Goal: Task Accomplishment & Management: Manage account settings

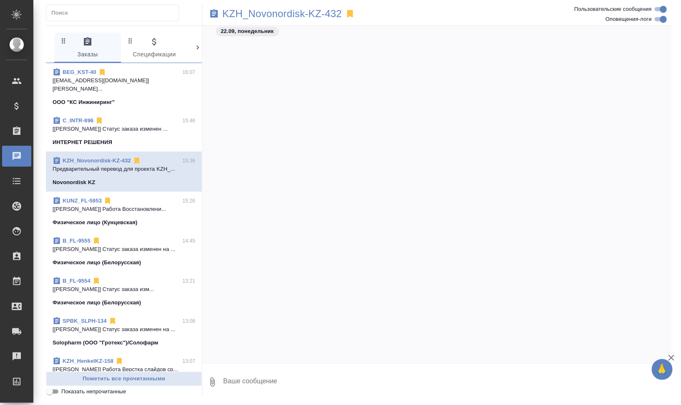
scroll to position [1632, 0]
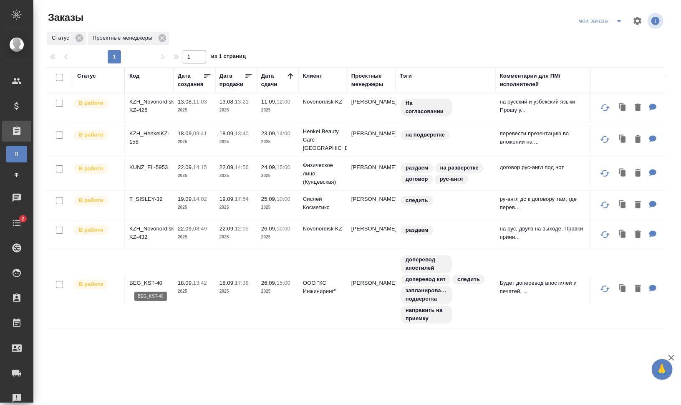
click at [155, 281] on p "BEG_KST-40" at bounding box center [149, 283] width 40 height 8
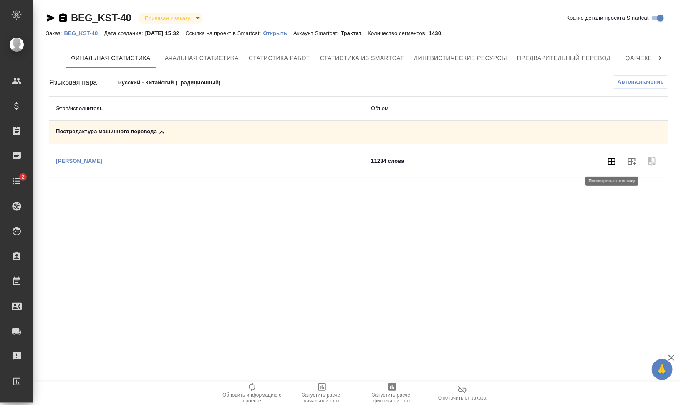
click at [610, 163] on icon "button" at bounding box center [612, 161] width 10 height 10
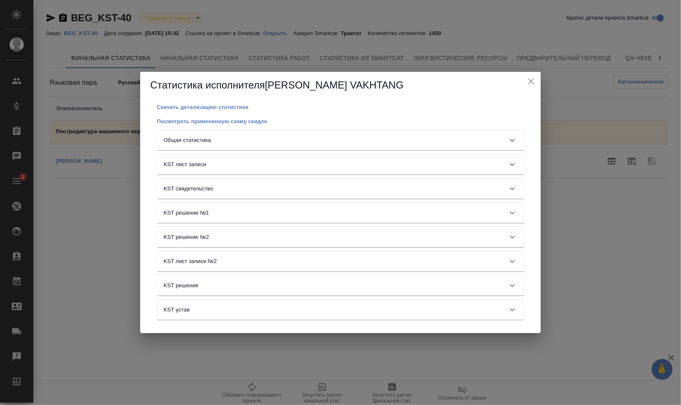
click at [305, 138] on div "Общая статистика" at bounding box center [333, 140] width 339 height 8
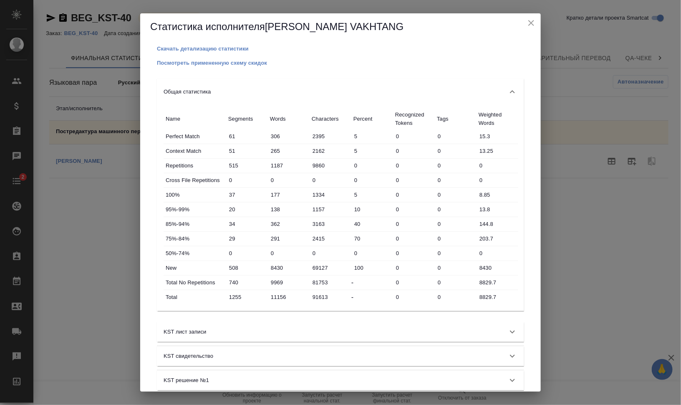
click at [528, 28] on button "close" at bounding box center [531, 23] width 13 height 13
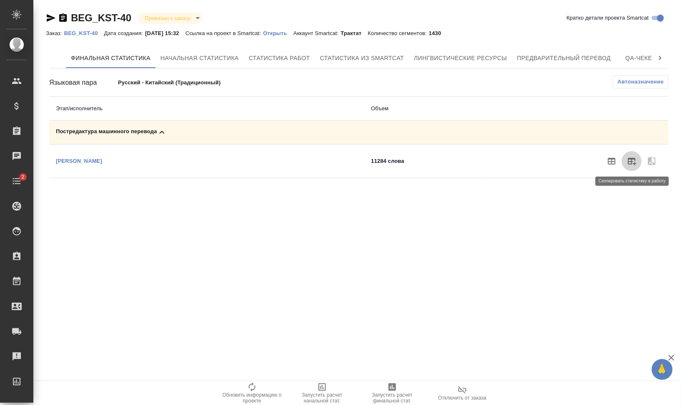
click at [630, 165] on button "button" at bounding box center [632, 161] width 20 height 20
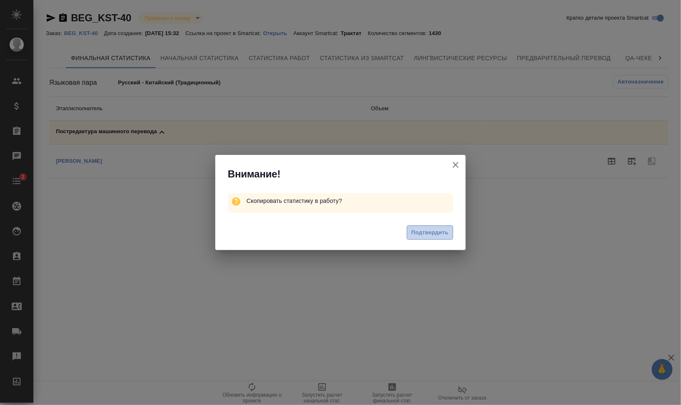
click at [433, 236] on span "Подтвердить" at bounding box center [430, 233] width 37 height 10
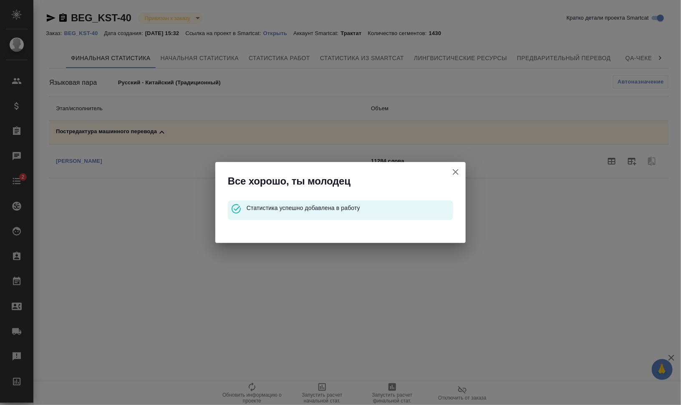
click at [452, 171] on icon "button" at bounding box center [456, 172] width 10 height 10
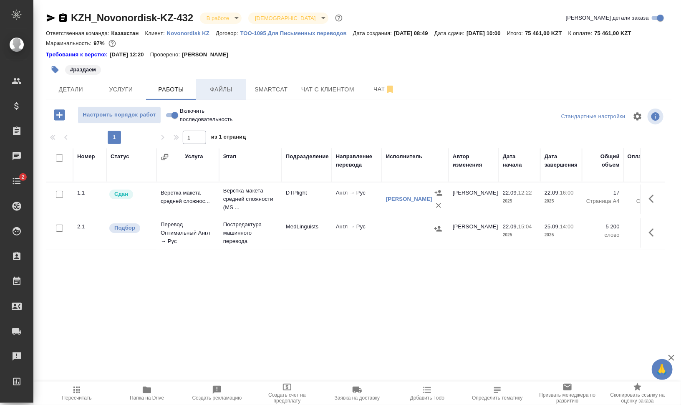
click at [215, 89] on span "Файлы" at bounding box center [221, 89] width 40 height 10
click at [158, 91] on span "Работы" at bounding box center [171, 89] width 40 height 10
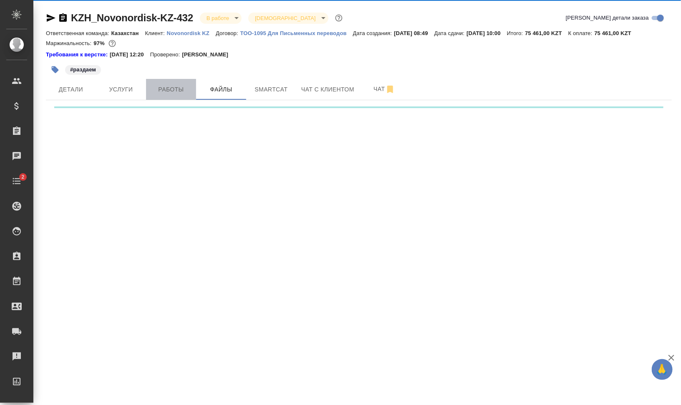
click at [158, 91] on span "Работы" at bounding box center [171, 89] width 40 height 10
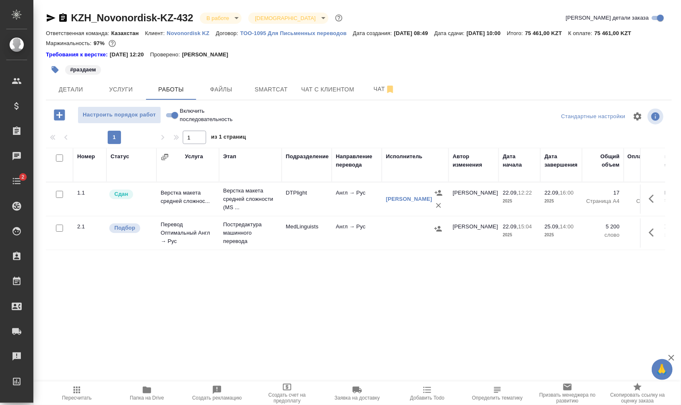
click at [152, 399] on span "Папка на Drive" at bounding box center [147, 398] width 34 height 6
click at [651, 232] on icon "button" at bounding box center [654, 233] width 10 height 10
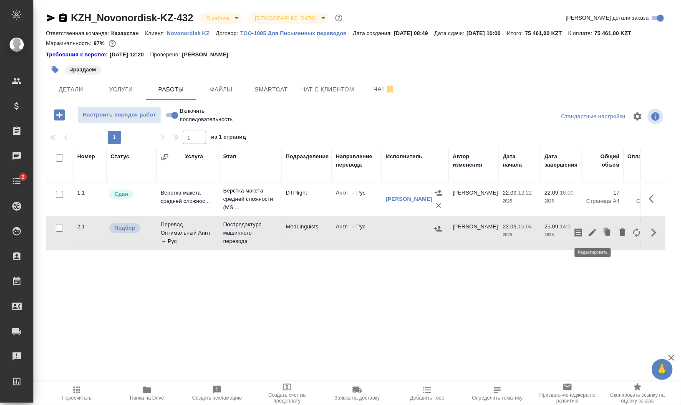
click at [593, 231] on icon "button" at bounding box center [593, 233] width 8 height 8
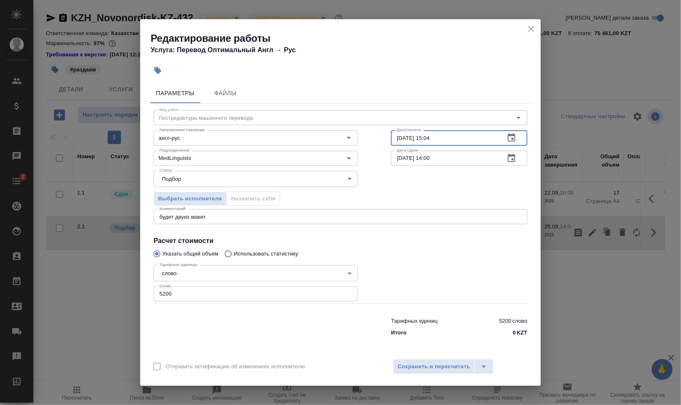
drag, startPoint x: 428, startPoint y: 139, endPoint x: 467, endPoint y: 143, distance: 38.6
click at [447, 140] on input "22.09.2025 15:04" at bounding box center [444, 137] width 107 height 15
type input "22.09.2025 16:55"
click at [435, 366] on span "Сохранить и пересчитать" at bounding box center [434, 367] width 73 height 10
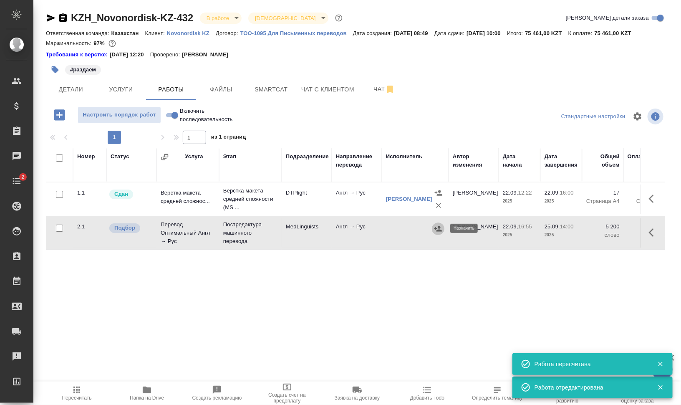
click at [439, 228] on icon "button" at bounding box center [439, 228] width 8 height 5
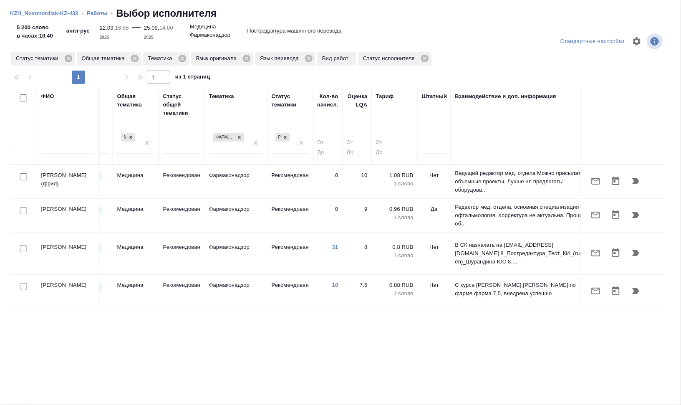
scroll to position [0, 551]
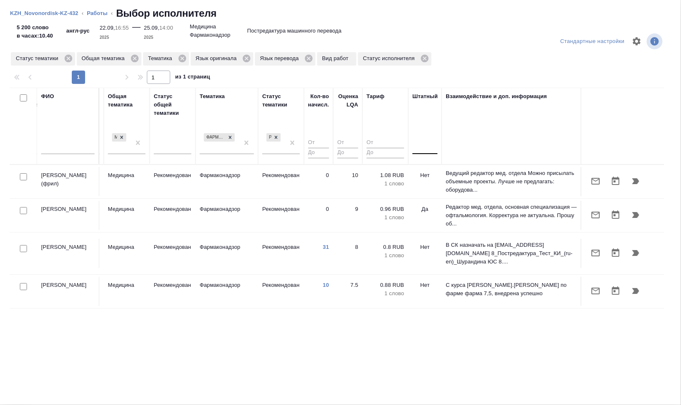
click at [430, 148] on div at bounding box center [425, 146] width 25 height 12
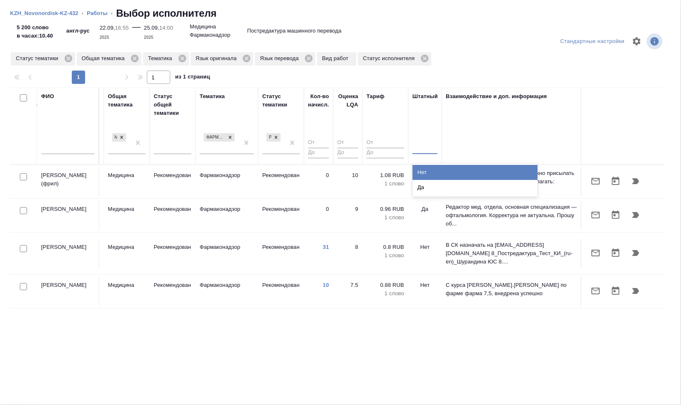
click at [432, 169] on div "Нет" at bounding box center [475, 172] width 125 height 15
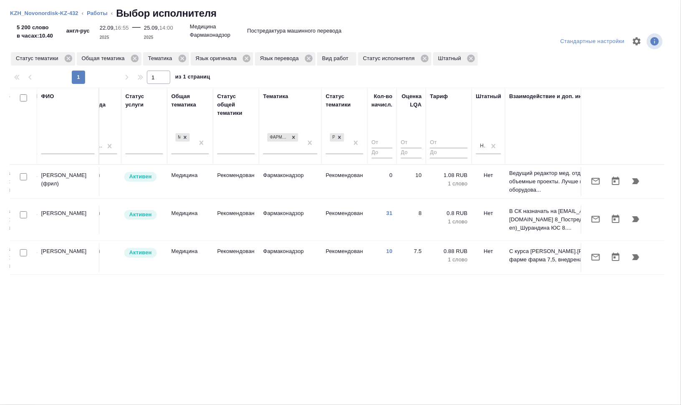
scroll to position [0, 504]
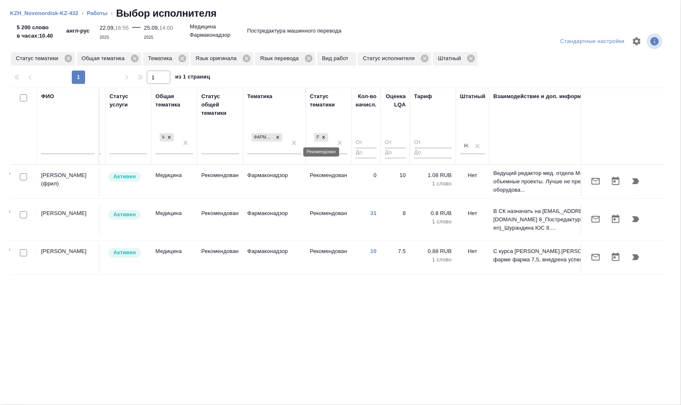
click at [326, 136] on icon at bounding box center [324, 137] width 6 height 6
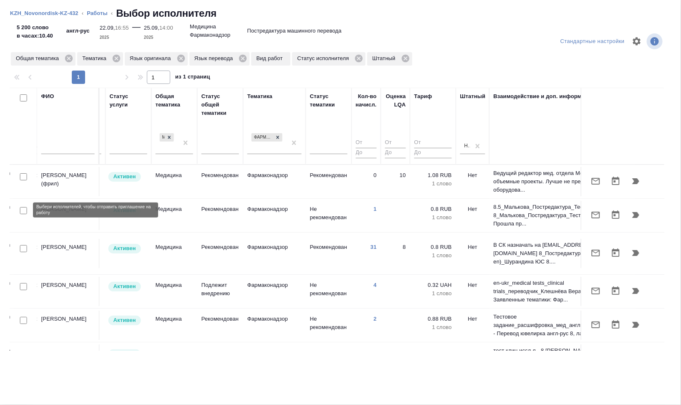
click at [25, 210] on input "checkbox" at bounding box center [23, 210] width 7 height 7
checkbox input "true"
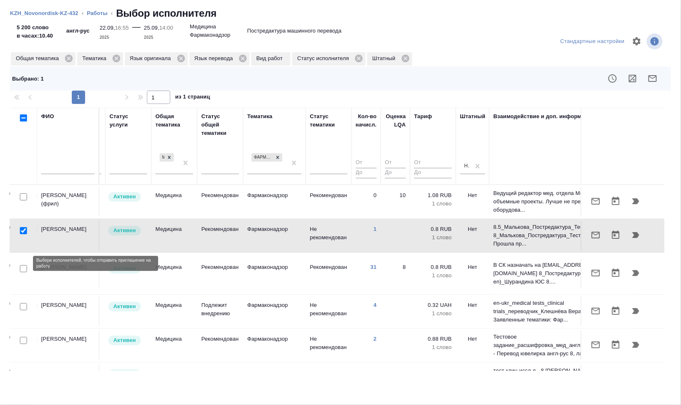
click at [23, 265] on input "checkbox" at bounding box center [23, 268] width 7 height 7
checkbox input "true"
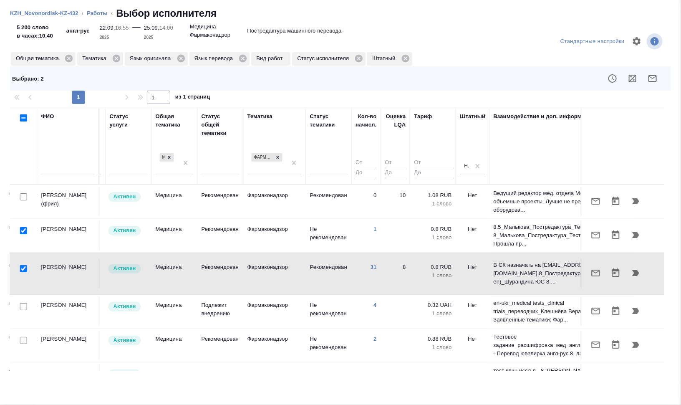
scroll to position [52, 504]
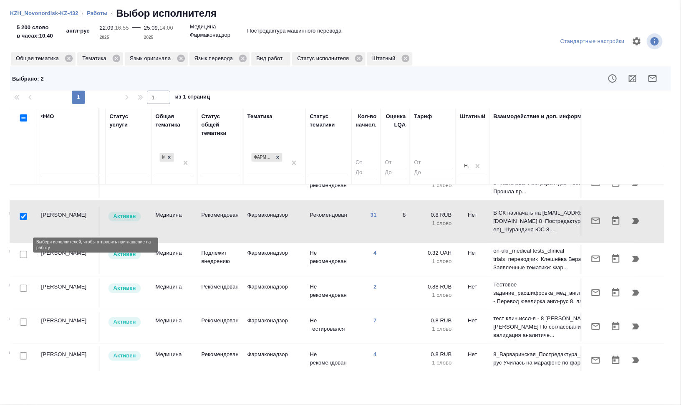
drag, startPoint x: 21, startPoint y: 245, endPoint x: 128, endPoint y: 291, distance: 116.3
click at [21, 251] on input "checkbox" at bounding box center [23, 254] width 7 height 7
checkbox input "true"
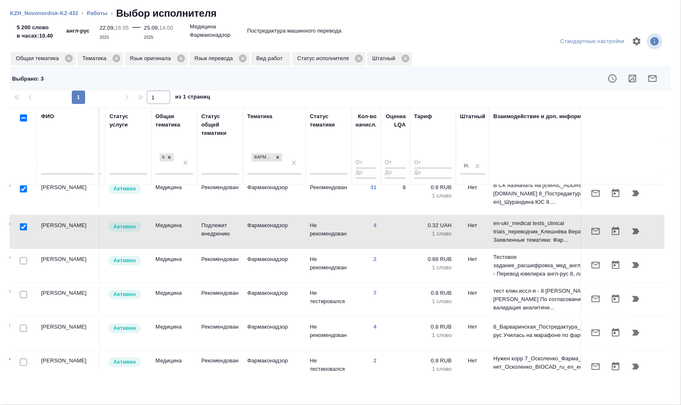
scroll to position [104, 504]
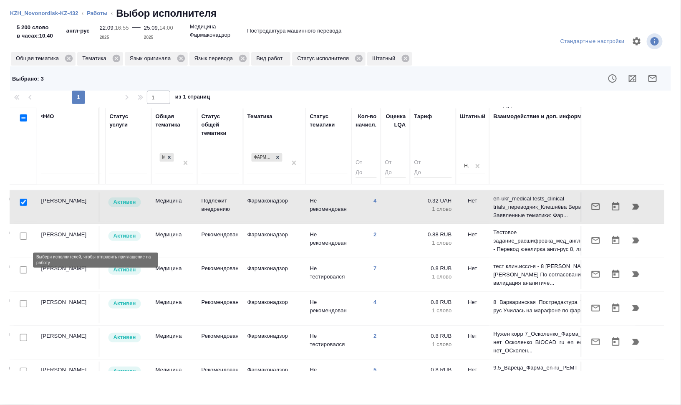
click at [23, 266] on input "checkbox" at bounding box center [23, 269] width 7 height 7
checkbox input "true"
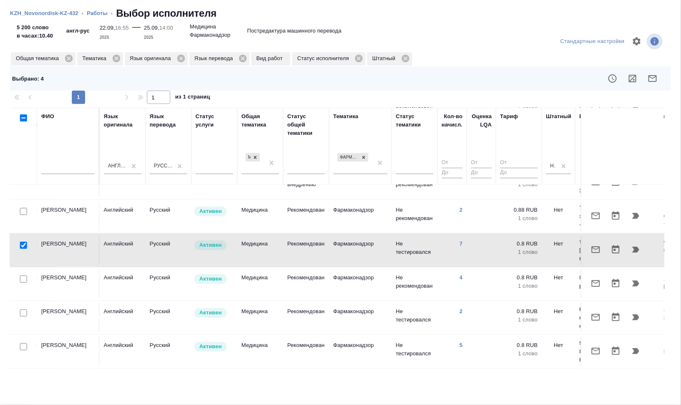
scroll to position [157, 418]
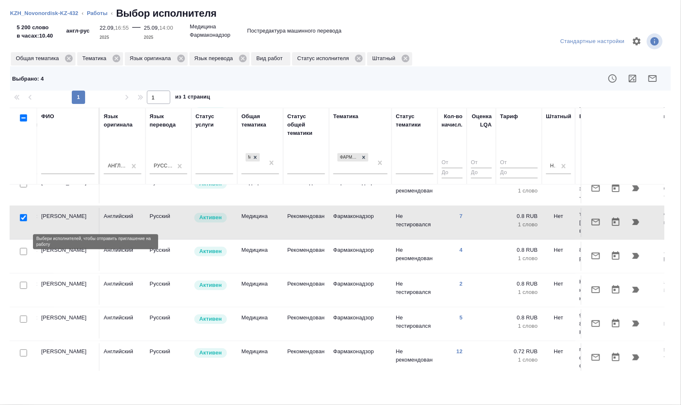
click at [20, 248] on input "checkbox" at bounding box center [23, 251] width 7 height 7
checkbox input "true"
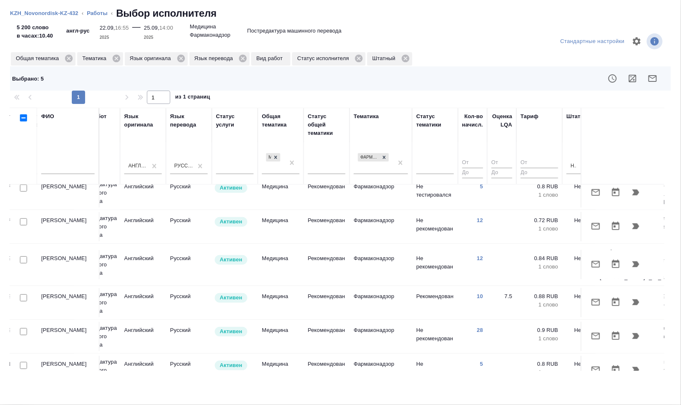
scroll to position [261, 397]
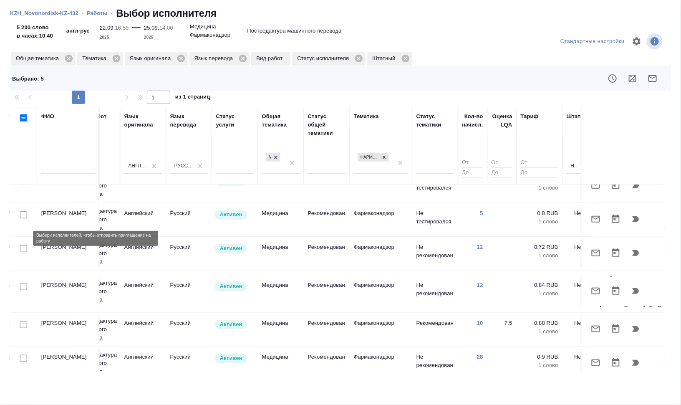
drag, startPoint x: 23, startPoint y: 238, endPoint x: 82, endPoint y: 261, distance: 63.0
click at [23, 245] on input "checkbox" at bounding box center [23, 248] width 7 height 7
checkbox input "true"
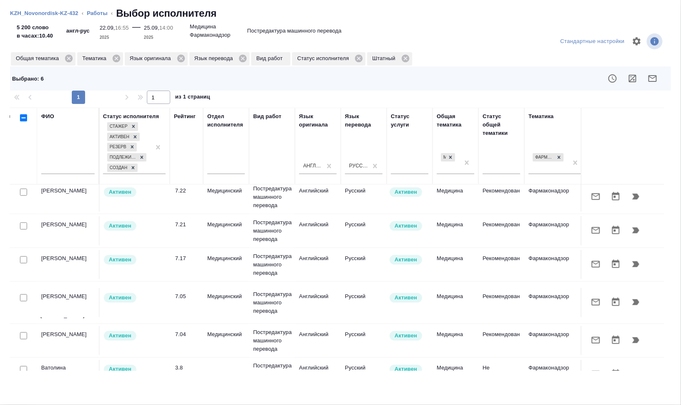
scroll to position [427, 206]
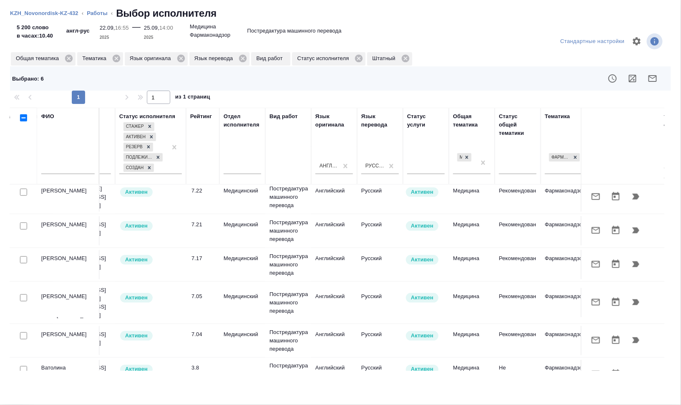
click at [653, 79] on icon "button" at bounding box center [653, 78] width 10 height 10
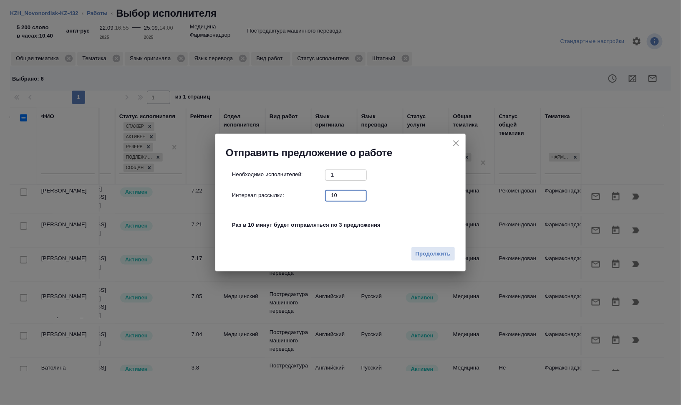
drag, startPoint x: 340, startPoint y: 197, endPoint x: 328, endPoint y: 196, distance: 11.8
click at [329, 196] on input "10" at bounding box center [346, 195] width 42 height 10
type input "0"
click at [413, 253] on button "Продолжить" at bounding box center [433, 254] width 44 height 15
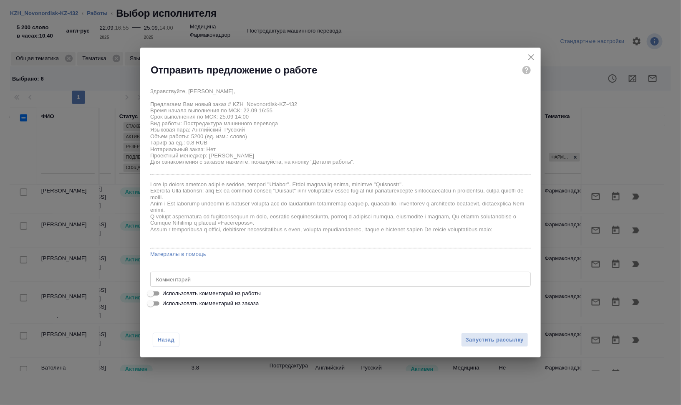
click at [231, 273] on div "x Комментарий" at bounding box center [340, 279] width 381 height 15
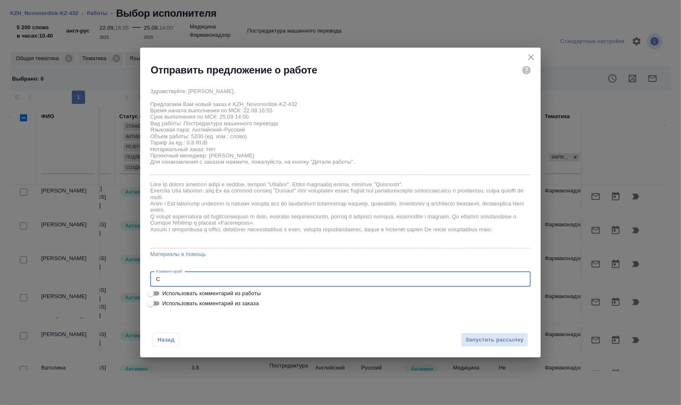
scroll to position [0, 0]
click at [422, 276] on textarea "Сможете, пожалуйста, принять заказ в работу? Оригинал во вложении -" at bounding box center [340, 279] width 369 height 6
paste textarea "https://drive.awatera.com/s/qPDd2bmqT6E5CF7"
type textarea "Сможете, пожалуйста, принять заказ в работу? Оригинал во вложении - https://dri…"
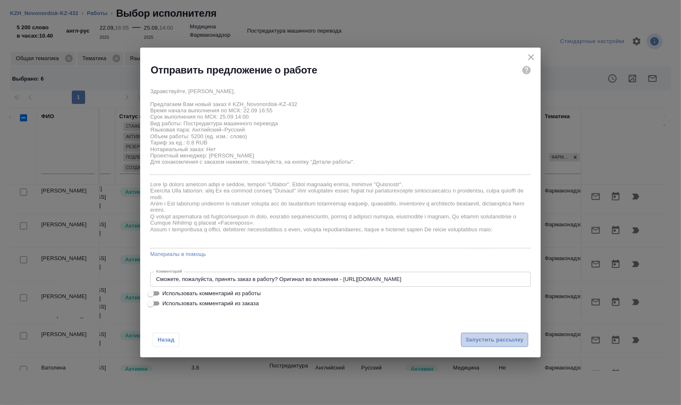
click at [511, 340] on span "Запустить рассылку" at bounding box center [495, 340] width 58 height 10
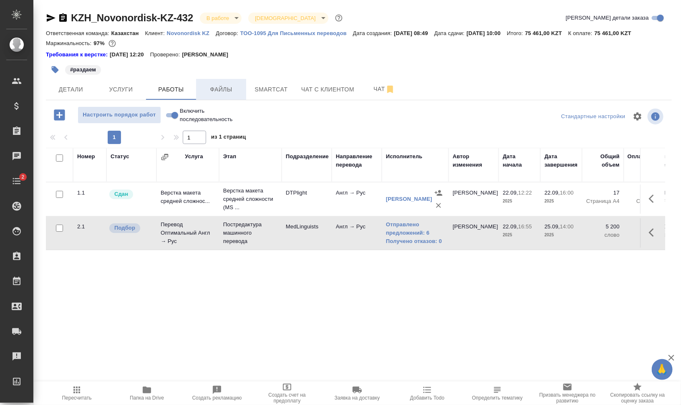
click at [230, 88] on span "Файлы" at bounding box center [221, 89] width 40 height 10
click at [167, 89] on span "Работы" at bounding box center [171, 89] width 40 height 10
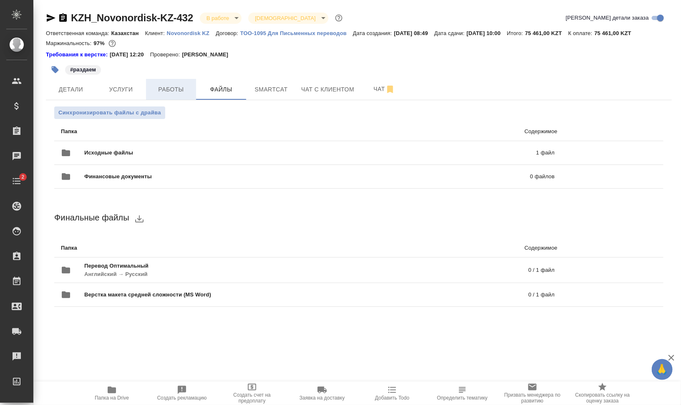
click at [150, 80] on button "Работы" at bounding box center [171, 89] width 50 height 21
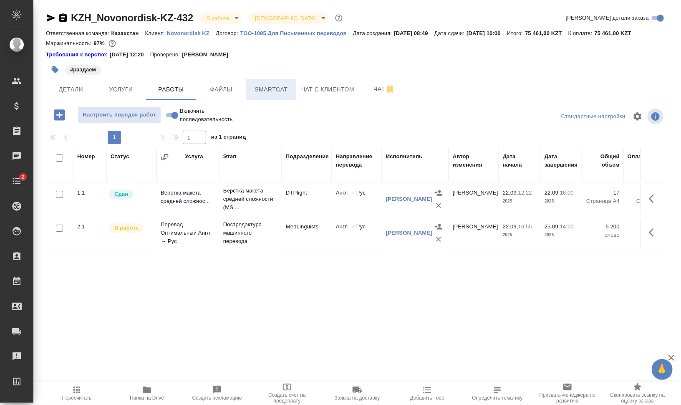
click at [282, 87] on span "Smartcat" at bounding box center [271, 89] width 40 height 10
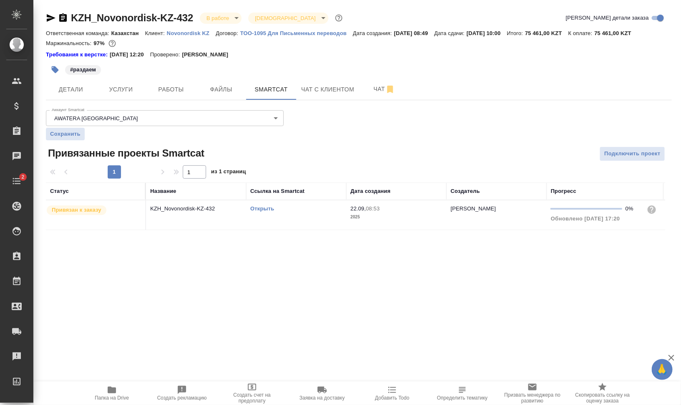
click at [270, 206] on link "Открыть" at bounding box center [263, 208] width 24 height 6
click at [264, 207] on link "Открыть" at bounding box center [263, 208] width 24 height 6
click at [173, 86] on span "Работы" at bounding box center [171, 89] width 40 height 10
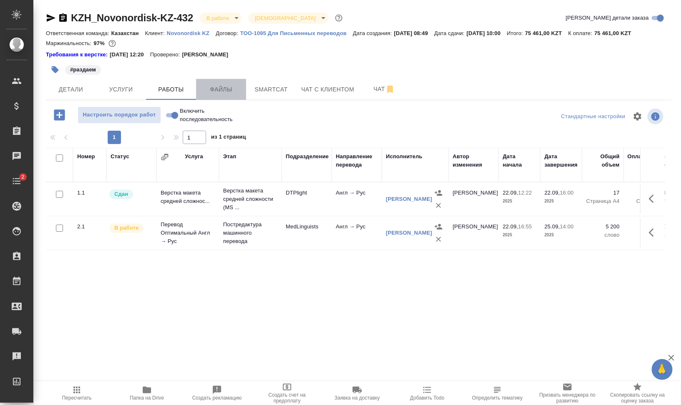
click at [220, 90] on span "Файлы" at bounding box center [221, 89] width 40 height 10
click at [255, 86] on span "Smartcat" at bounding box center [271, 89] width 40 height 10
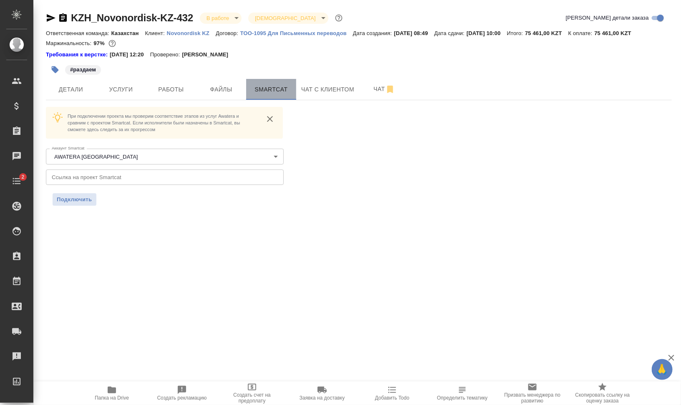
click at [270, 89] on span "Smartcat" at bounding box center [271, 89] width 40 height 10
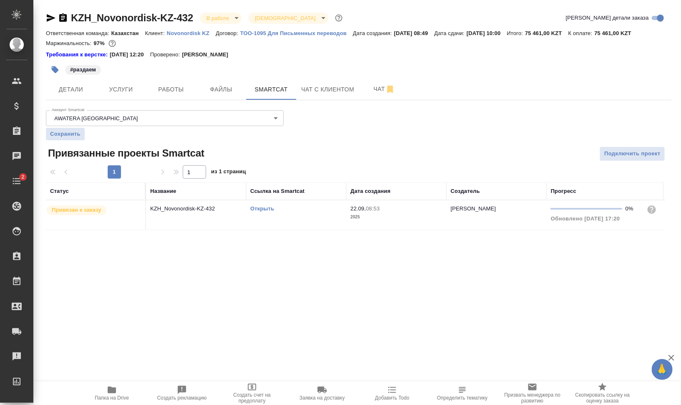
click at [267, 210] on link "Открыть" at bounding box center [263, 208] width 24 height 6
click at [53, 70] on icon "button" at bounding box center [55, 69] width 7 height 7
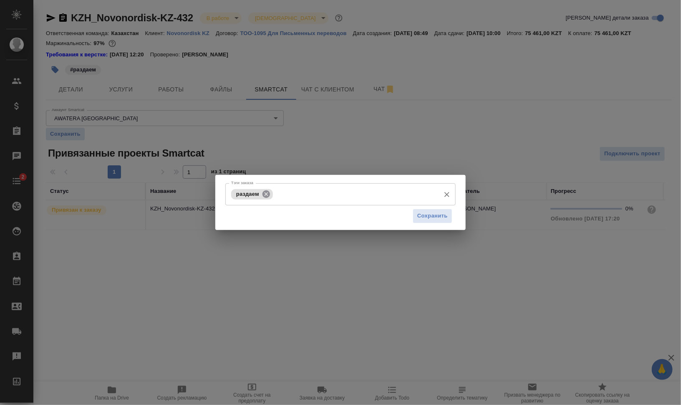
click at [268, 192] on icon at bounding box center [267, 194] width 8 height 8
click at [286, 195] on input "Тэги заказа" at bounding box center [332, 194] width 207 height 14
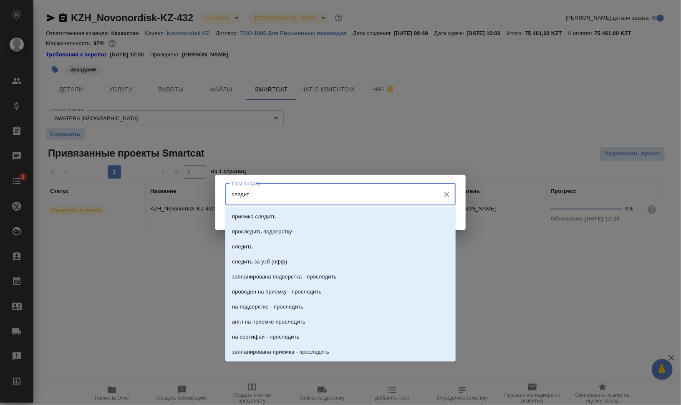
type input "следить"
click at [285, 250] on li "следить" at bounding box center [340, 246] width 230 height 15
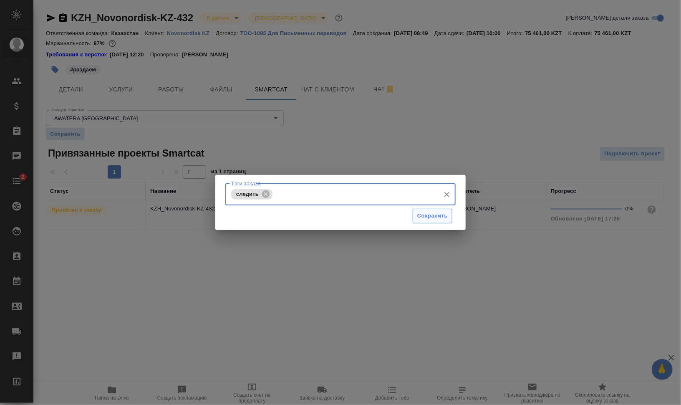
click at [440, 216] on span "Сохранить" at bounding box center [433, 216] width 30 height 10
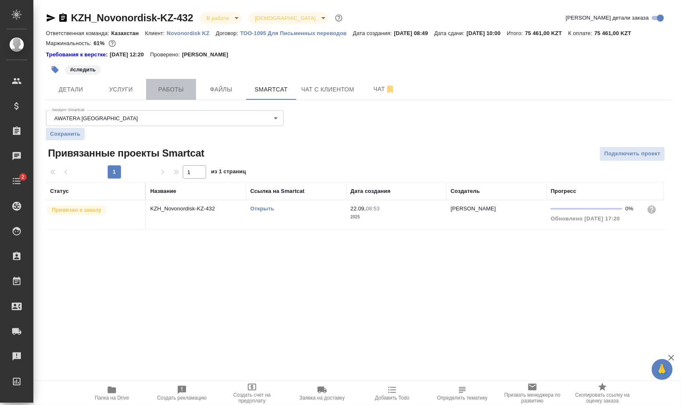
click at [179, 91] on span "Работы" at bounding box center [171, 89] width 40 height 10
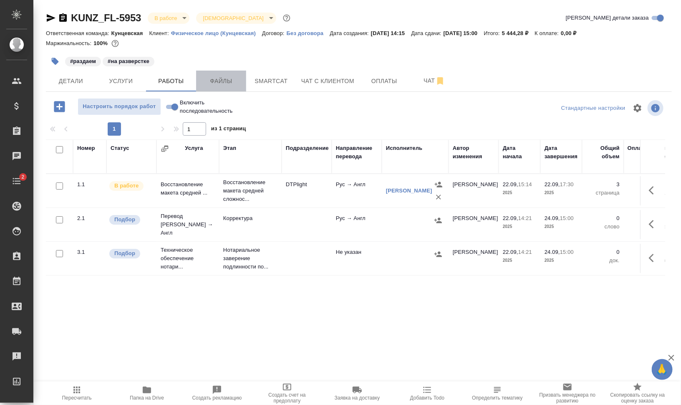
click at [230, 78] on span "Файлы" at bounding box center [221, 81] width 40 height 10
click at [182, 80] on span "Работы" at bounding box center [171, 81] width 40 height 10
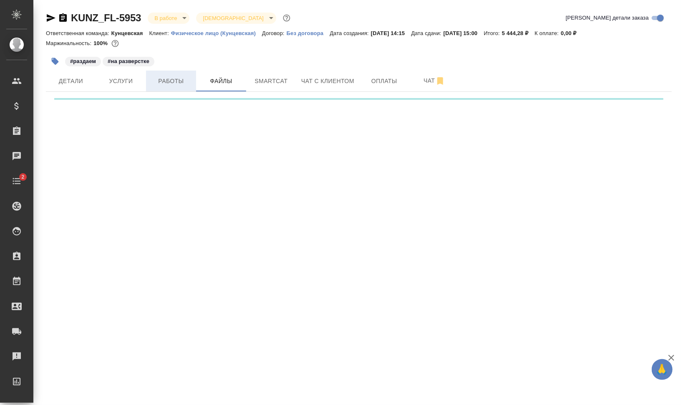
click at [182, 80] on span "Работы" at bounding box center [171, 81] width 40 height 10
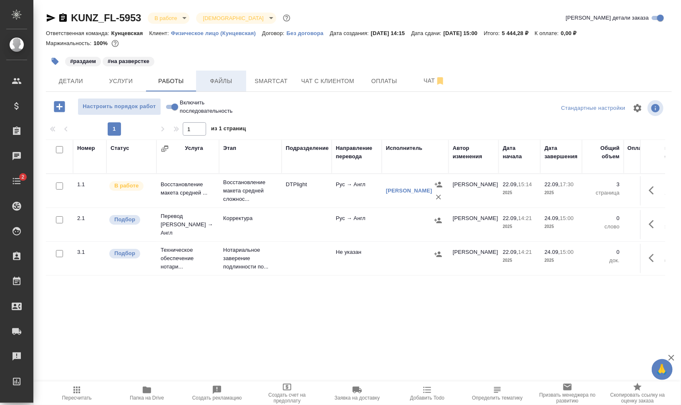
click at [236, 81] on span "Файлы" at bounding box center [221, 81] width 40 height 10
click at [173, 81] on span "Работы" at bounding box center [171, 81] width 40 height 10
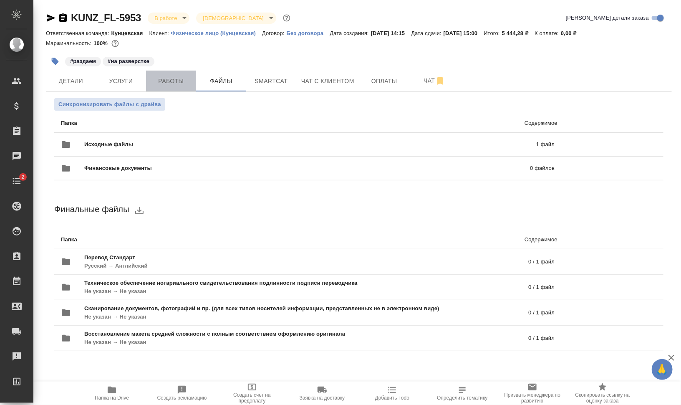
click at [173, 81] on span "Работы" at bounding box center [171, 81] width 40 height 10
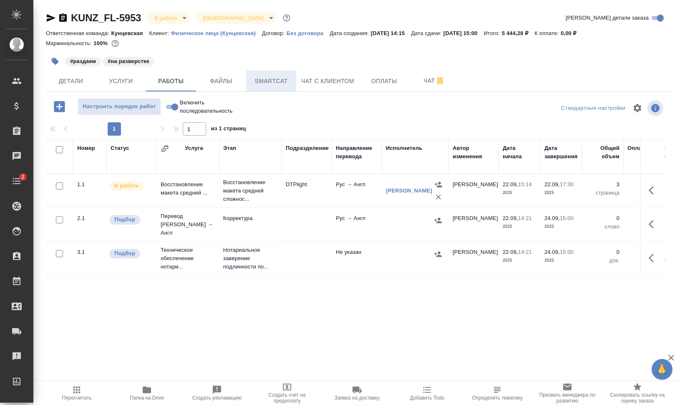
click at [290, 84] on span "Smartcat" at bounding box center [271, 81] width 40 height 10
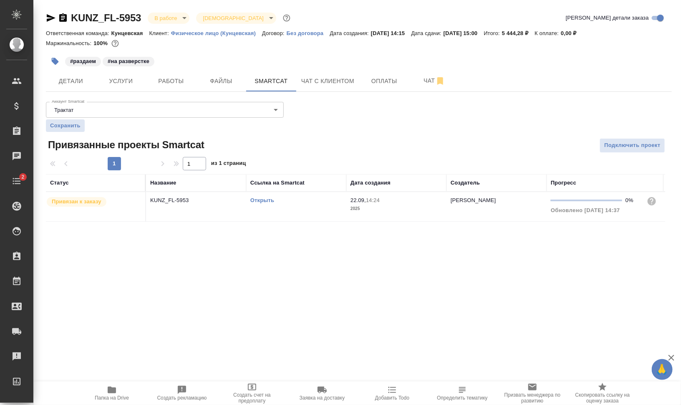
click at [256, 200] on link "Открыть" at bounding box center [263, 200] width 24 height 6
click at [266, 198] on link "Открыть" at bounding box center [263, 200] width 24 height 6
click at [170, 81] on span "Работы" at bounding box center [171, 81] width 40 height 10
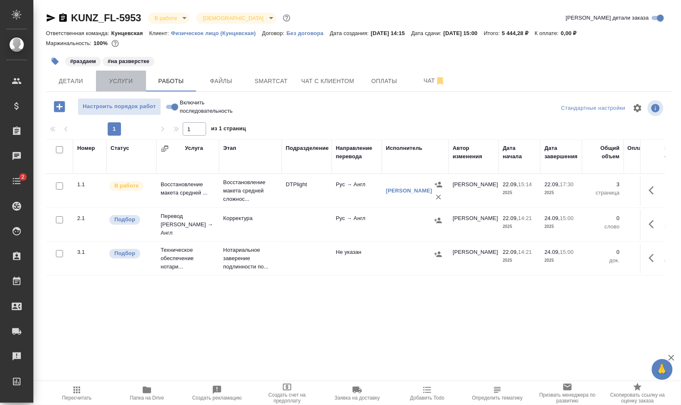
click at [134, 77] on span "Услуги" at bounding box center [121, 81] width 40 height 10
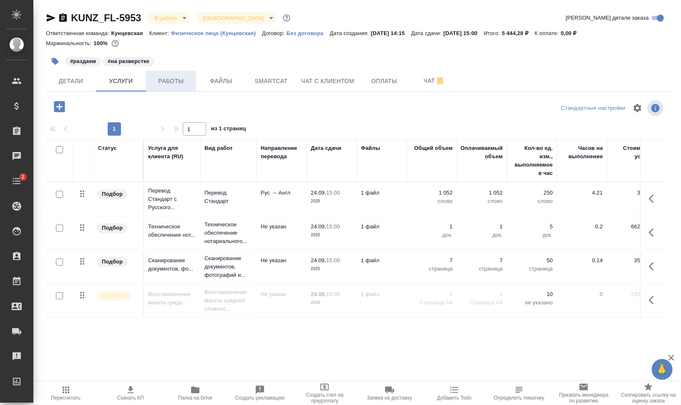
click at [170, 78] on span "Работы" at bounding box center [171, 81] width 40 height 10
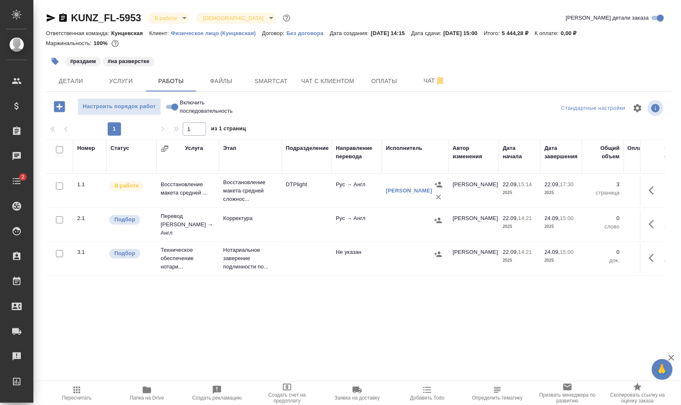
click at [658, 221] on icon "button" at bounding box center [654, 224] width 10 height 10
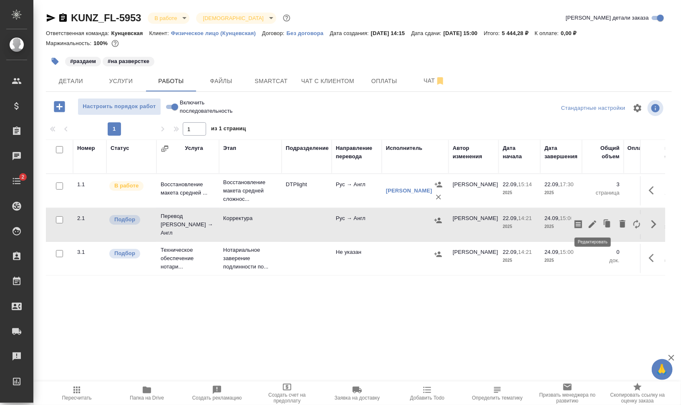
click at [592, 220] on icon "button" at bounding box center [593, 224] width 10 height 10
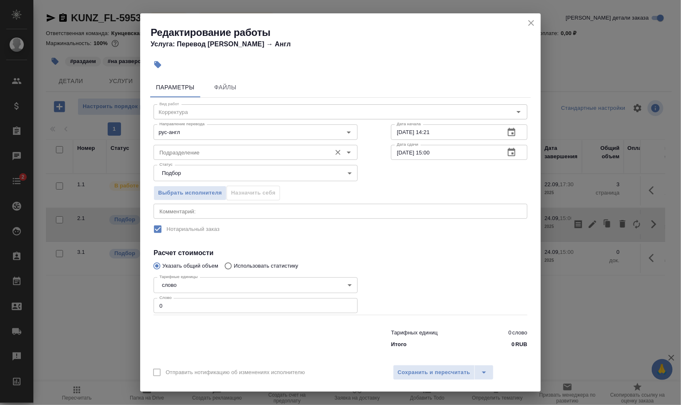
click at [211, 149] on input "Подразделение" at bounding box center [241, 152] width 171 height 10
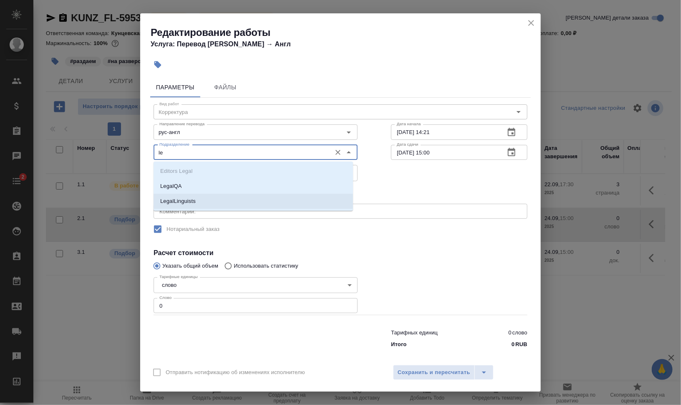
click at [182, 204] on p "LegalLinguists" at bounding box center [177, 201] width 35 height 8
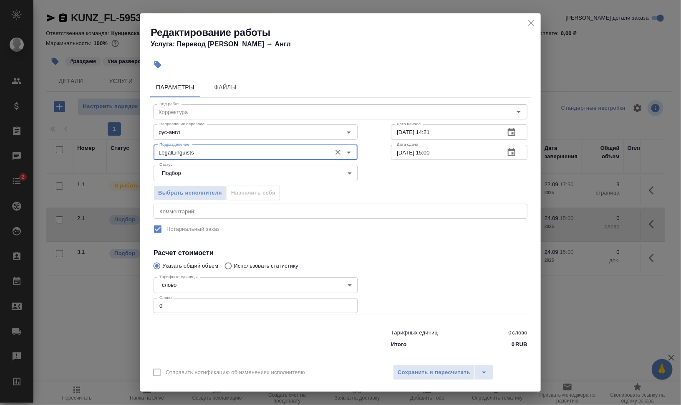
type input "LegalLinguists"
drag, startPoint x: 155, startPoint y: 308, endPoint x: 147, endPoint y: 306, distance: 8.2
click at [148, 306] on div "Параметры Файлы Вид работ Корректура Вид работ Направление перевода рус-англ На…" at bounding box center [340, 217] width 401 height 286
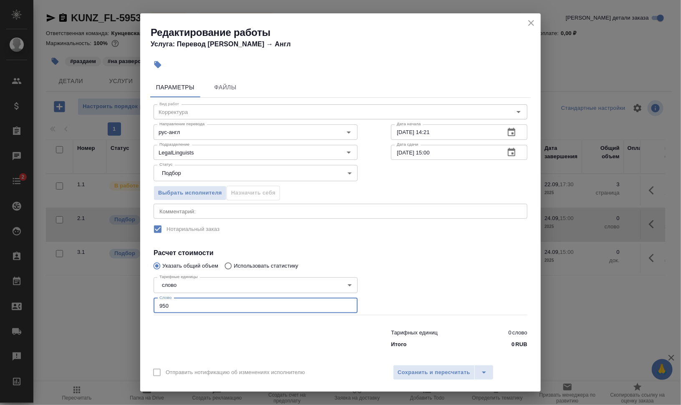
type input "950"
click at [227, 210] on textarea at bounding box center [340, 211] width 362 height 6
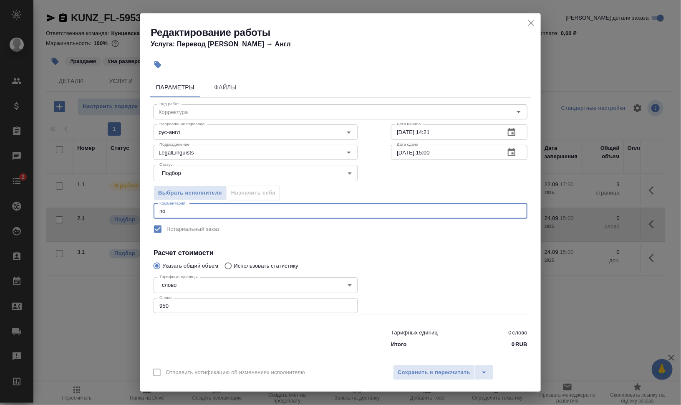
type textarea "п"
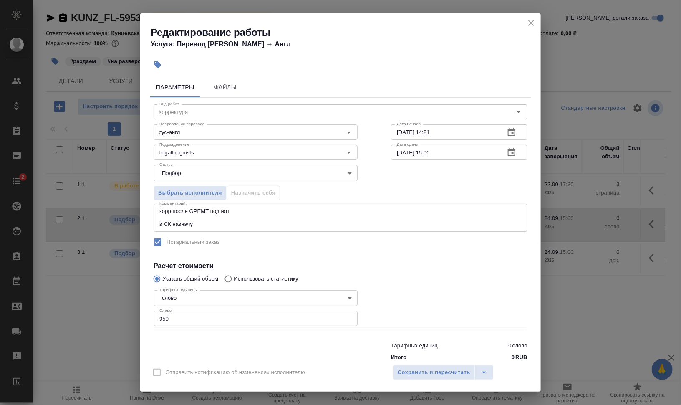
click at [366, 227] on div "корр после GPEMT под нот в СК назначу x Комментарий:" at bounding box center [341, 218] width 374 height 28
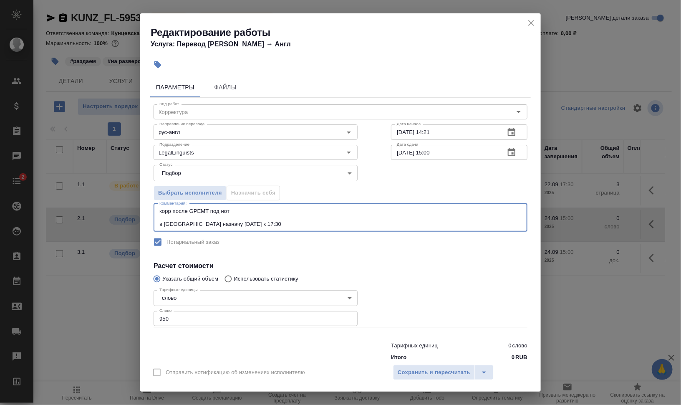
type textarea "корр после GPEMT под нот в СК назначу сегодня к 17:30"
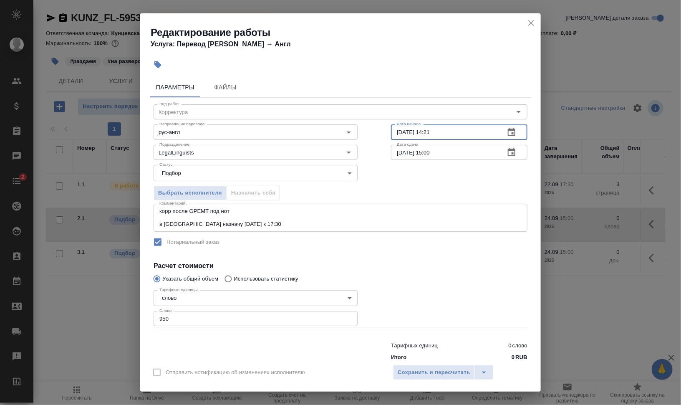
drag, startPoint x: 424, startPoint y: 133, endPoint x: 466, endPoint y: 133, distance: 42.2
click at [466, 133] on input "22.09.2025 14:21" at bounding box center [444, 131] width 107 height 15
drag, startPoint x: 420, startPoint y: 132, endPoint x: 468, endPoint y: 133, distance: 48.4
click at [465, 132] on input "22.09.2025 16:36" at bounding box center [444, 131] width 107 height 15
type input "22.09.2025 17:30"
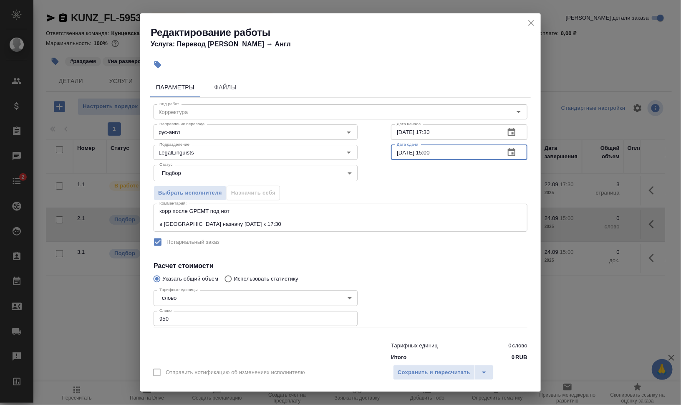
click at [397, 152] on input "24.09.2025 15:00" at bounding box center [444, 152] width 107 height 15
click at [398, 152] on input "24.09.2025 15:00" at bounding box center [444, 152] width 107 height 15
click at [428, 151] on input "24.09.2025 15:00" at bounding box center [444, 152] width 107 height 15
type input "24.09.2025 12:00"
click at [469, 376] on span "Сохранить и пересчитать" at bounding box center [434, 373] width 73 height 10
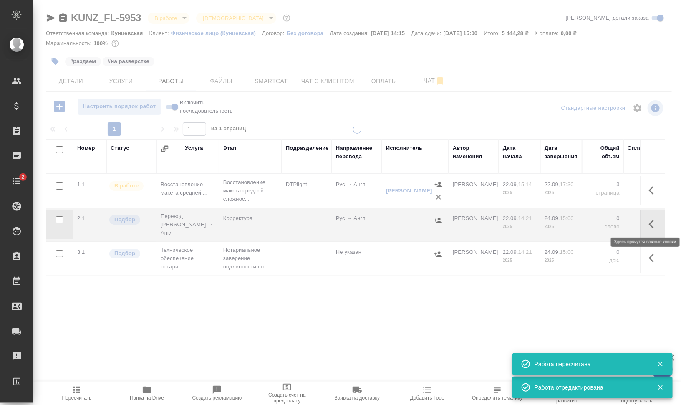
click at [659, 222] on icon "button" at bounding box center [654, 224] width 10 height 10
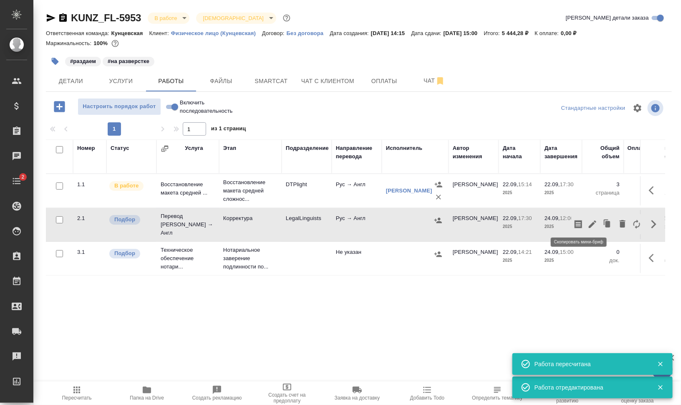
click at [578, 222] on icon "button" at bounding box center [579, 224] width 8 height 8
click at [279, 80] on span "Smartcat" at bounding box center [271, 81] width 40 height 10
click at [165, 79] on span "Работы" at bounding box center [171, 81] width 40 height 10
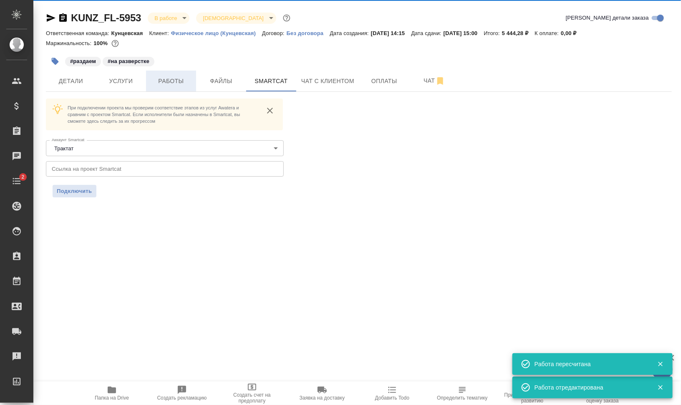
click at [165, 79] on span "Работы" at bounding box center [171, 81] width 40 height 10
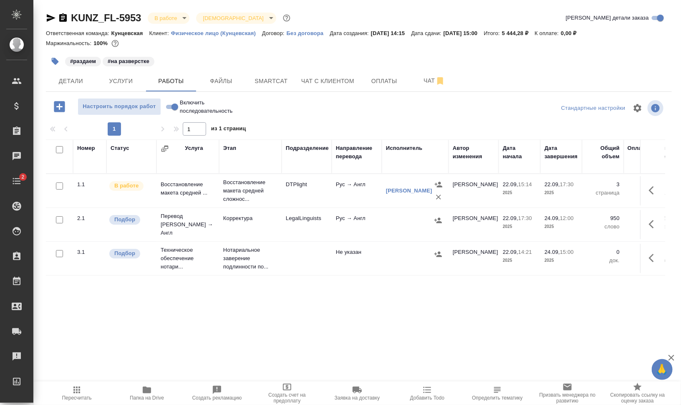
click at [436, 217] on icon "button" at bounding box center [438, 220] width 8 height 8
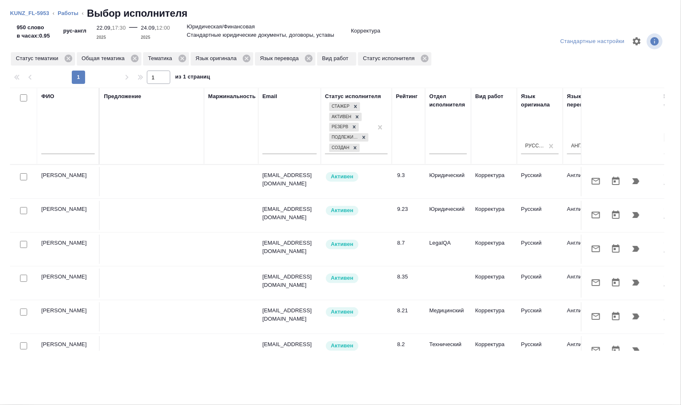
click at [631, 183] on icon "button" at bounding box center [636, 181] width 10 height 10
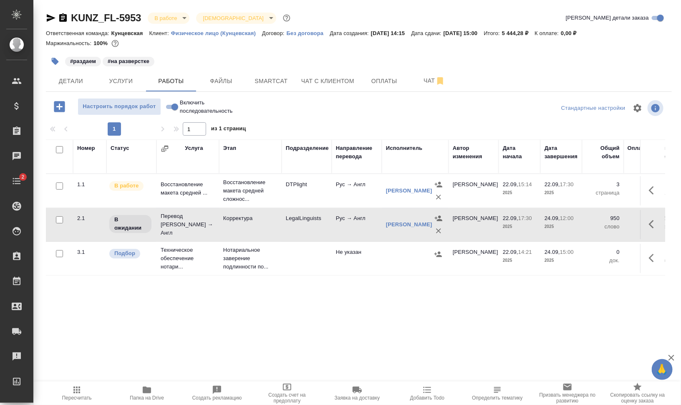
click at [163, 392] on span "Папка на Drive" at bounding box center [147, 393] width 60 height 16
click at [220, 81] on span "Файлы" at bounding box center [221, 81] width 40 height 10
click at [172, 76] on span "Работы" at bounding box center [171, 81] width 40 height 10
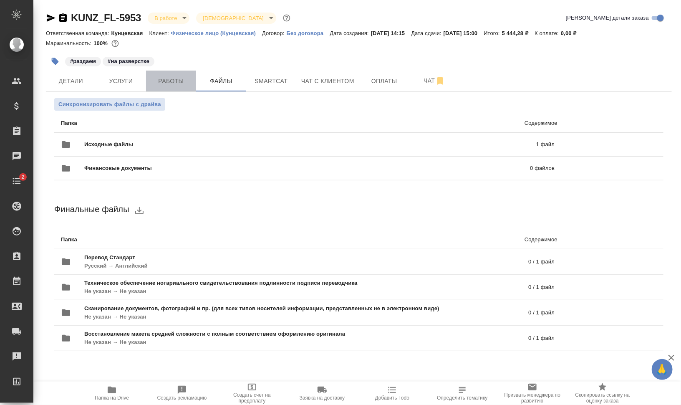
click at [177, 76] on span "Работы" at bounding box center [171, 81] width 40 height 10
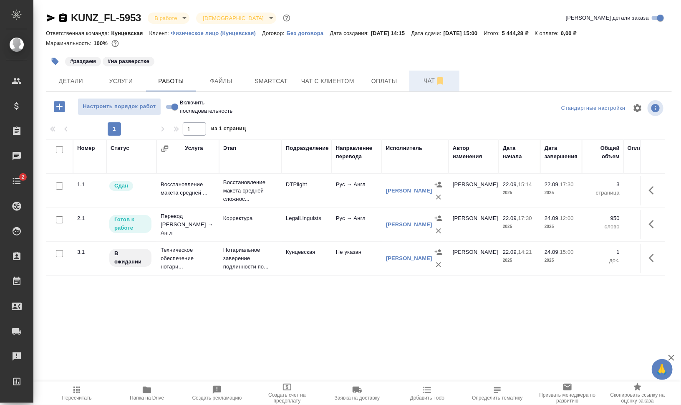
click at [418, 76] on span "Чат" at bounding box center [435, 81] width 40 height 10
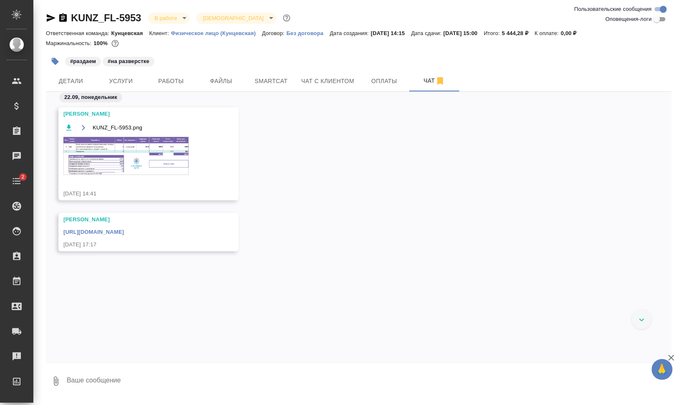
click at [124, 230] on link "https://drive.awatera.com/apps/files/files/10429177?dir=/Shares/FL_KUNZ/Orders/…" at bounding box center [93, 232] width 61 height 6
click at [295, 86] on button "Smartcat" at bounding box center [271, 81] width 50 height 21
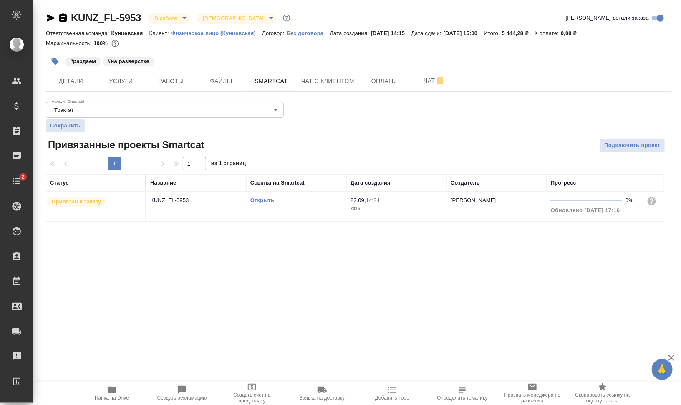
click at [267, 202] on link "Открыть" at bounding box center [263, 200] width 24 height 6
click at [281, 210] on td "Открыть" at bounding box center [296, 206] width 100 height 29
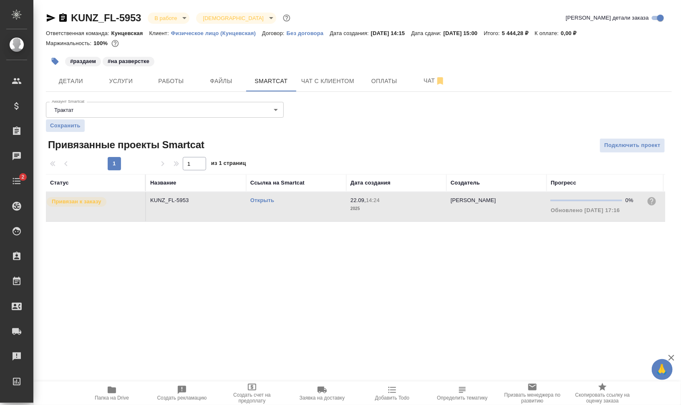
click at [281, 210] on td "Открыть" at bounding box center [296, 206] width 100 height 29
click at [192, 81] on button "Работы" at bounding box center [171, 81] width 50 height 21
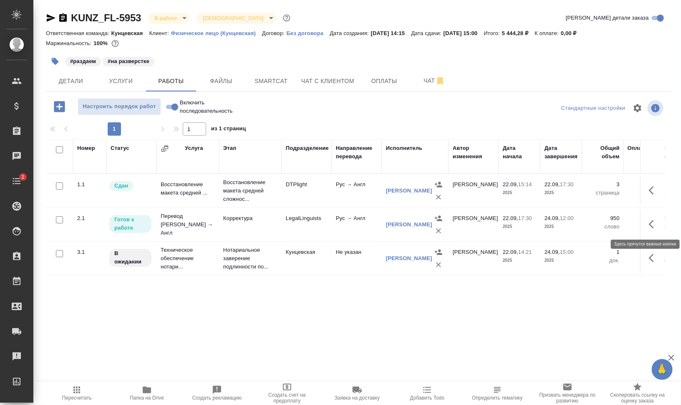
click at [656, 224] on icon "button" at bounding box center [654, 224] width 10 height 10
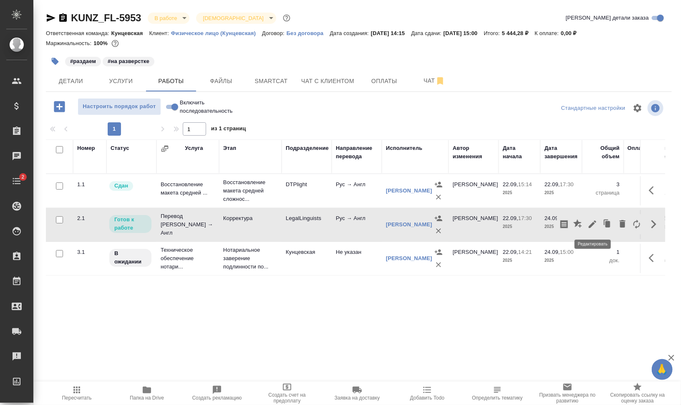
click at [590, 223] on icon "button" at bounding box center [593, 224] width 10 height 10
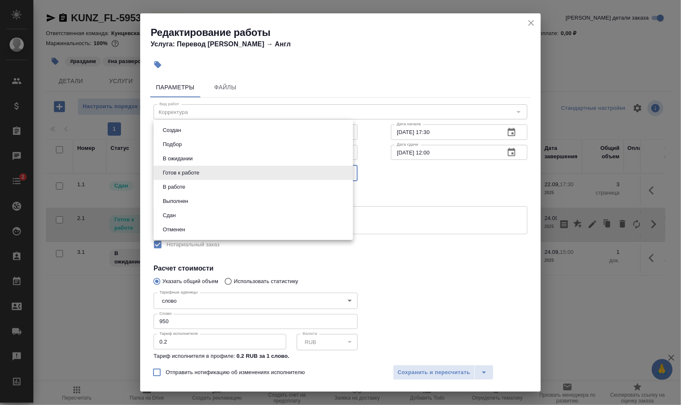
click at [197, 173] on body "🙏 .cls-1 fill:#fff; AWATERA Валеев Динар Клиенты Спецификации Заказы 0 Чаты 2 T…" at bounding box center [340, 236] width 681 height 472
click at [197, 185] on li "В работе" at bounding box center [254, 187] width 200 height 14
type input "inProgress"
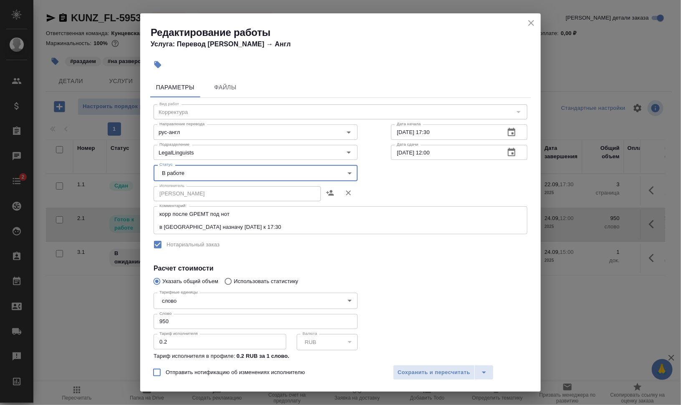
click at [410, 363] on div "Отправить нотификацию об изменениях исполнителю Сохранить и пересчитать" at bounding box center [340, 375] width 401 height 32
click at [425, 369] on span "Сохранить и пересчитать" at bounding box center [434, 373] width 73 height 10
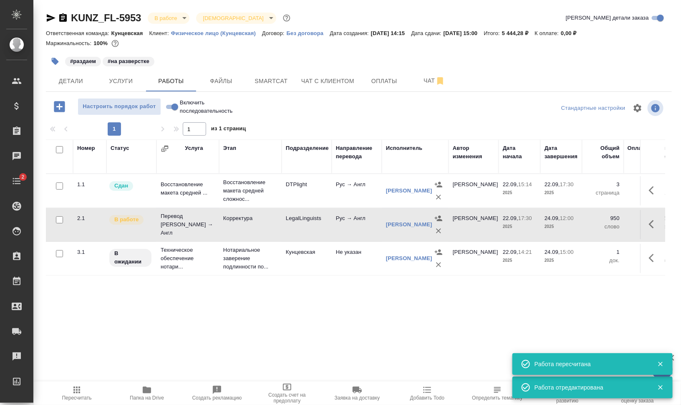
click at [55, 59] on icon "button" at bounding box center [55, 61] width 7 height 7
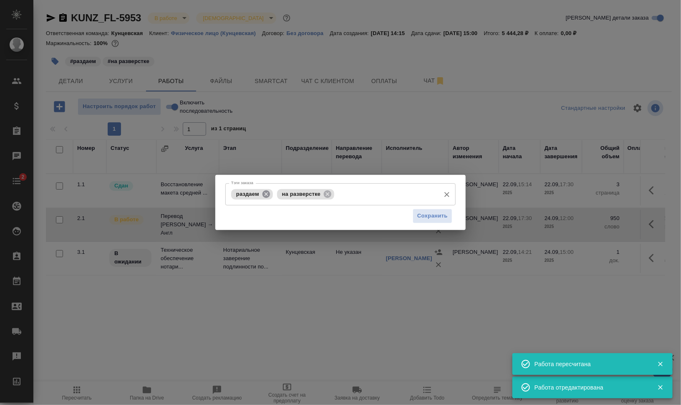
click at [266, 193] on icon at bounding box center [266, 194] width 9 height 9
click at [286, 192] on icon at bounding box center [281, 194] width 9 height 9
click at [301, 197] on input "Тэги заказа" at bounding box center [332, 194] width 207 height 14
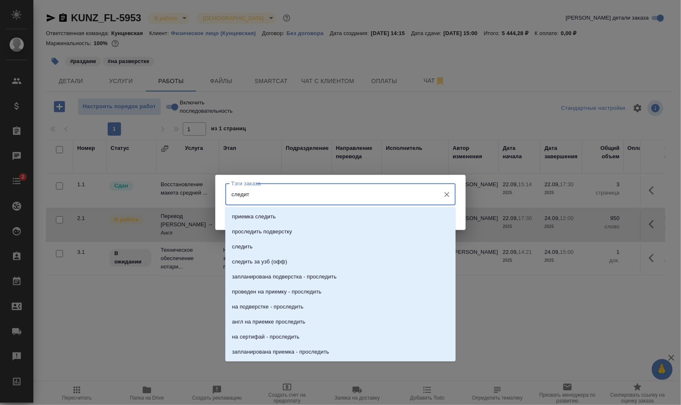
type input "следить"
click at [306, 250] on li "следить" at bounding box center [340, 246] width 230 height 15
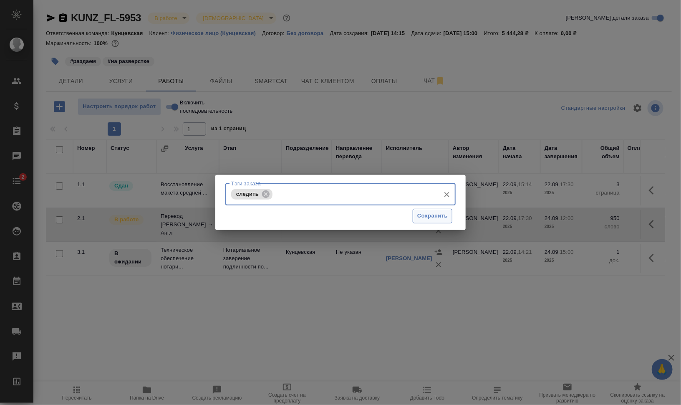
click at [415, 220] on button "Сохранить" at bounding box center [433, 216] width 40 height 15
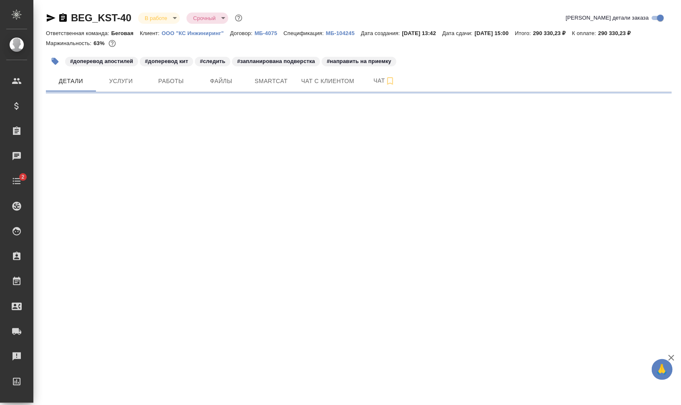
select select "RU"
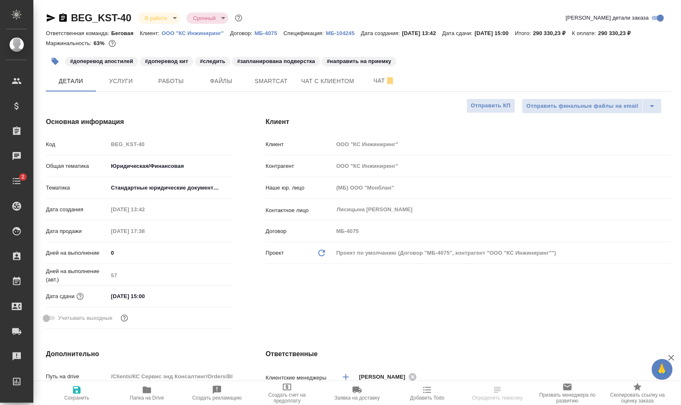
type textarea "x"
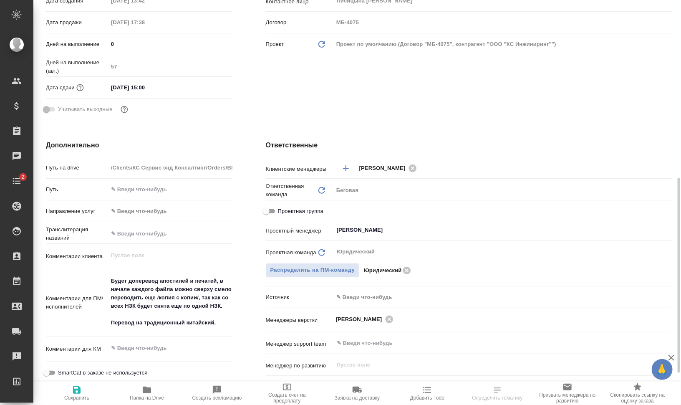
type input "[PERSON_NAME]"
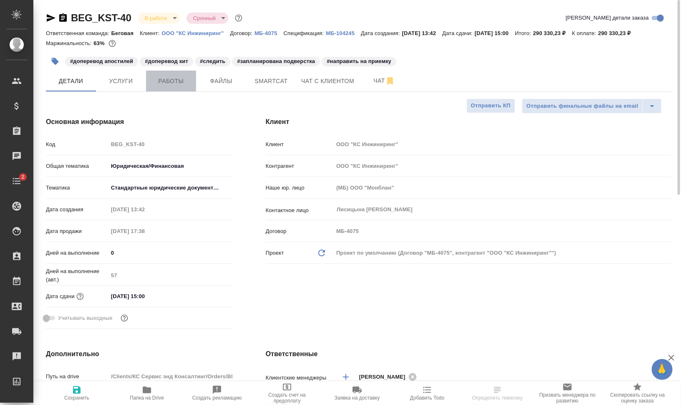
click at [178, 71] on button "Работы" at bounding box center [171, 81] width 50 height 21
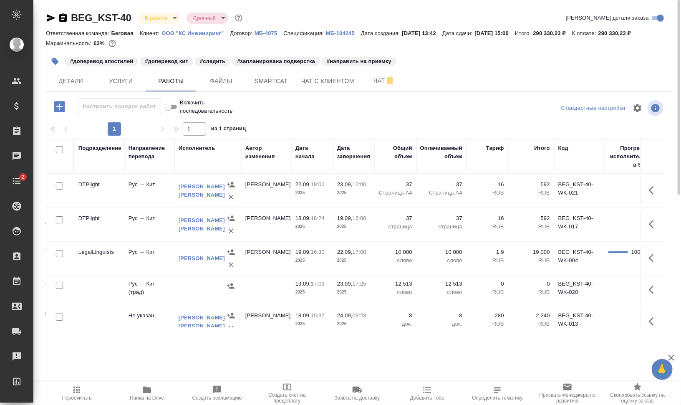
scroll to position [0, 188]
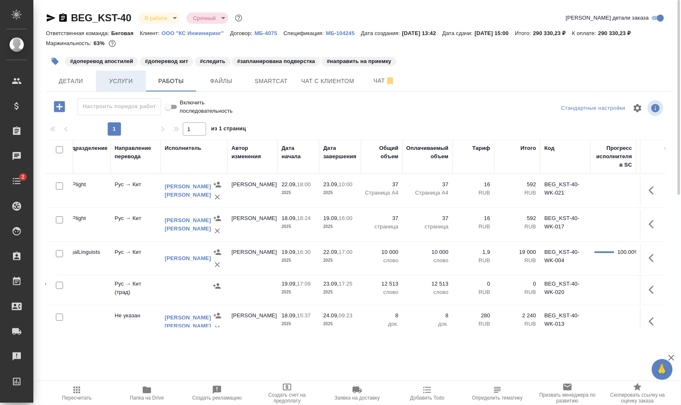
click at [122, 79] on span "Услуги" at bounding box center [121, 81] width 40 height 10
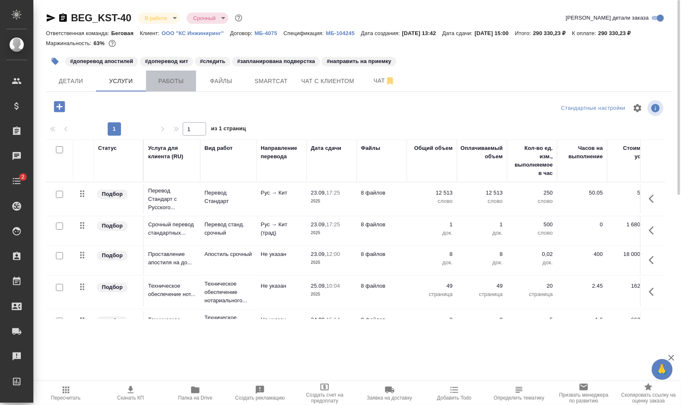
click at [172, 79] on span "Работы" at bounding box center [171, 81] width 40 height 10
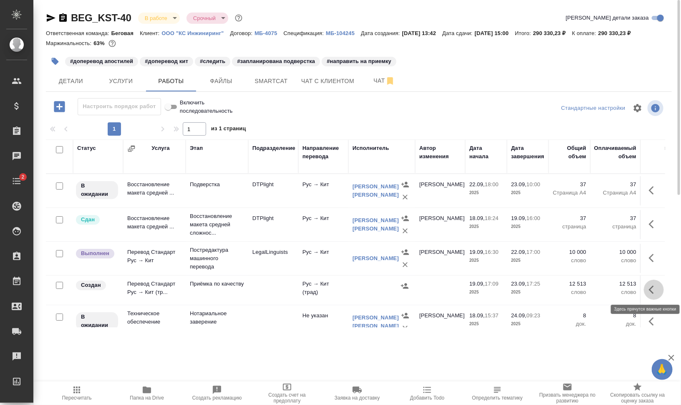
click at [649, 288] on icon "button" at bounding box center [654, 290] width 10 height 10
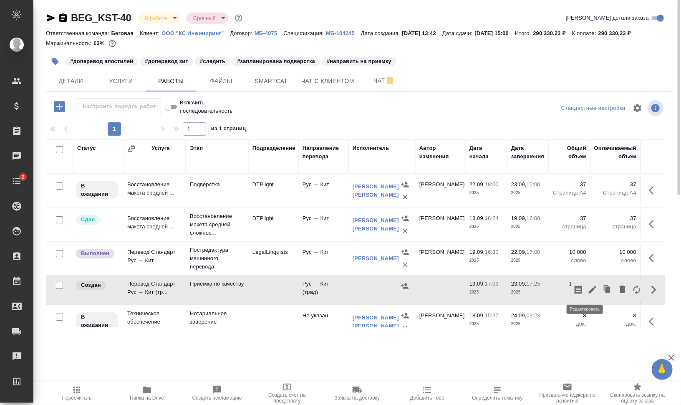
click at [589, 287] on icon "button" at bounding box center [593, 290] width 8 height 8
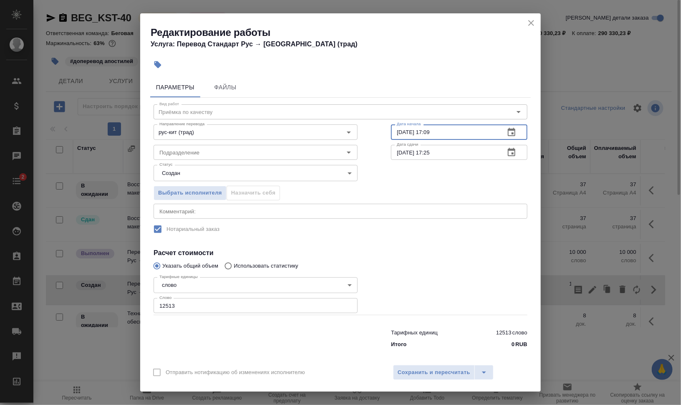
drag, startPoint x: 425, startPoint y: 132, endPoint x: 451, endPoint y: 133, distance: 26.3
click at [451, 133] on input "19.09.2025 17:09" at bounding box center [444, 131] width 107 height 15
click at [398, 152] on input "[DATE] 17:25" at bounding box center [444, 152] width 107 height 15
drag, startPoint x: 399, startPoint y: 125, endPoint x: 383, endPoint y: 127, distance: 15.6
click at [383, 127] on div "Вид работ Приёмка по качеству Вид работ Направление перевода рус-кит (трад) Нап…" at bounding box center [340, 225] width 381 height 254
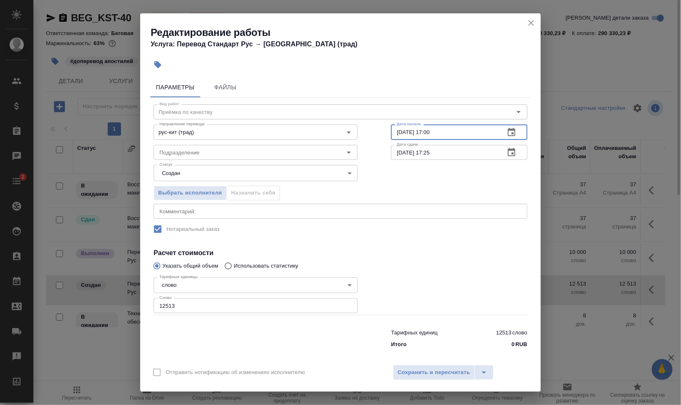
type input "[DATE] 17:00"
click at [424, 152] on input "[DATE] 17:25" at bounding box center [444, 152] width 107 height 15
type input "[DATE] 14:00"
click at [261, 150] on input "Подразделение" at bounding box center [241, 152] width 171 height 10
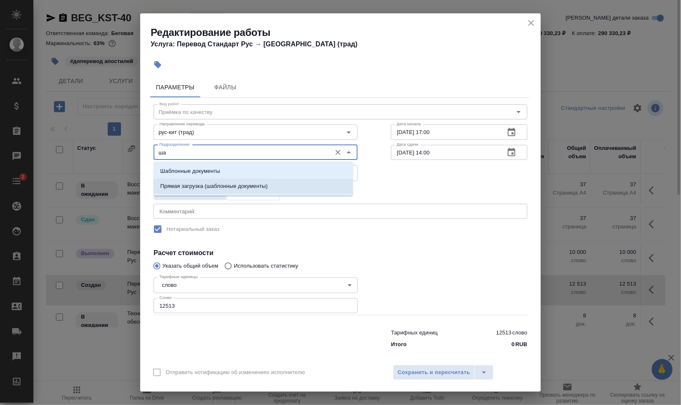
click at [225, 182] on li "Прямая загрузка (шаблонные документы)" at bounding box center [254, 186] width 200 height 15
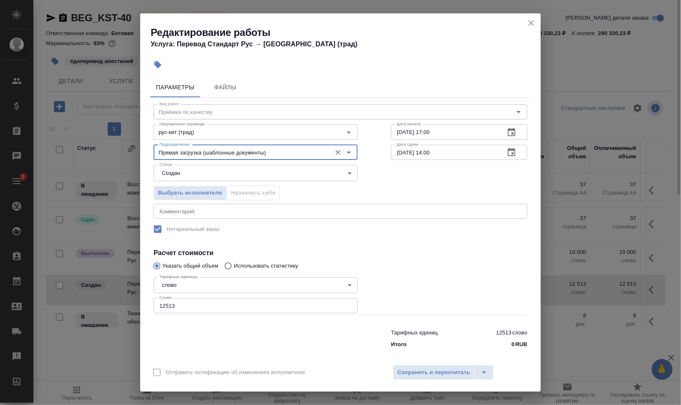
type input "Прямая загрузка (шаблонные документы)"
click at [219, 177] on body "🙏 .cls-1 fill:#fff; AWATERA Валеев Динар Клиенты Спецификации Заказы 0 Чаты 2 T…" at bounding box center [340, 236] width 681 height 472
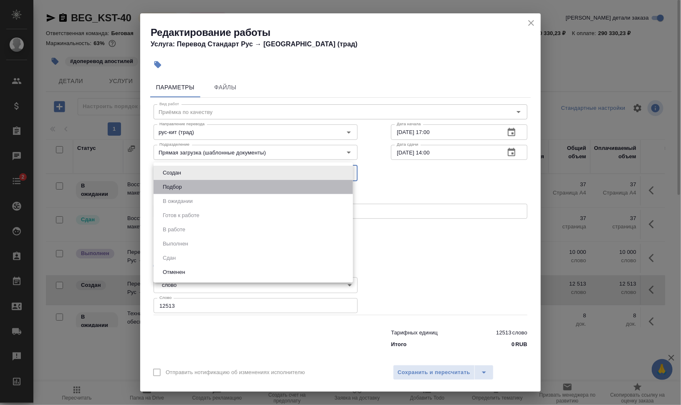
click at [215, 184] on li "Подбор" at bounding box center [254, 187] width 200 height 14
type input "recruiting"
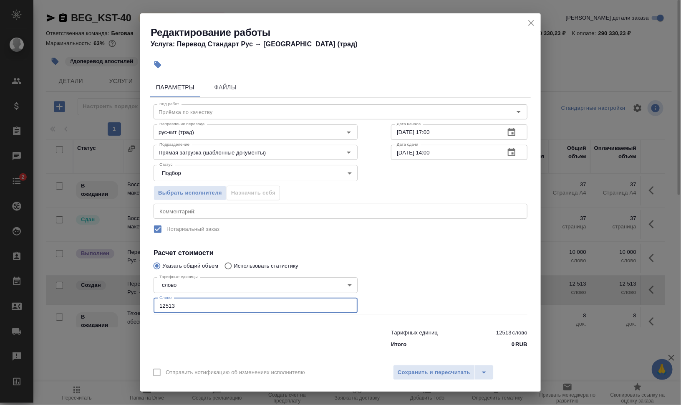
drag, startPoint x: 180, startPoint y: 300, endPoint x: 157, endPoint y: 302, distance: 22.3
click at [135, 298] on div "Редактирование работы Услуга: Перевод Стандарт Рус → Кит (трад) Параметры Файлы…" at bounding box center [340, 202] width 681 height 405
type input "1"
click at [196, 131] on input "рус-кит (трад)" at bounding box center [241, 132] width 171 height 10
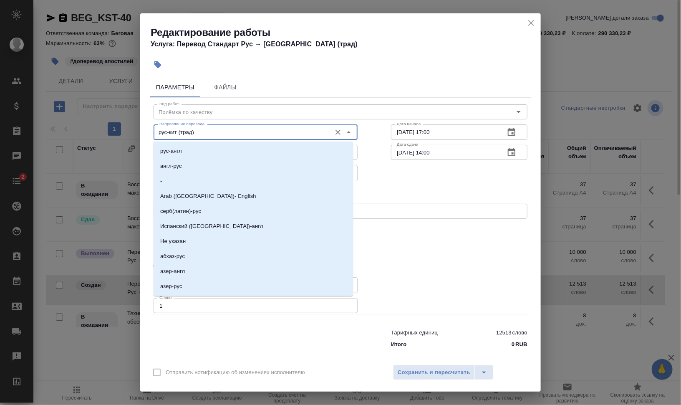
click at [211, 130] on input "рус-кит (трад)" at bounding box center [241, 132] width 171 height 10
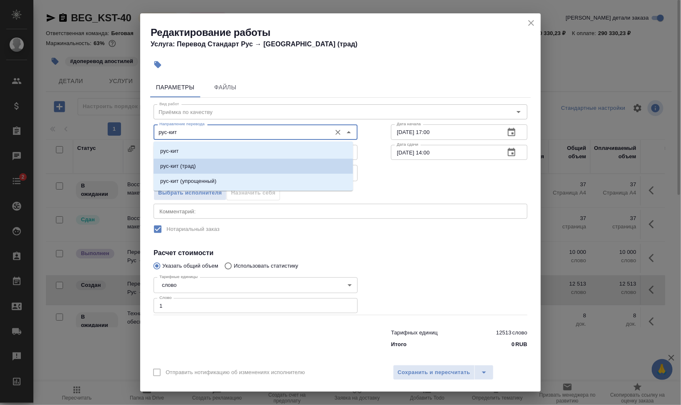
click at [225, 142] on div "рус-кит рус-кит (трад) рус-кит (упрощенный)" at bounding box center [254, 166] width 200 height 49
click at [233, 147] on li "рус-кит" at bounding box center [254, 151] width 200 height 15
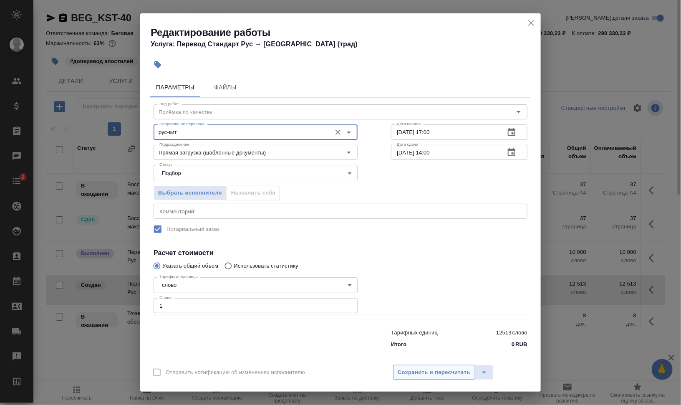
type input "рус-кит"
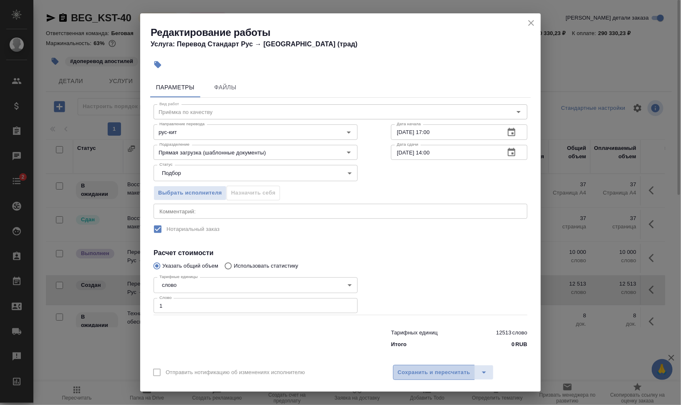
click at [443, 369] on span "Сохранить и пересчитать" at bounding box center [434, 373] width 73 height 10
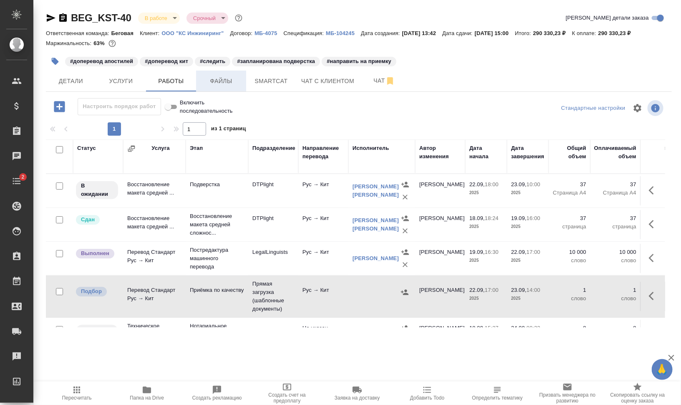
click at [233, 76] on span "Файлы" at bounding box center [221, 81] width 40 height 10
click at [184, 80] on span "Работы" at bounding box center [171, 81] width 40 height 10
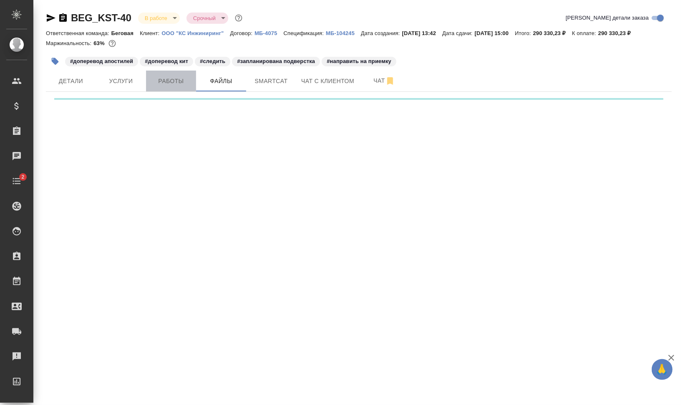
click at [184, 80] on span "Работы" at bounding box center [171, 81] width 40 height 10
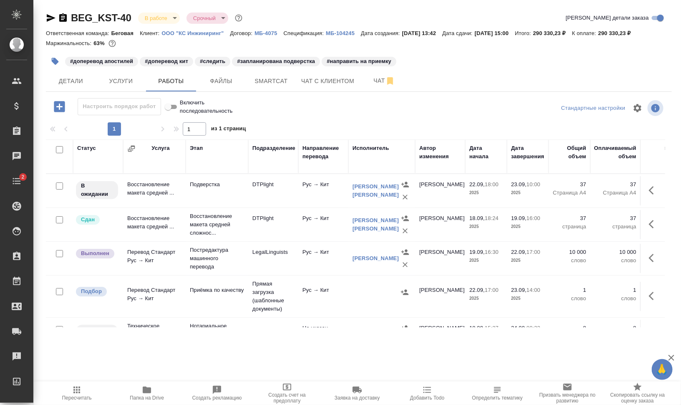
click at [360, 291] on div at bounding box center [382, 292] width 58 height 13
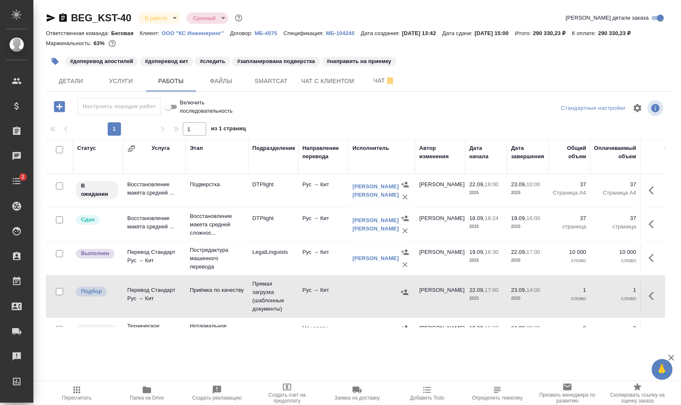
click at [360, 291] on div at bounding box center [382, 292] width 58 height 13
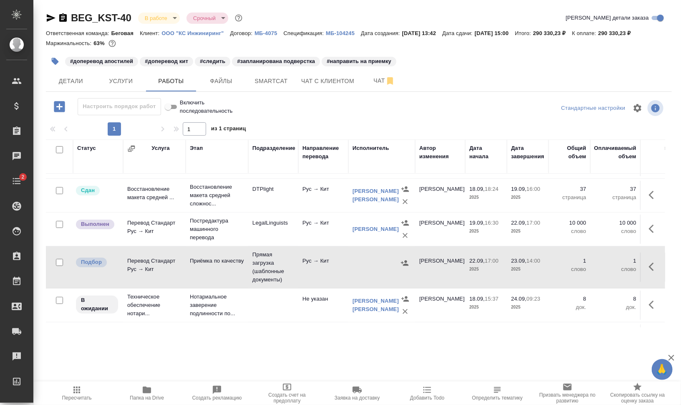
scroll to position [52, 0]
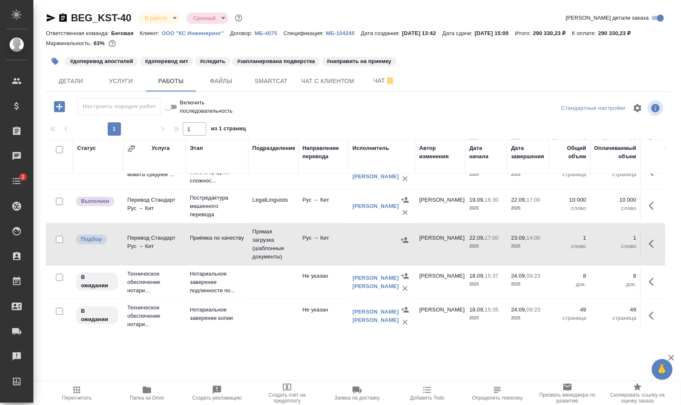
click at [649, 243] on icon "button" at bounding box center [654, 244] width 10 height 10
click at [588, 240] on icon "button" at bounding box center [593, 244] width 10 height 10
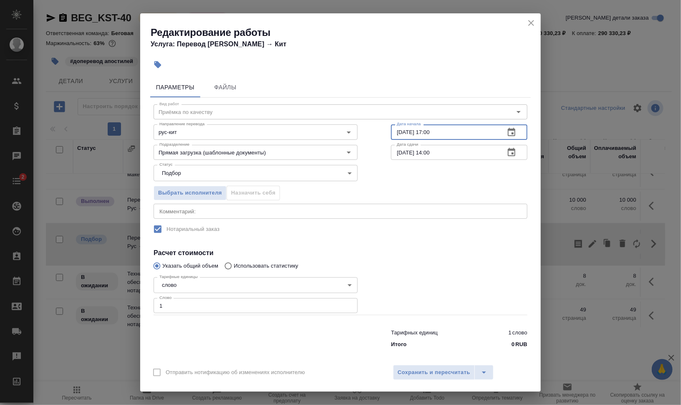
click at [395, 130] on input "[DATE] 17:00" at bounding box center [444, 131] width 107 height 15
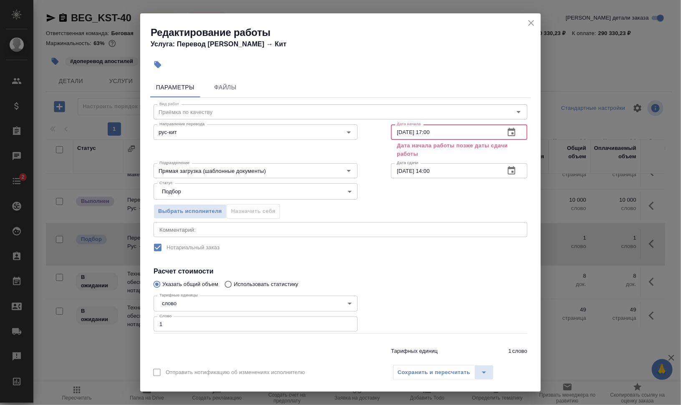
drag, startPoint x: 425, startPoint y: 129, endPoint x: 470, endPoint y: 137, distance: 45.2
click at [468, 136] on input "23.09.2025 17:00" at bounding box center [444, 131] width 107 height 15
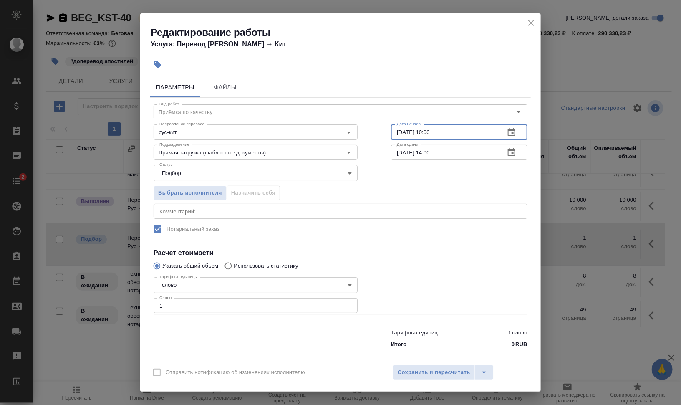
type input "23.09.2025 10:00"
click at [425, 152] on input "[DATE] 14:00" at bounding box center [444, 152] width 107 height 15
type input "23.09.2025 15:00"
click at [321, 210] on textarea at bounding box center [340, 211] width 362 height 6
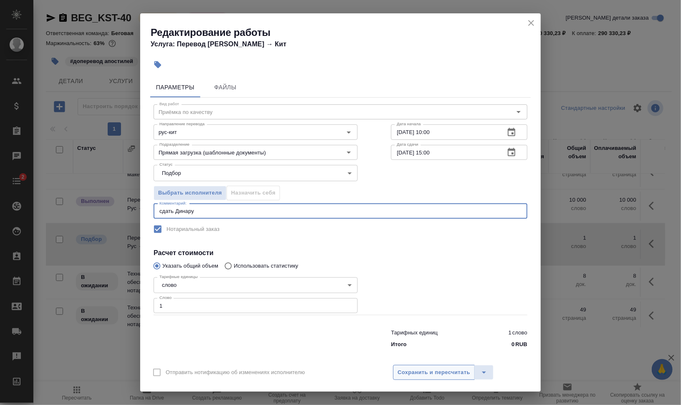
type textarea "сдать Динару"
click at [456, 370] on span "Сохранить и пересчитать" at bounding box center [434, 373] width 73 height 10
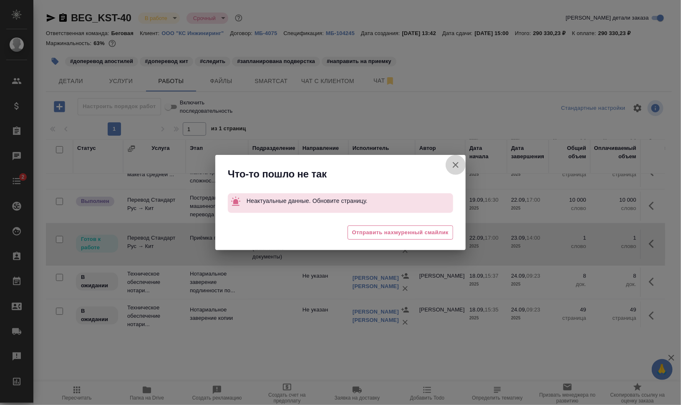
click at [455, 164] on icon "button" at bounding box center [456, 165] width 6 height 6
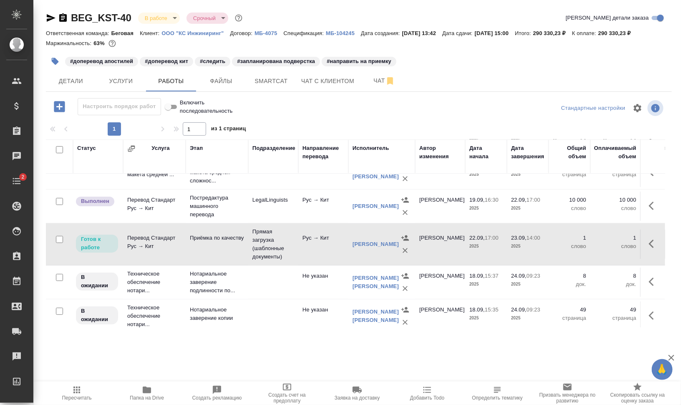
scroll to position [0, 0]
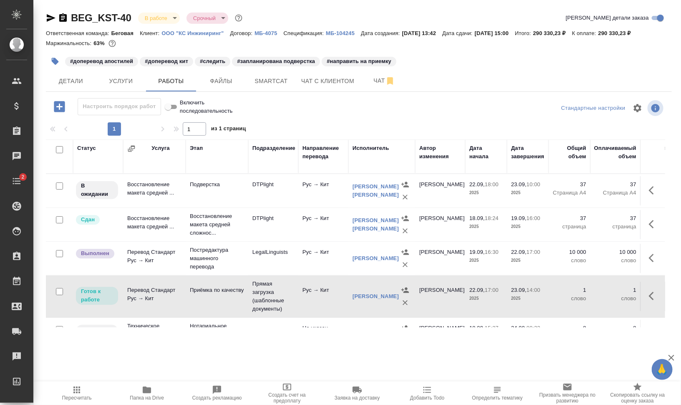
click at [649, 298] on icon "button" at bounding box center [654, 296] width 10 height 10
click at [589, 294] on icon "button" at bounding box center [593, 296] width 8 height 8
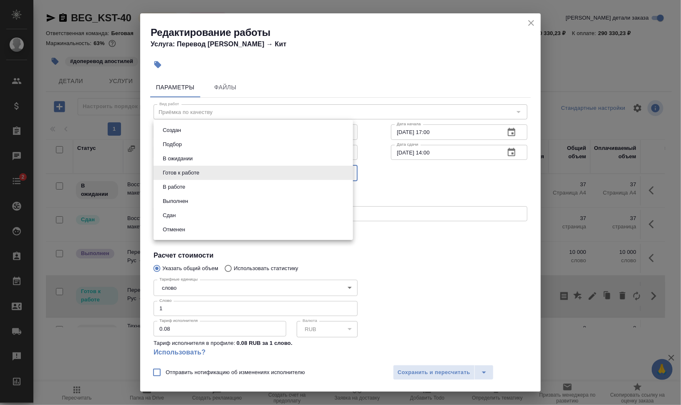
click at [195, 176] on body "🙏 .cls-1 fill:#fff; AWATERA Валеев Динар Клиенты Спецификации Заказы 0 Чаты 2 T…" at bounding box center [340, 236] width 681 height 472
click at [197, 157] on li "В ожидании" at bounding box center [254, 159] width 200 height 14
type input "pending"
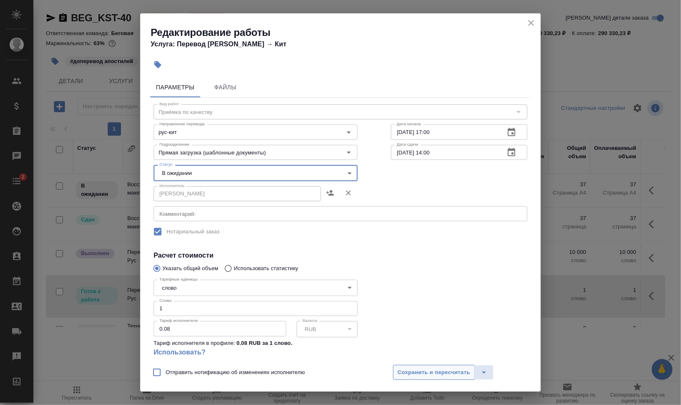
click at [407, 369] on span "Сохранить и пересчитать" at bounding box center [434, 373] width 73 height 10
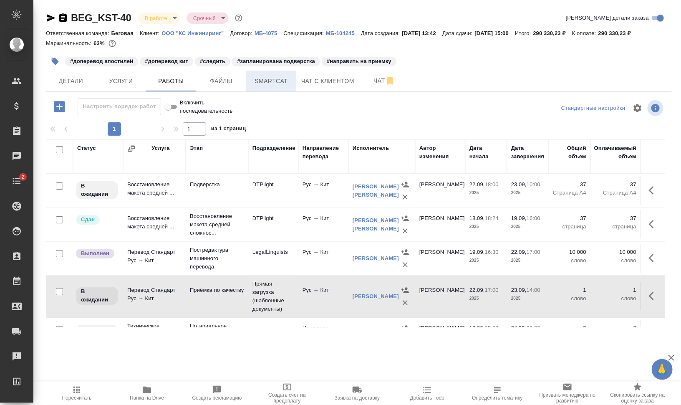
click at [283, 83] on span "Smartcat" at bounding box center [271, 81] width 40 height 10
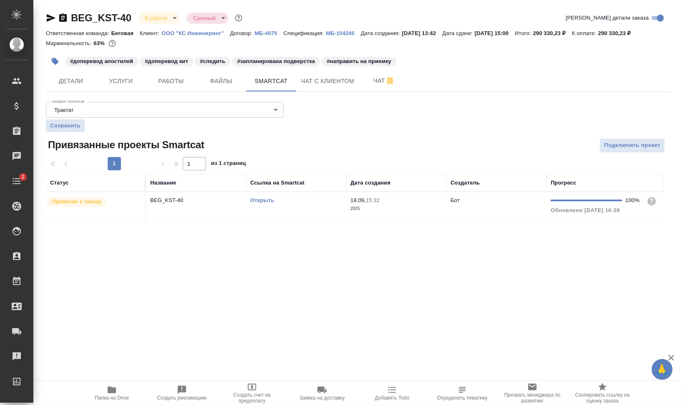
click at [268, 201] on link "Открыть" at bounding box center [263, 200] width 24 height 6
click at [159, 85] on span "Работы" at bounding box center [171, 81] width 40 height 10
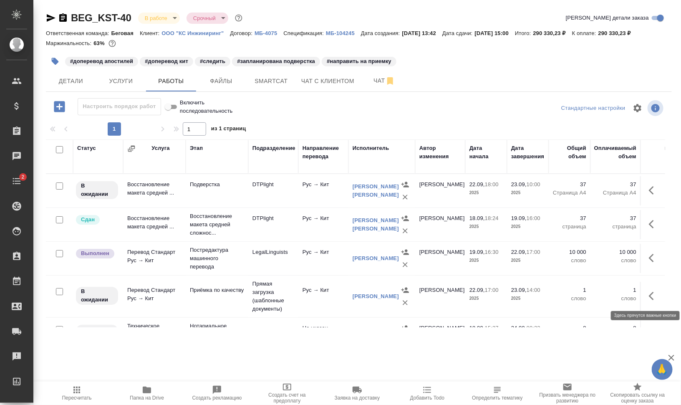
click at [645, 301] on button "button" at bounding box center [654, 296] width 20 height 20
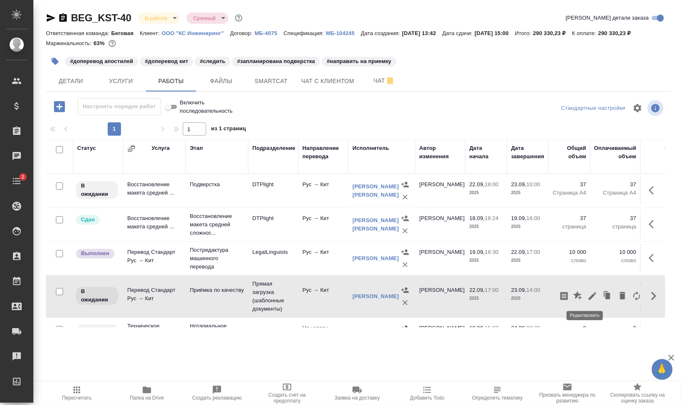
click at [588, 296] on icon "button" at bounding box center [593, 296] width 10 height 10
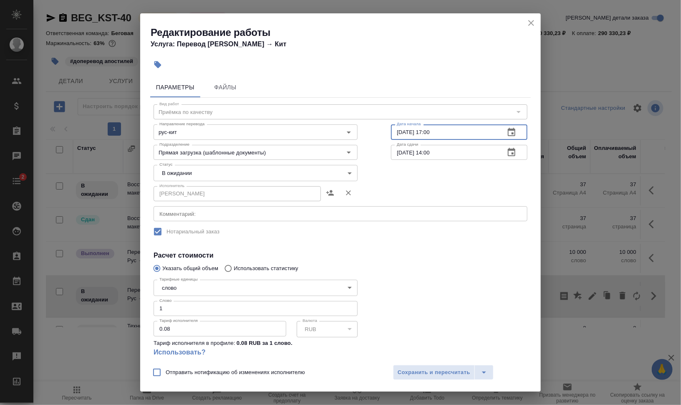
click at [395, 131] on input "22.09.2025 17:00" at bounding box center [444, 131] width 107 height 15
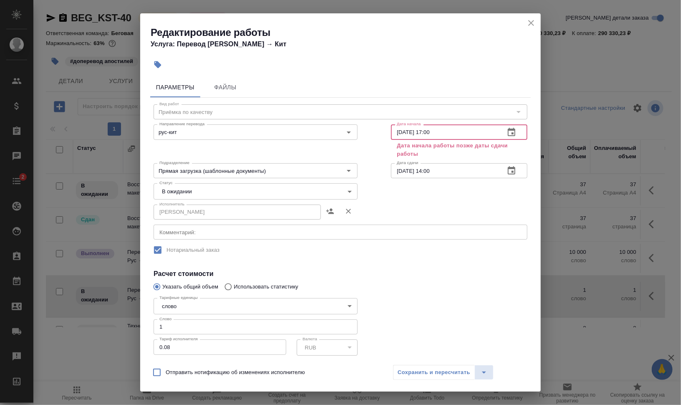
type input "[DATE] 17:00"
click at [534, 23] on icon "close" at bounding box center [531, 23] width 10 height 10
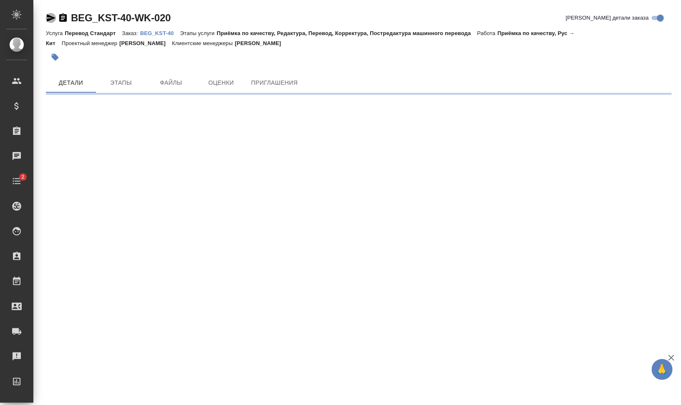
drag, startPoint x: 49, startPoint y: 18, endPoint x: 34, endPoint y: 23, distance: 15.4
click at [49, 18] on icon "button" at bounding box center [51, 18] width 10 height 10
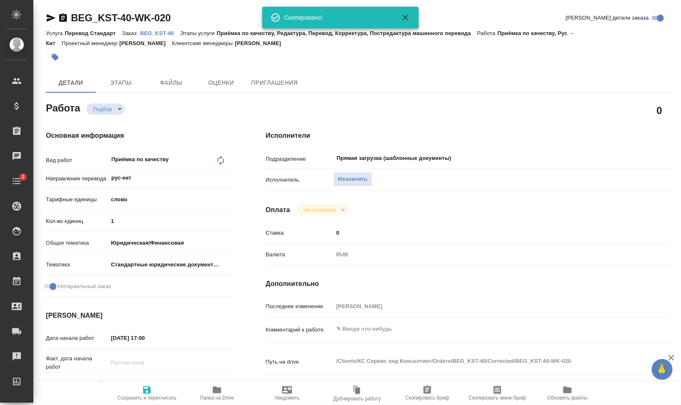
type textarea "x"
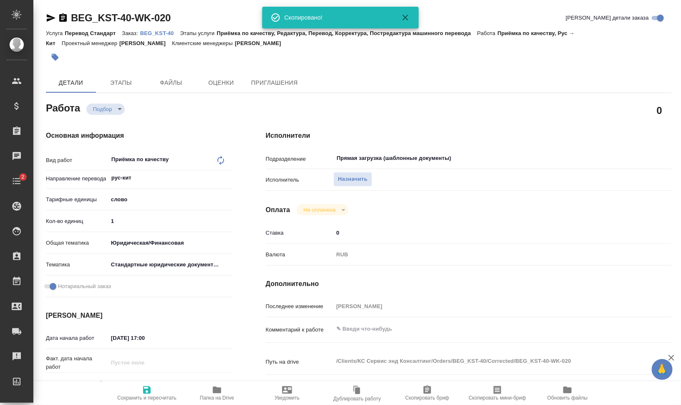
type textarea "x"
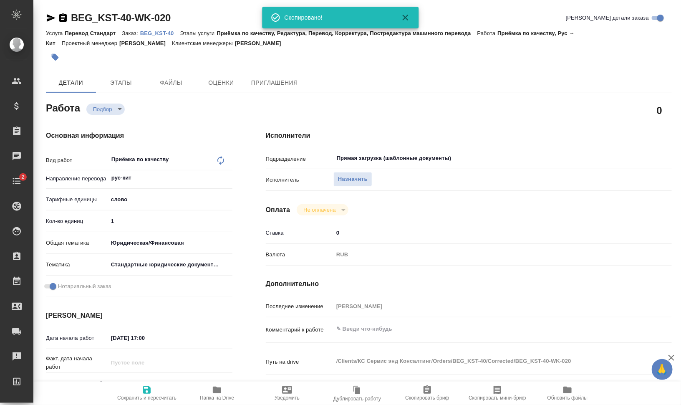
type textarea "x"
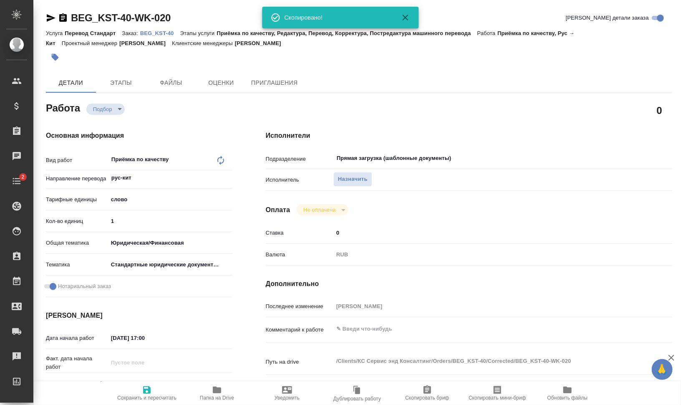
type textarea "x"
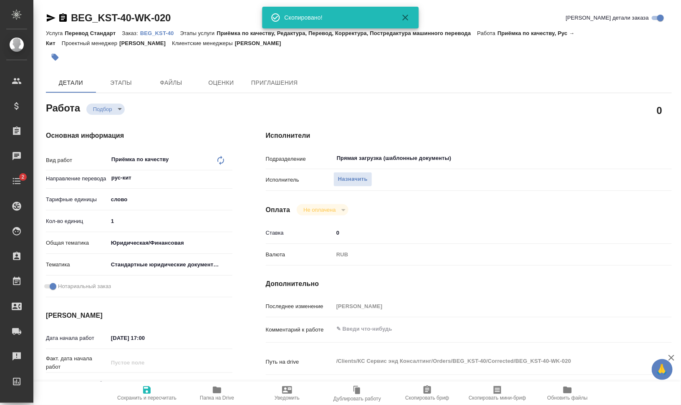
type textarea "x"
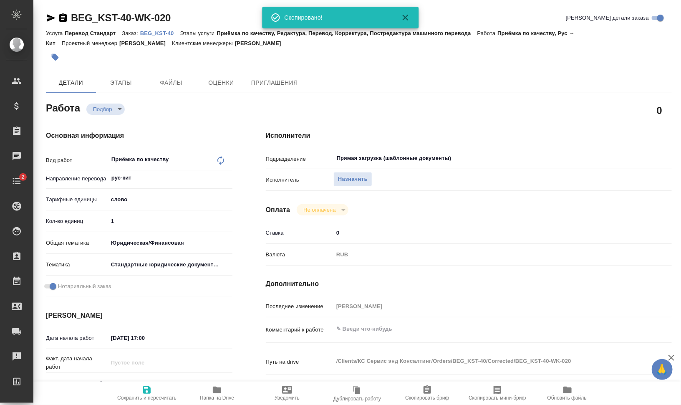
type textarea "x"
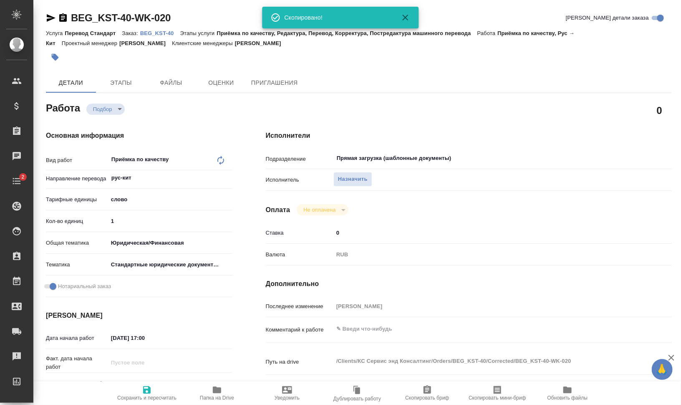
type textarea "x"
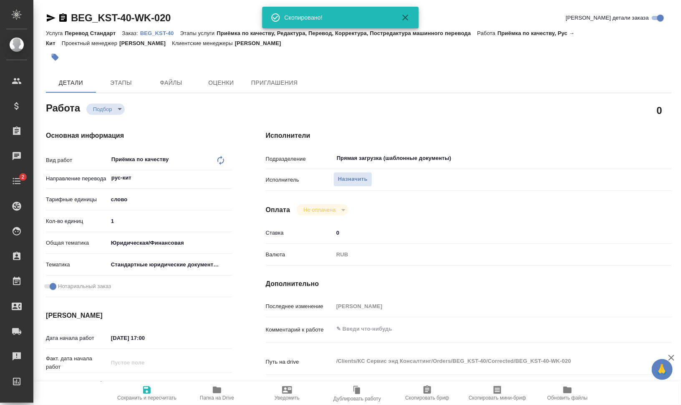
type textarea "x"
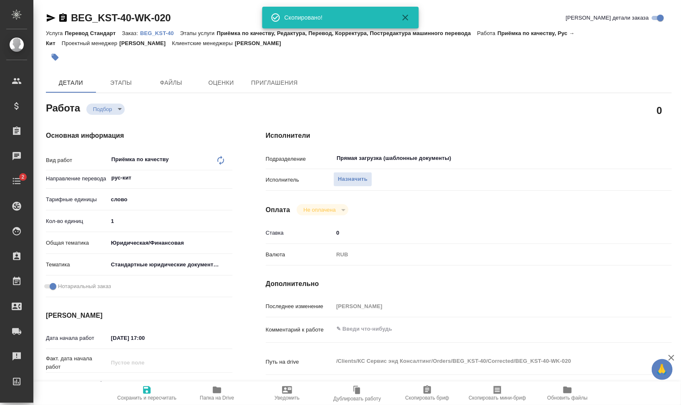
type textarea "x"
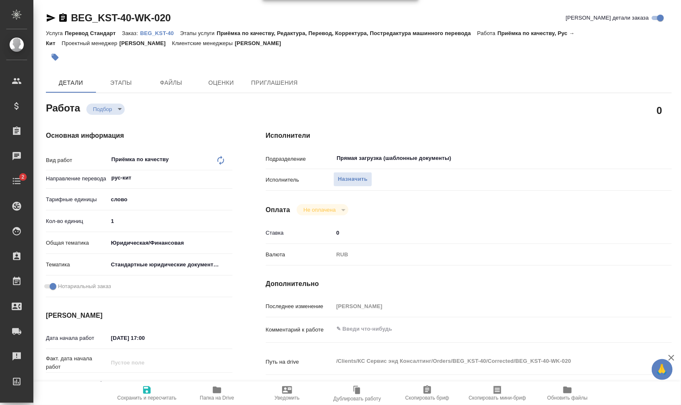
type textarea "x"
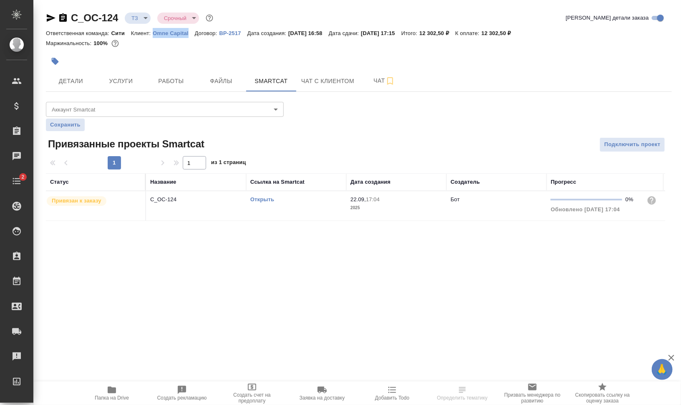
drag, startPoint x: 151, startPoint y: 35, endPoint x: 192, endPoint y: 35, distance: 41.3
click at [192, 35] on div "Ответственная команда: Сити Клиент: Omne Capital Договор: ВР-2517 Дата создания…" at bounding box center [359, 33] width 626 height 10
copy p "Omne Capital"
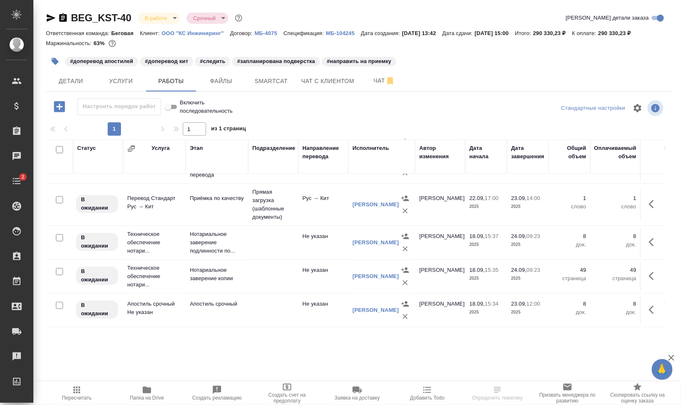
scroll to position [52, 0]
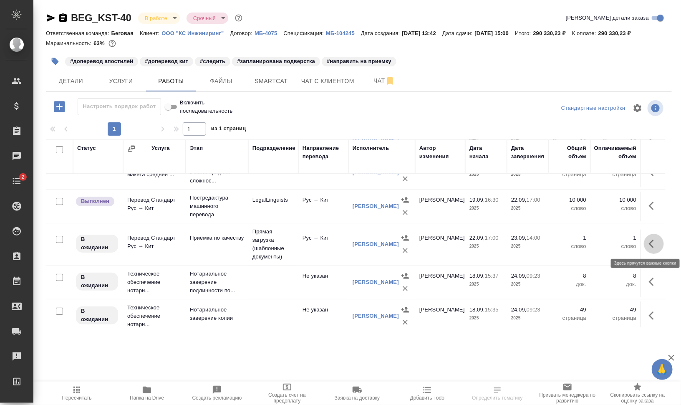
click at [649, 245] on icon "button" at bounding box center [651, 244] width 5 height 8
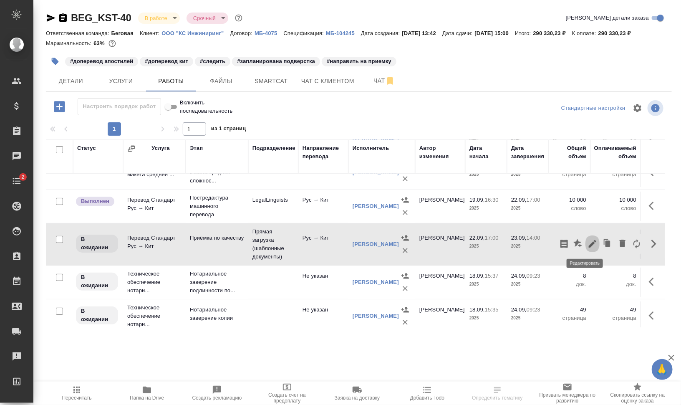
click at [589, 244] on icon "button" at bounding box center [593, 244] width 8 height 8
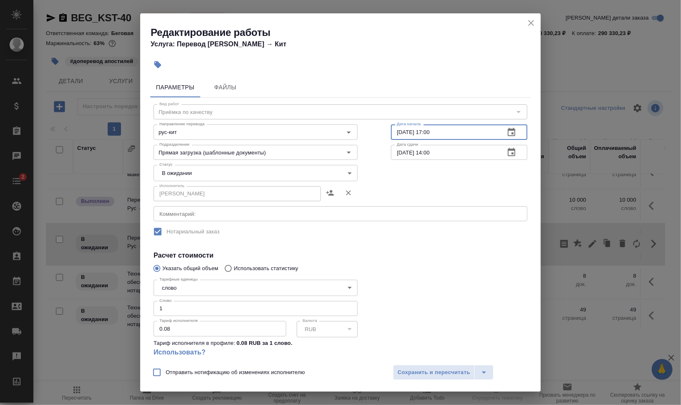
click at [395, 132] on input "22.09.2025 17:00" at bounding box center [444, 131] width 107 height 15
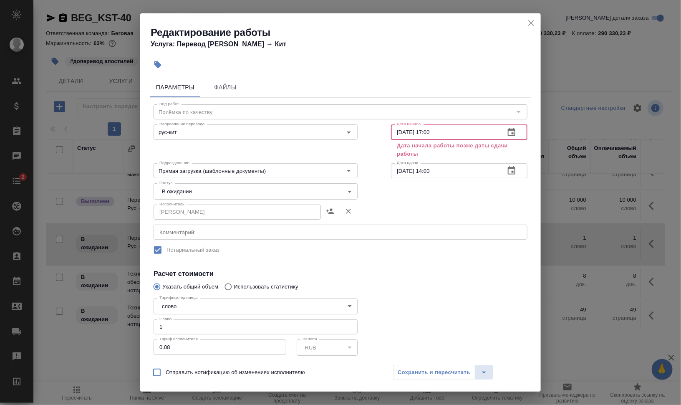
drag, startPoint x: 426, startPoint y: 127, endPoint x: 468, endPoint y: 130, distance: 41.9
click at [468, 130] on input "23.09.2025 17:00" at bounding box center [444, 131] width 107 height 15
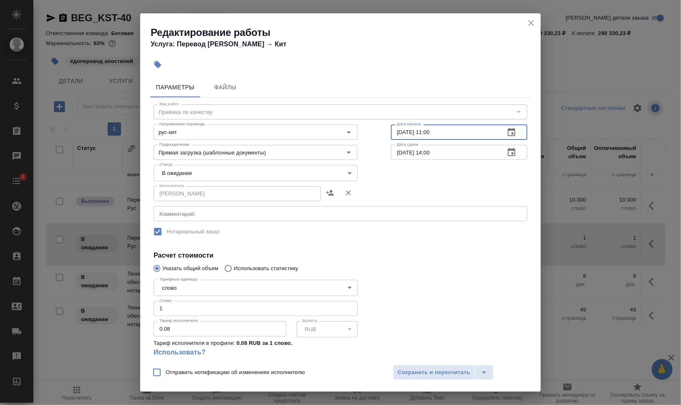
drag, startPoint x: 426, startPoint y: 132, endPoint x: 452, endPoint y: 132, distance: 25.9
click at [443, 131] on input "23.09.2025 11:00" at bounding box center [444, 131] width 107 height 15
type input "23.09.2025 10:00"
click at [420, 265] on div at bounding box center [460, 322] width 170 height 124
click at [275, 168] on body "🙏 .cls-1 fill:#fff; AWATERA Валеев Динар Клиенты Спецификации Заказы 0 Чаты 2 T…" at bounding box center [340, 236] width 681 height 472
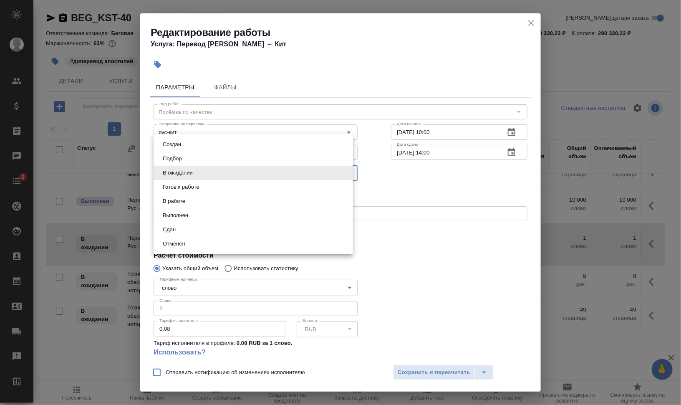
click at [477, 285] on div at bounding box center [340, 202] width 681 height 405
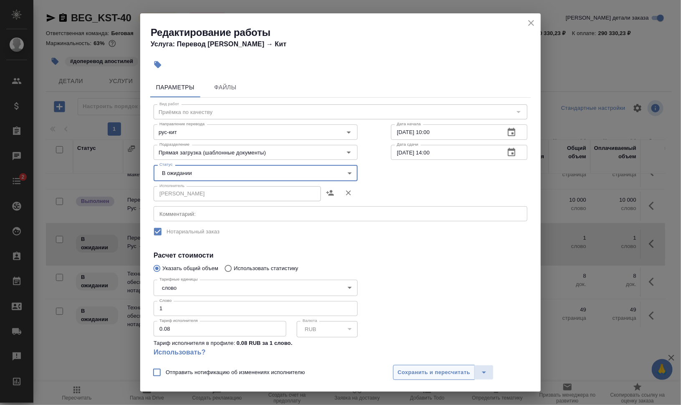
click at [438, 377] on button "Сохранить и пересчитать" at bounding box center [434, 372] width 82 height 15
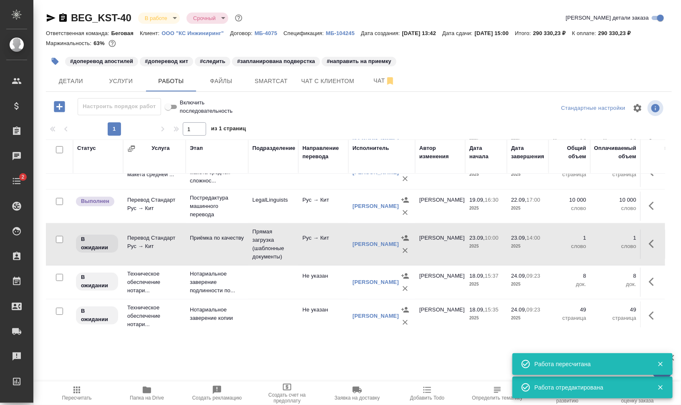
scroll to position [0, 0]
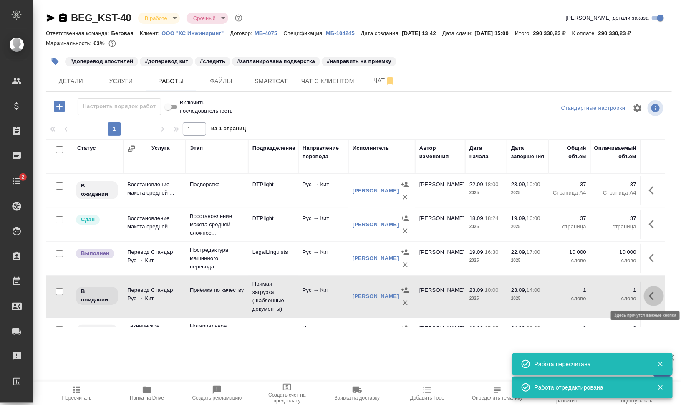
drag, startPoint x: 645, startPoint y: 293, endPoint x: 640, endPoint y: 296, distance: 6.0
click at [649, 293] on icon "button" at bounding box center [654, 296] width 10 height 10
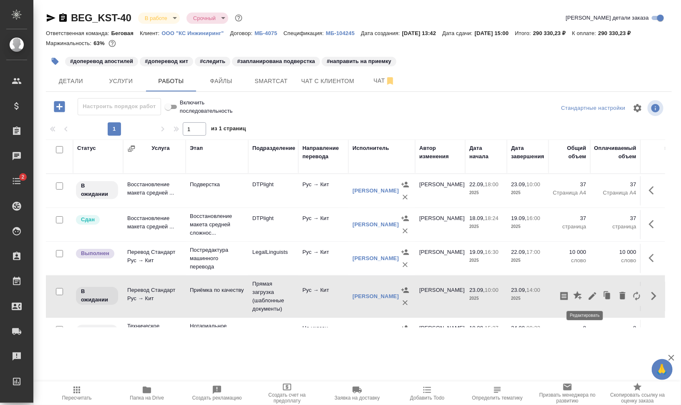
click at [588, 294] on icon "button" at bounding box center [593, 296] width 10 height 10
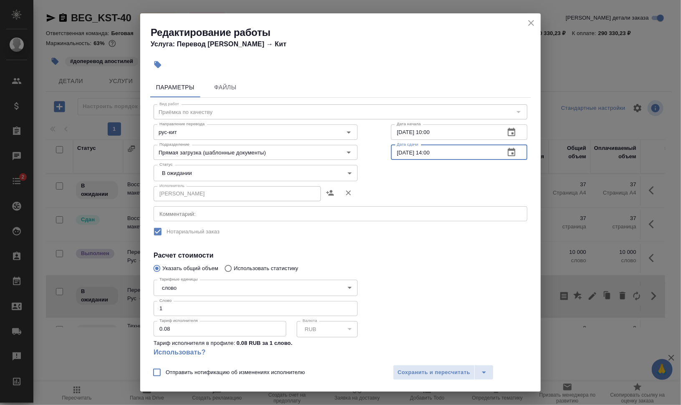
click at [425, 152] on input "23.09.2025 14:00" at bounding box center [444, 152] width 107 height 15
type input "23.09.2025 15:00"
click at [253, 208] on div "x Комментарий:" at bounding box center [341, 213] width 374 height 15
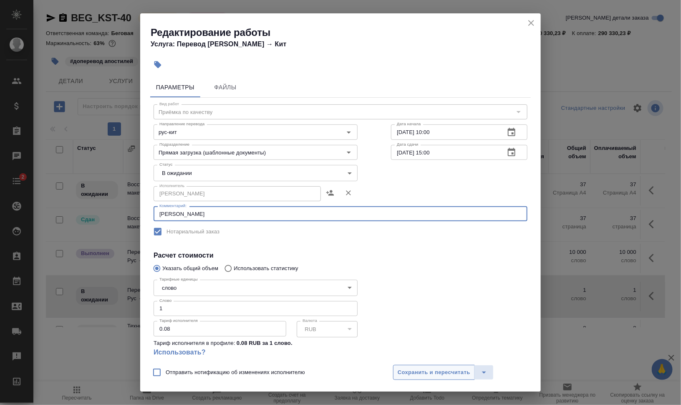
type textarea "сдаем Динару"
click at [426, 370] on span "Сохранить и пересчитать" at bounding box center [434, 373] width 73 height 10
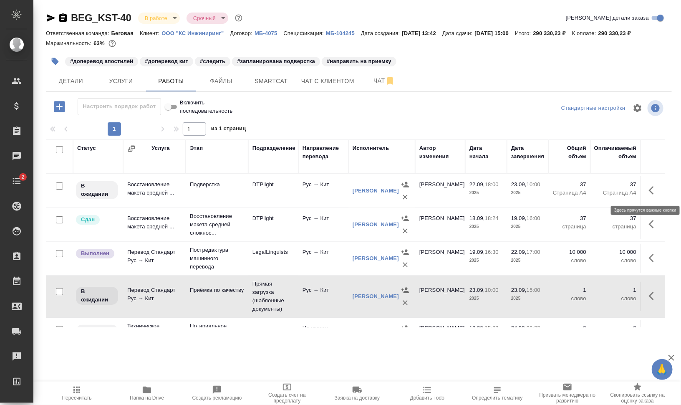
click at [649, 192] on icon "button" at bounding box center [654, 190] width 10 height 10
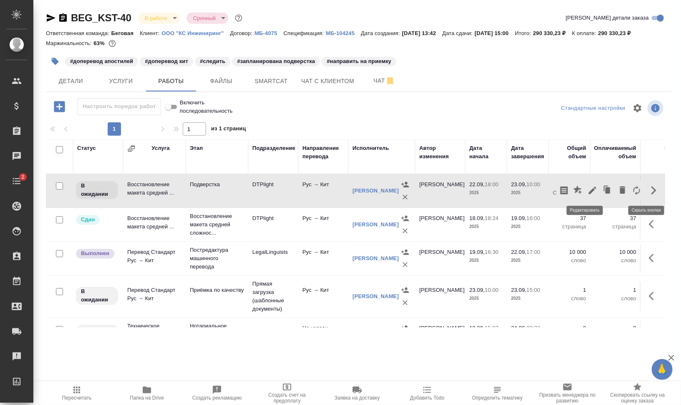
click at [588, 192] on icon "button" at bounding box center [593, 190] width 10 height 10
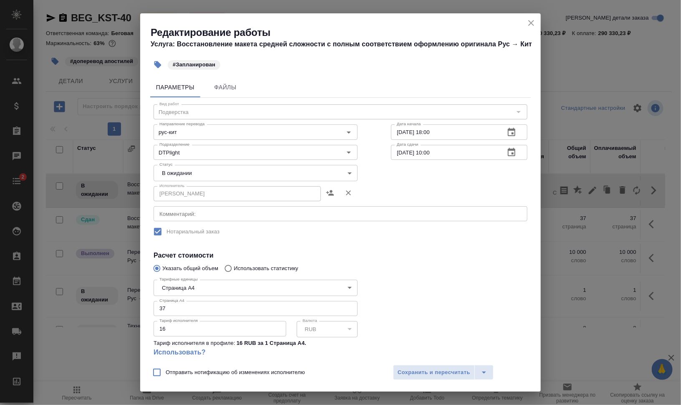
click at [186, 214] on textarea at bounding box center [340, 214] width 362 height 6
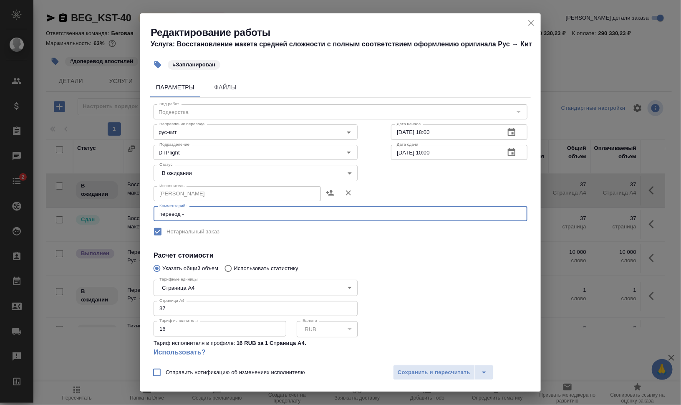
paste textarea "https://drive.awatera.com/s/ZSLRd8Jart56AFm"
type textarea "перевод - https://drive.awatera.com/s/ZSLRd8Jart56AFm"
drag, startPoint x: 227, startPoint y: 161, endPoint x: 225, endPoint y: 166, distance: 5.3
click at [226, 161] on div "Статус В ожидании pending Статус" at bounding box center [256, 172] width 238 height 54
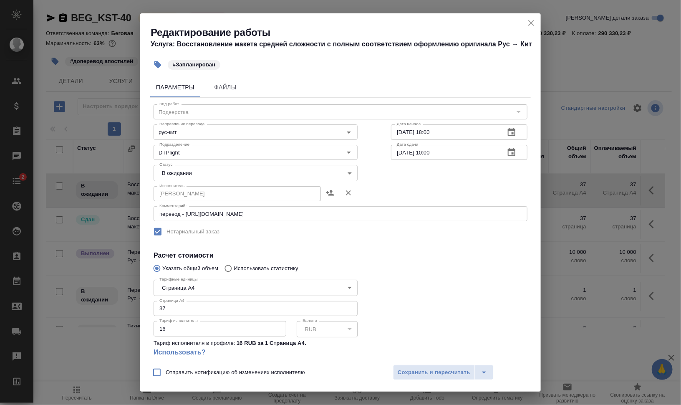
click at [223, 173] on body "🙏 .cls-1 fill:#fff; AWATERA Валеев Динар Клиенты Спецификации Заказы 0 Чаты 2 T…" at bounding box center [340, 236] width 681 height 472
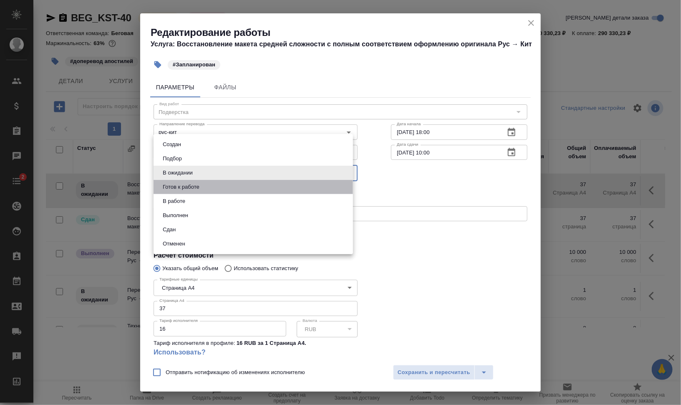
click at [219, 187] on li "Готов к работе" at bounding box center [254, 187] width 200 height 14
type input "readyForWork"
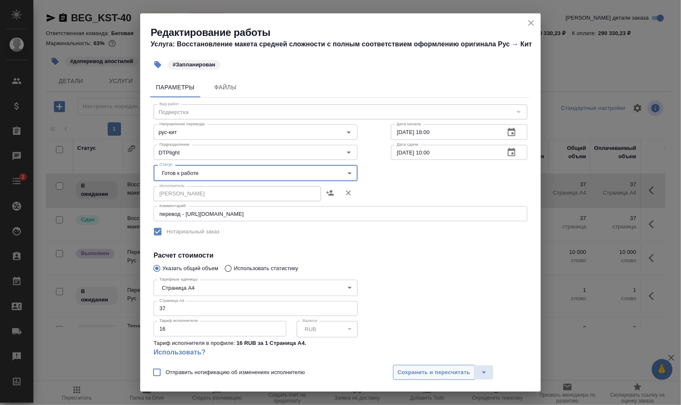
click at [442, 371] on span "Сохранить и пересчитать" at bounding box center [434, 373] width 73 height 10
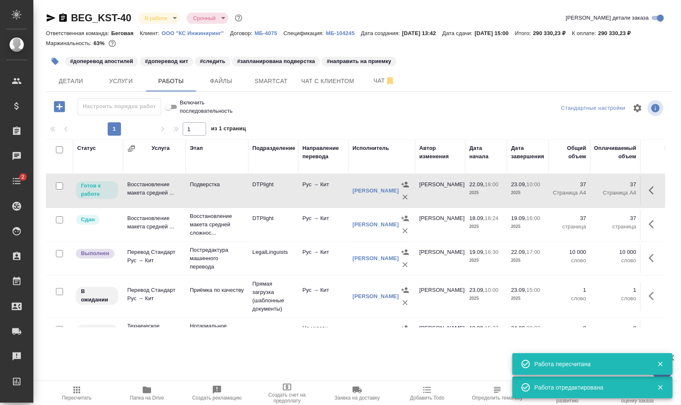
click at [56, 59] on icon "button" at bounding box center [55, 61] width 7 height 7
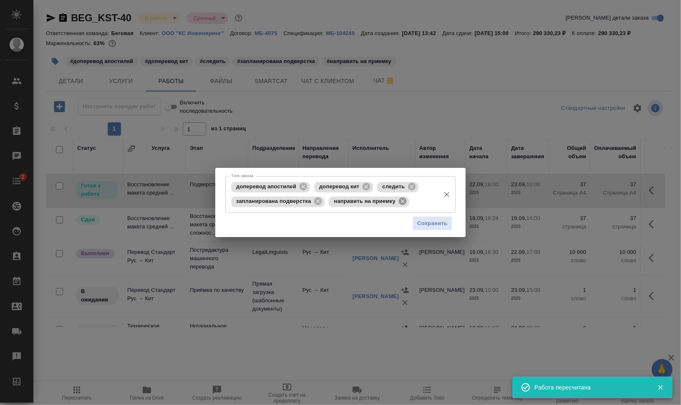
click at [399, 201] on icon at bounding box center [403, 201] width 8 height 8
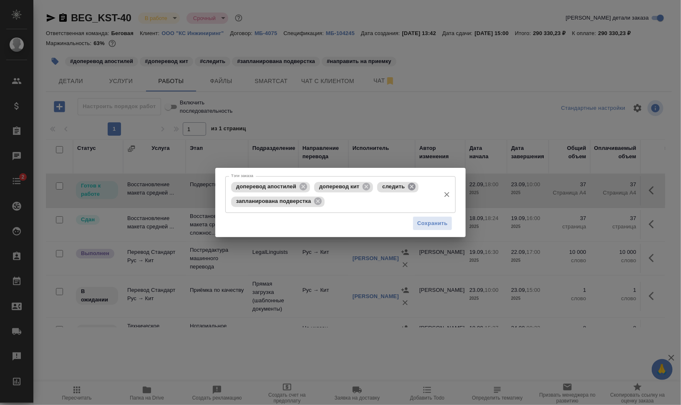
click at [413, 186] on icon at bounding box center [412, 187] width 8 height 8
click at [316, 202] on icon at bounding box center [318, 201] width 8 height 8
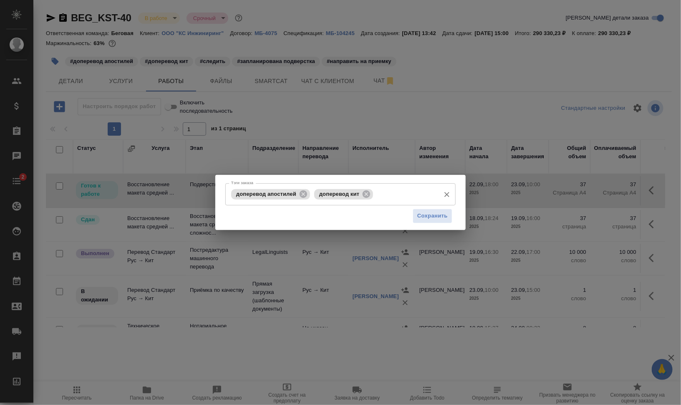
click at [396, 196] on input "Тэги заказа" at bounding box center [405, 194] width 61 height 14
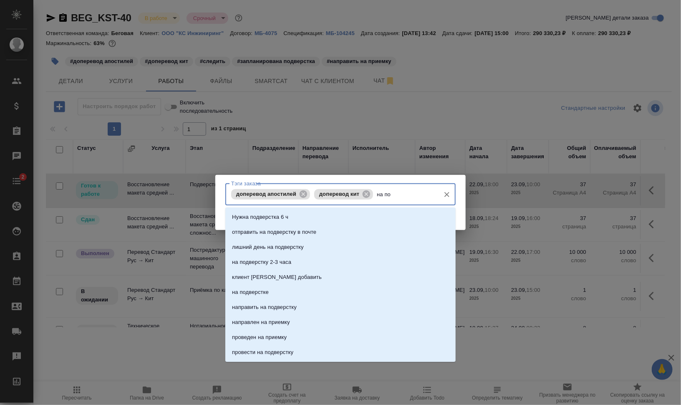
type input "на под"
click at [309, 281] on li "на подверстке" at bounding box center [340, 277] width 230 height 15
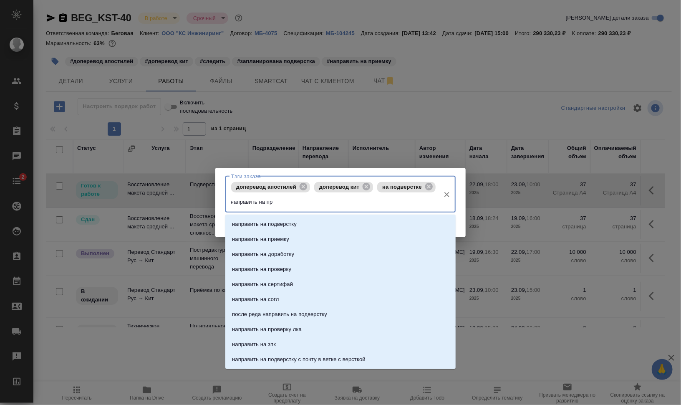
type input "направить на при"
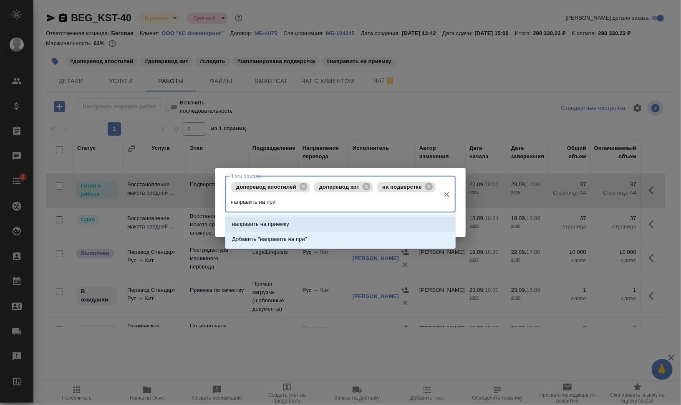
click at [361, 227] on li "направить на приемку" at bounding box center [340, 224] width 230 height 15
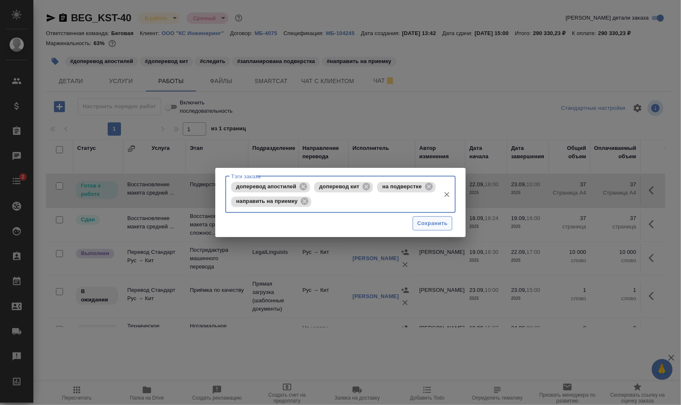
click at [450, 223] on button "Сохранить" at bounding box center [433, 223] width 40 height 15
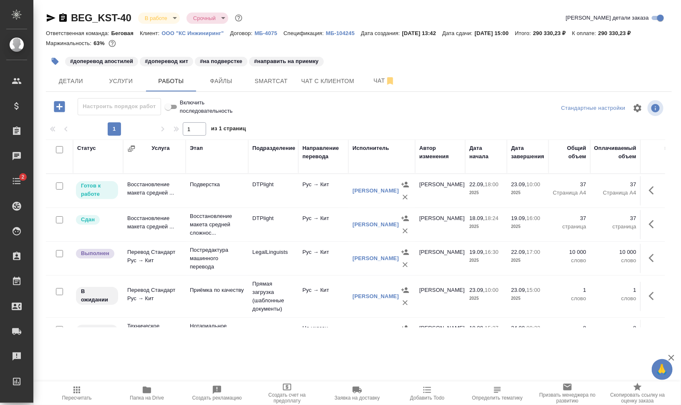
click at [78, 390] on icon "button" at bounding box center [76, 390] width 7 height 7
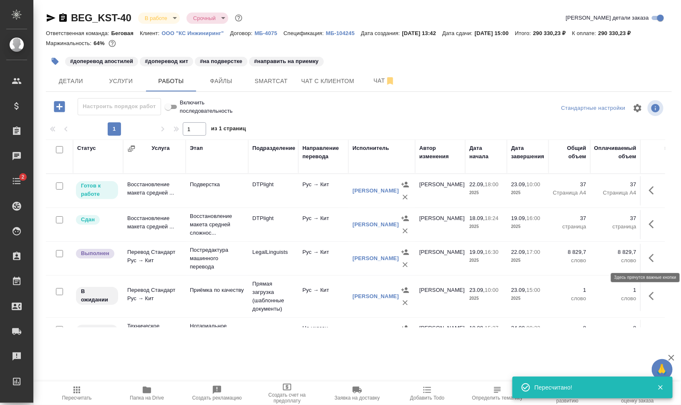
click at [649, 258] on icon "button" at bounding box center [654, 258] width 10 height 10
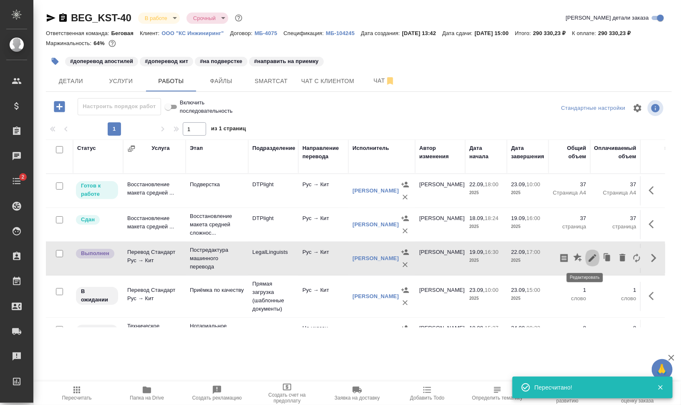
click at [588, 259] on icon "button" at bounding box center [593, 258] width 10 height 10
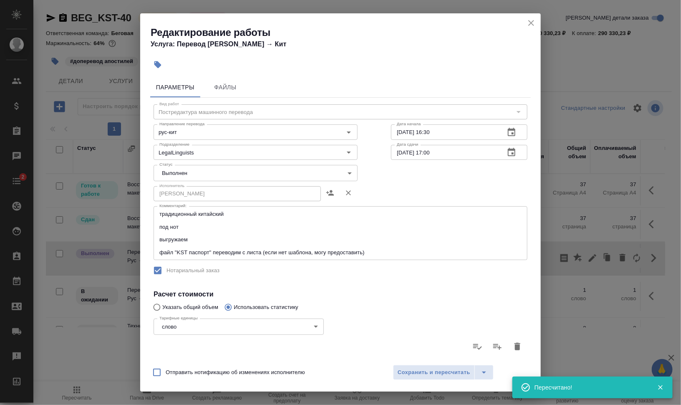
click at [200, 174] on body "🙏 .cls-1 fill:#fff; AWATERA Валеев Динар Клиенты Спецификации Заказы 0 Чаты 2 T…" at bounding box center [340, 236] width 681 height 472
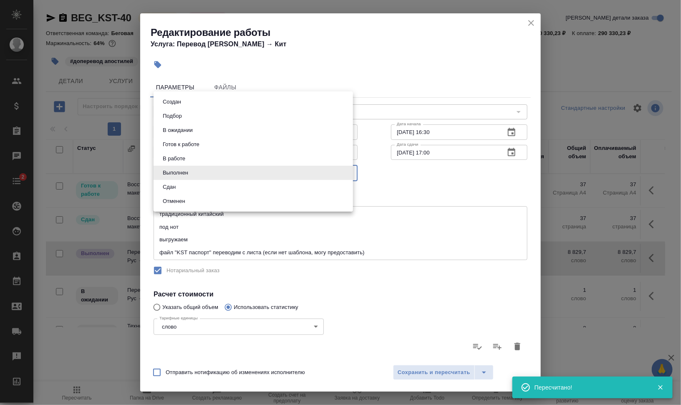
click at [194, 186] on li "Сдан" at bounding box center [254, 187] width 200 height 14
type input "closed"
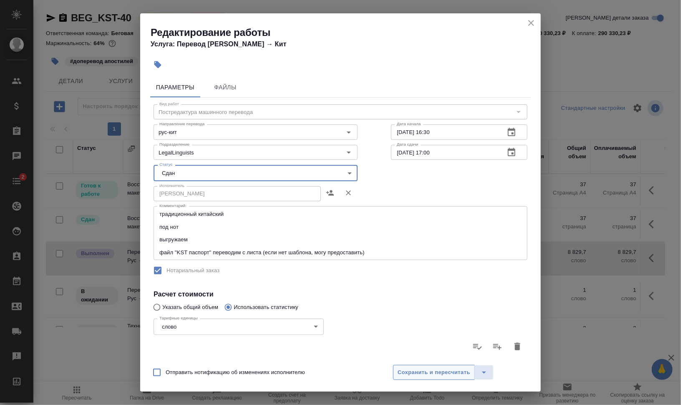
click at [440, 374] on span "Сохранить и пересчитать" at bounding box center [434, 373] width 73 height 10
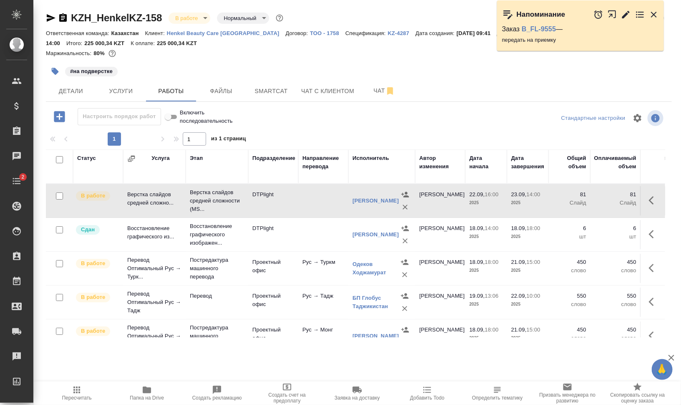
click at [654, 16] on icon "button" at bounding box center [654, 15] width 10 height 10
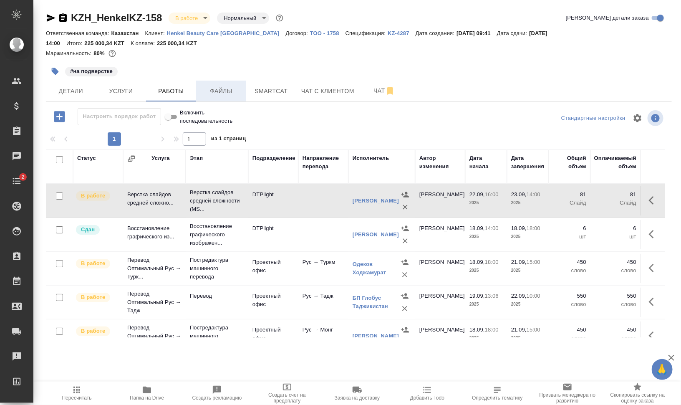
click at [225, 89] on span "Файлы" at bounding box center [221, 91] width 40 height 10
click at [160, 91] on span "Работы" at bounding box center [171, 91] width 40 height 10
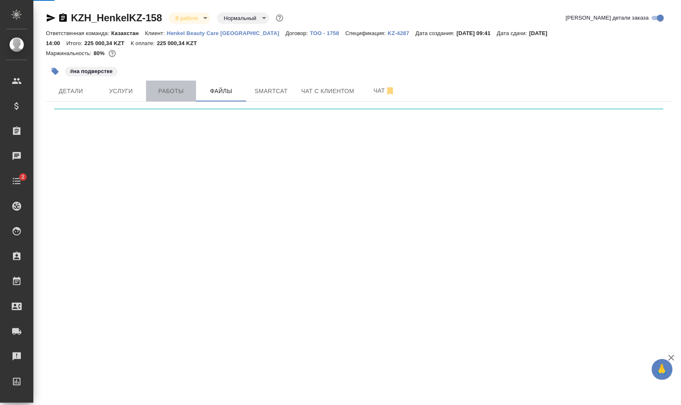
click at [160, 91] on span "Работы" at bounding box center [171, 91] width 40 height 10
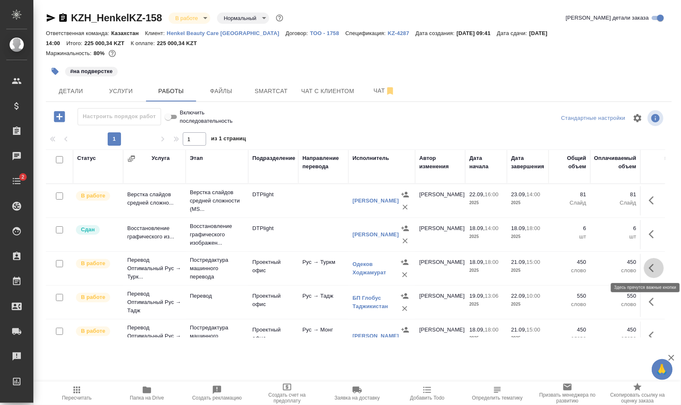
click at [649, 272] on icon "button" at bounding box center [654, 268] width 10 height 10
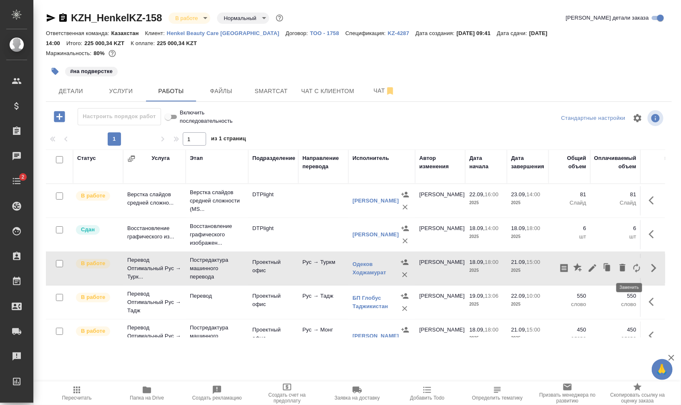
click at [633, 266] on icon "button" at bounding box center [637, 268] width 10 height 10
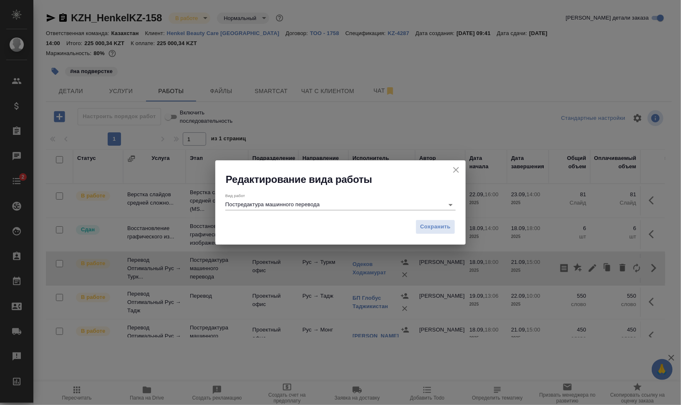
click at [284, 200] on div "Вид работ Постредактура машинного перевода" at bounding box center [340, 201] width 230 height 17
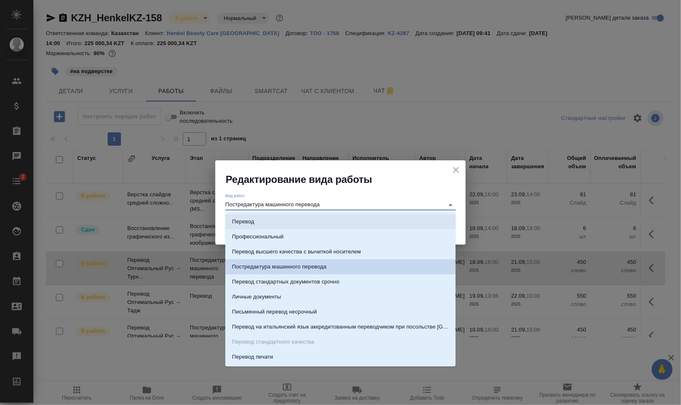
click at [284, 219] on li "Перевод" at bounding box center [340, 221] width 230 height 15
type input "Перевод"
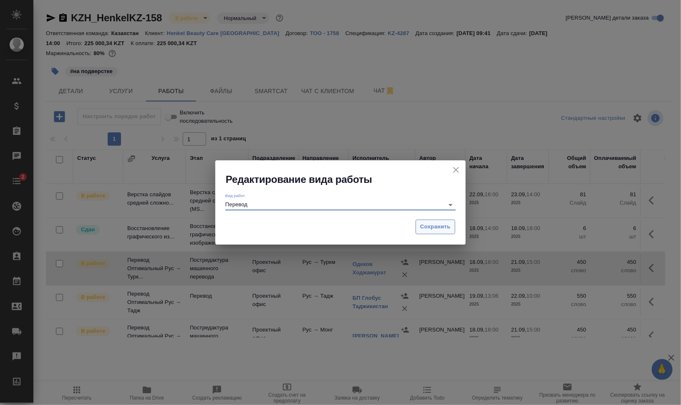
click at [441, 230] on span "Сохранить" at bounding box center [435, 227] width 30 height 10
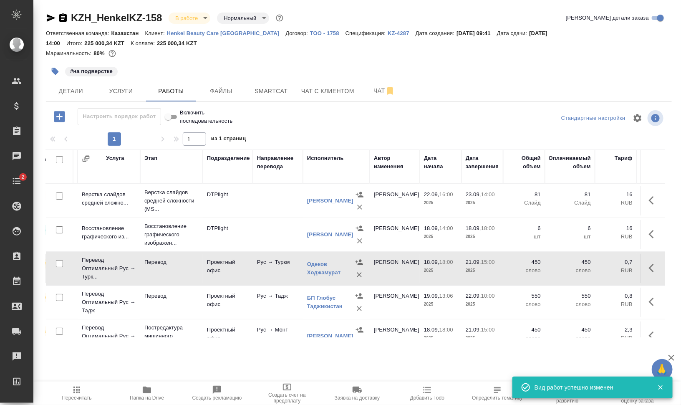
scroll to position [0, 42]
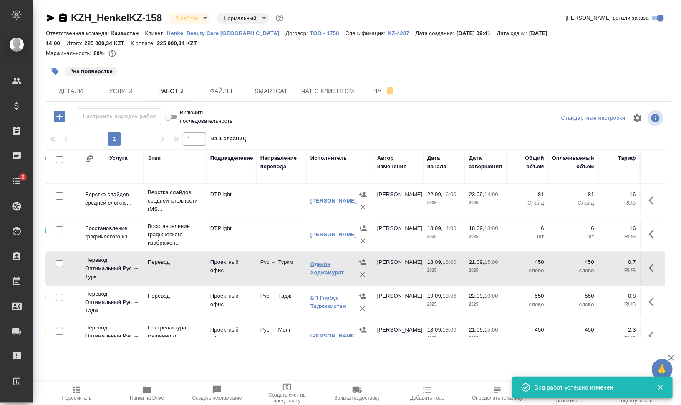
click at [329, 269] on link "Одеков Ходжамурат" at bounding box center [328, 268] width 34 height 15
click at [158, 390] on span "Папка на Drive" at bounding box center [147, 393] width 60 height 16
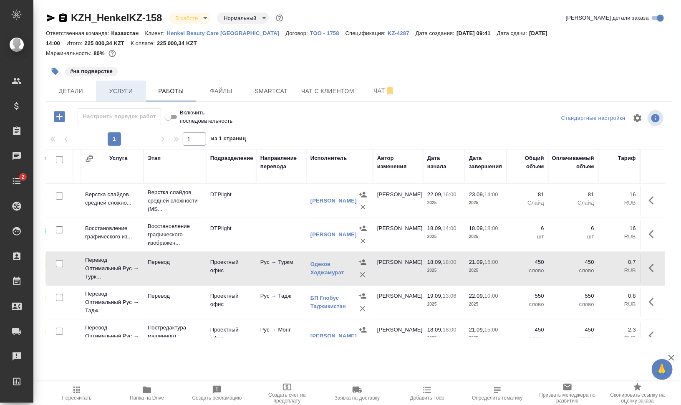
click at [134, 97] on button "Услуги" at bounding box center [121, 91] width 50 height 21
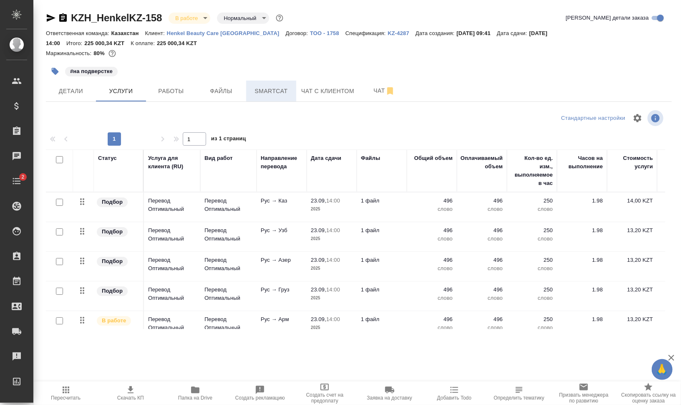
click at [288, 89] on span "Smartcat" at bounding box center [271, 91] width 40 height 10
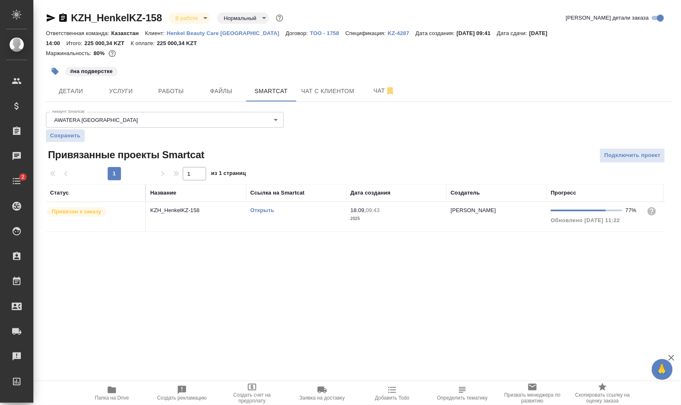
click at [260, 210] on link "Открыть" at bounding box center [263, 210] width 24 height 6
click at [171, 94] on span "Работы" at bounding box center [171, 91] width 40 height 10
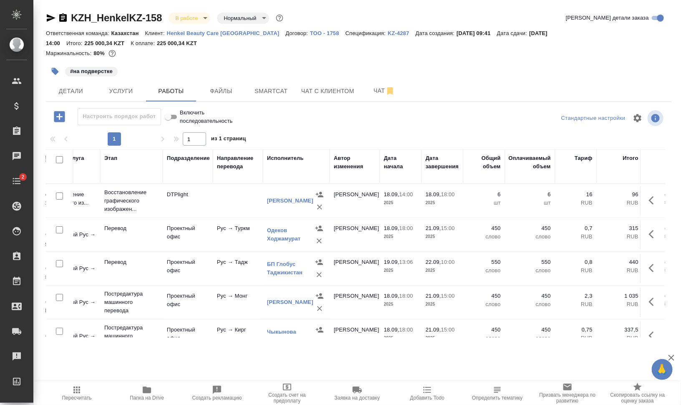
scroll to position [52, 86]
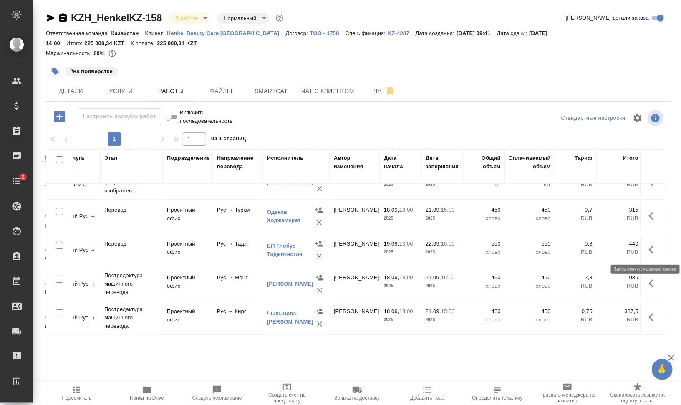
click at [649, 245] on icon "button" at bounding box center [654, 250] width 10 height 10
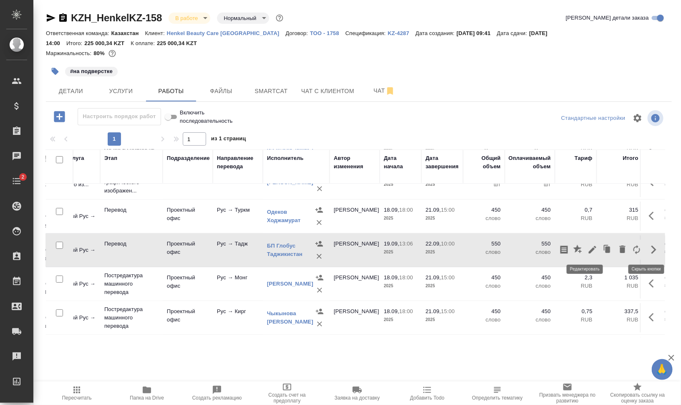
click at [588, 248] on icon "button" at bounding box center [593, 250] width 10 height 10
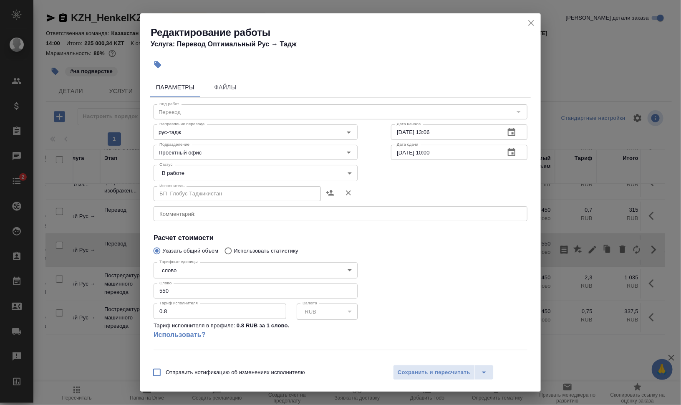
drag, startPoint x: 187, startPoint y: 292, endPoint x: 150, endPoint y: 291, distance: 36.8
click at [151, 291] on div "Тарифные единицы слово 5a8b1489cc6b4906c91bfd90 Тарифные единицы Слово 550 Слов…" at bounding box center [256, 304] width 238 height 124
type input "915"
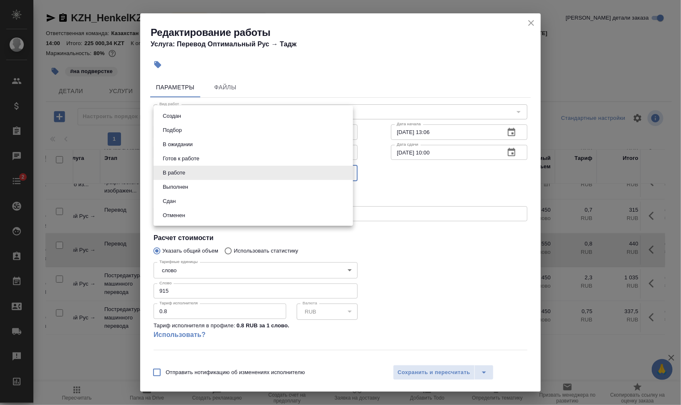
click at [294, 176] on body "🙏 .cls-1 fill:#fff; AWATERA Валеев Динар Клиенты Спецификации Заказы 0 Чаты 2 T…" at bounding box center [340, 236] width 681 height 472
click at [275, 201] on li "Сдан" at bounding box center [254, 201] width 200 height 14
type input "closed"
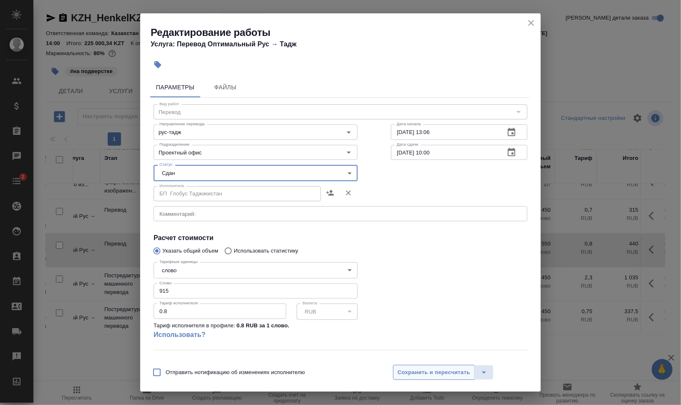
click at [433, 375] on span "Сохранить и пересчитать" at bounding box center [434, 373] width 73 height 10
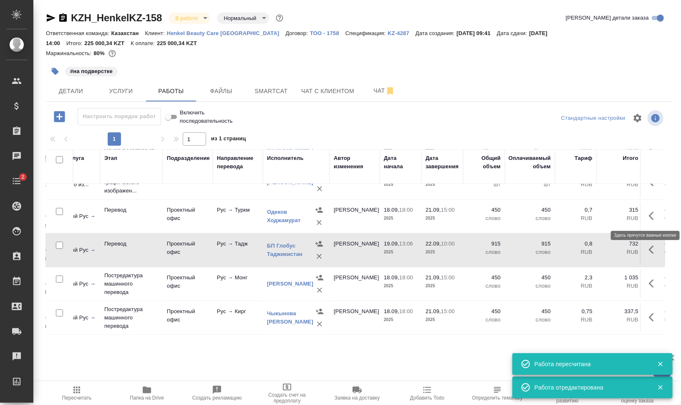
click at [649, 214] on icon "button" at bounding box center [654, 216] width 10 height 10
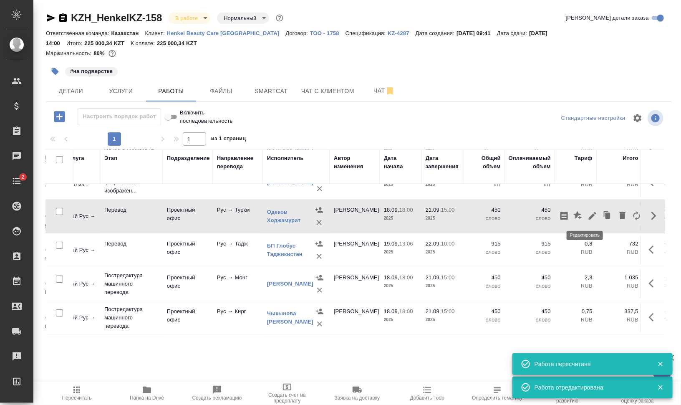
click at [588, 213] on icon "button" at bounding box center [593, 216] width 10 height 10
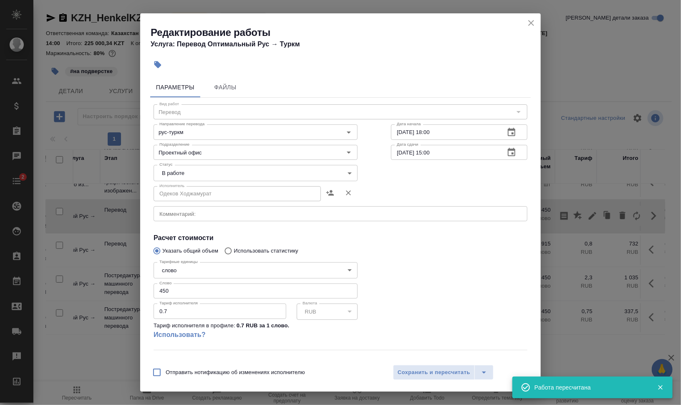
drag, startPoint x: 162, startPoint y: 286, endPoint x: 127, endPoint y: 287, distance: 35.5
click at [128, 286] on div "Редактирование работы Услуга: Перевод Оптимальный Рус → Туркм Параметры Файлы В…" at bounding box center [340, 202] width 681 height 405
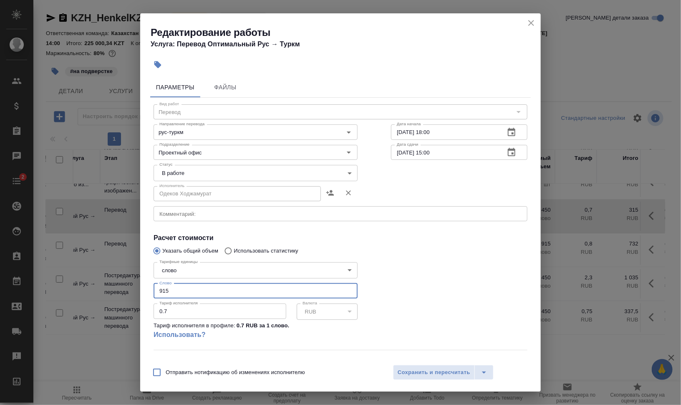
type input "915"
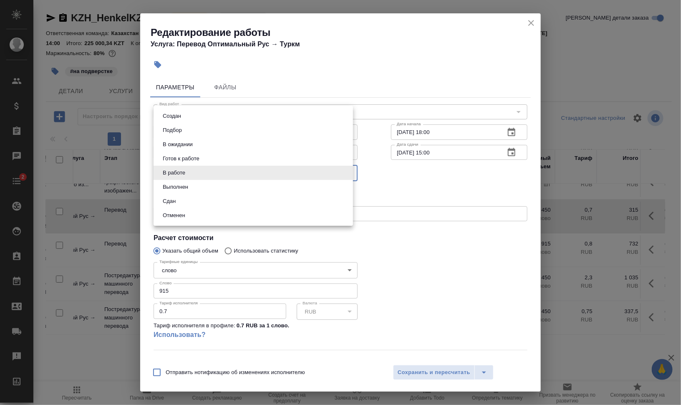
click at [194, 175] on body "🙏 .cls-1 fill:#fff; AWATERA Валеев Динар Клиенты Спецификации Заказы 0 Чаты 2 T…" at bounding box center [340, 236] width 681 height 472
click at [193, 199] on li "Сдан" at bounding box center [254, 201] width 200 height 14
type input "closed"
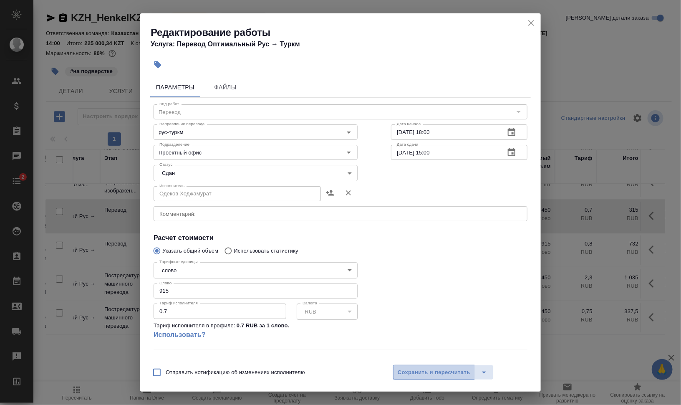
click at [425, 374] on span "Сохранить и пересчитать" at bounding box center [434, 373] width 73 height 10
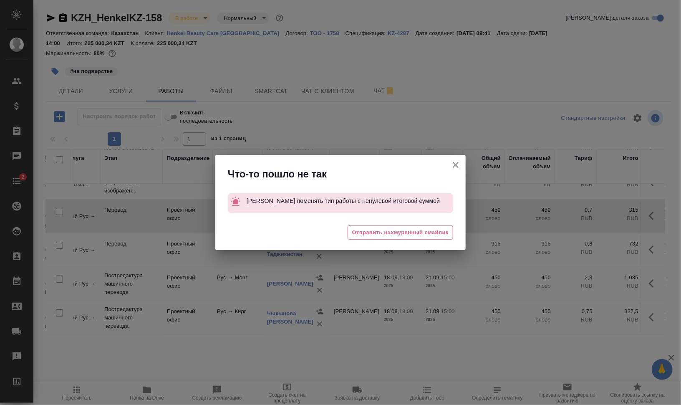
click at [455, 163] on icon "button" at bounding box center [456, 165] width 6 height 6
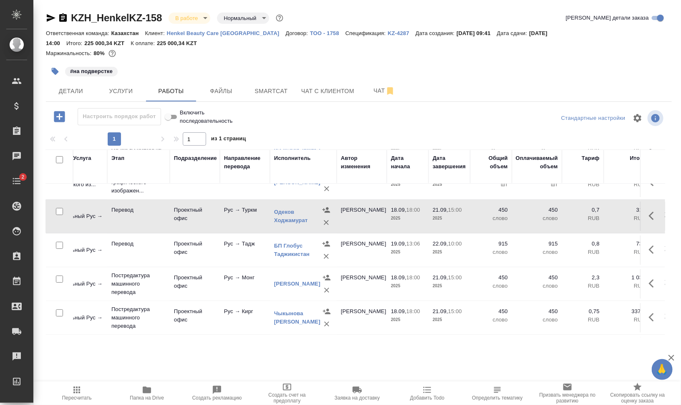
scroll to position [52, 83]
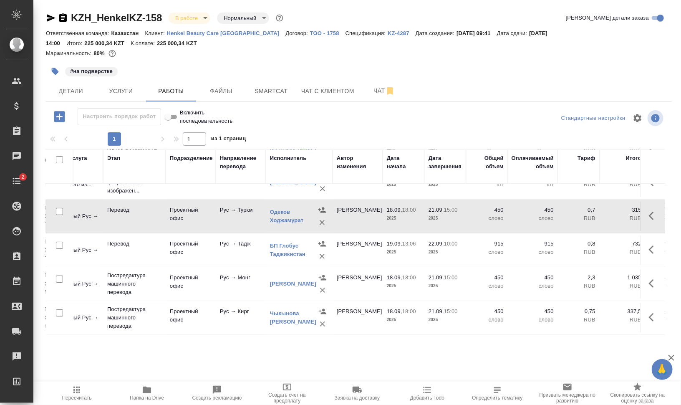
click at [262, 220] on td "Рус → Туркм" at bounding box center [241, 216] width 50 height 29
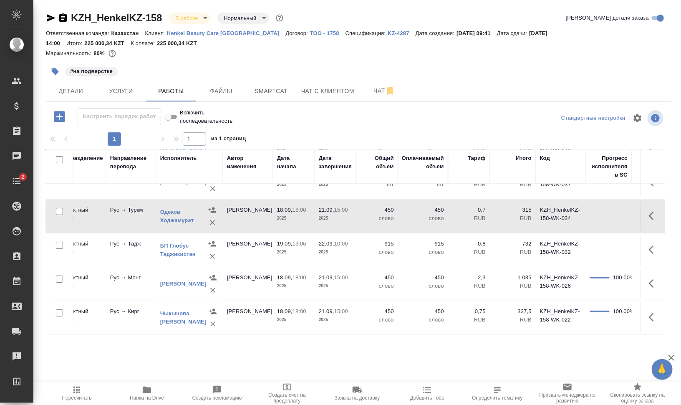
scroll to position [52, 194]
click at [212, 222] on icon "button" at bounding box center [211, 222] width 8 height 8
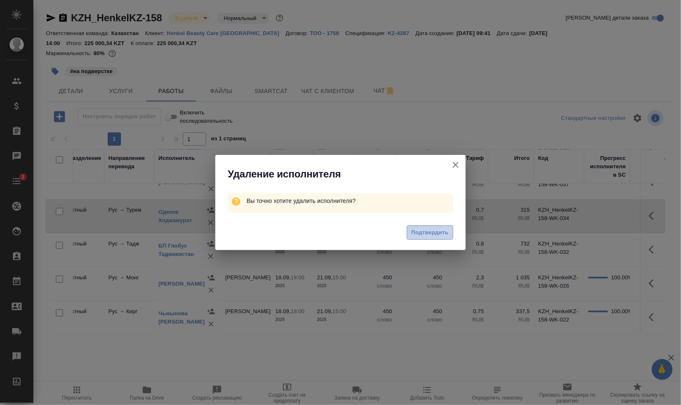
click at [436, 236] on span "Подтвердить" at bounding box center [430, 233] width 37 height 10
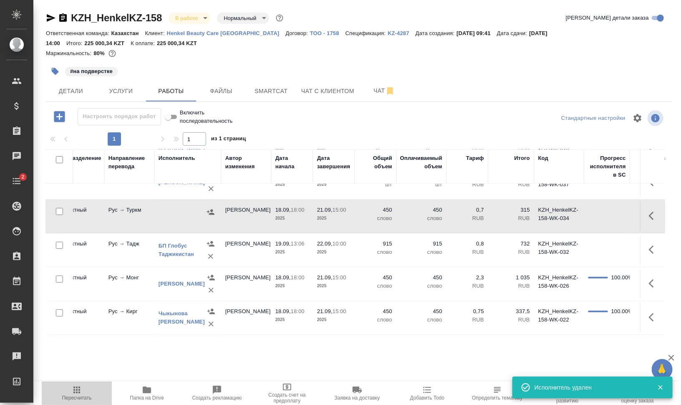
click at [78, 393] on icon "button" at bounding box center [77, 390] width 10 height 10
click at [649, 214] on icon "button" at bounding box center [654, 216] width 10 height 10
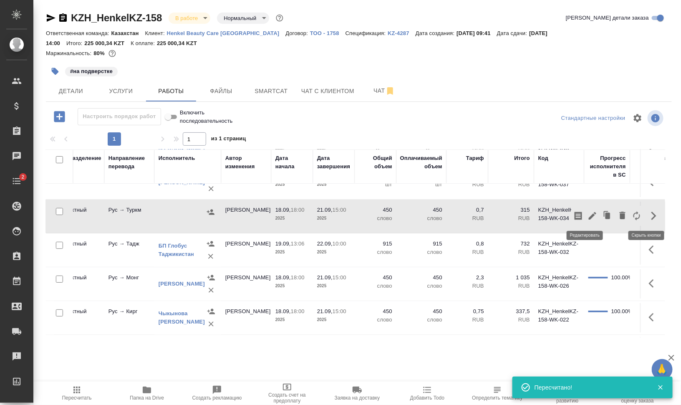
click at [589, 216] on icon "button" at bounding box center [593, 216] width 8 height 8
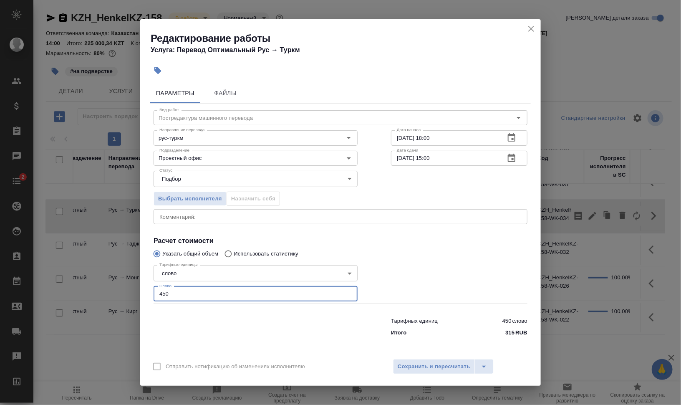
drag, startPoint x: 173, startPoint y: 293, endPoint x: 136, endPoint y: 293, distance: 37.2
click at [136, 293] on div "Редактирование работы Услуга: Перевод Оптимальный Рус → Туркм Параметры Файлы В…" at bounding box center [340, 202] width 681 height 405
type input "915"
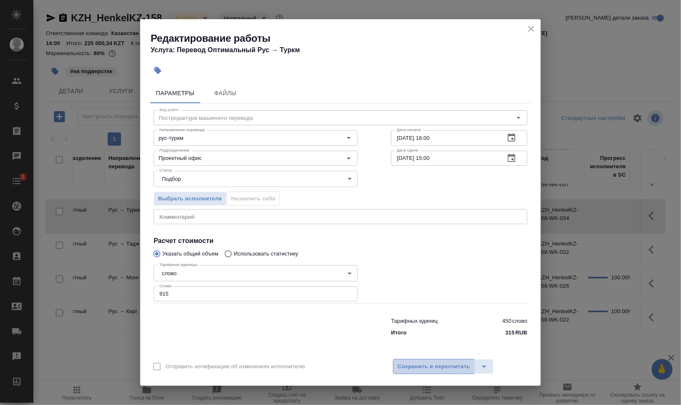
click at [420, 368] on span "Сохранить и пересчитать" at bounding box center [434, 367] width 73 height 10
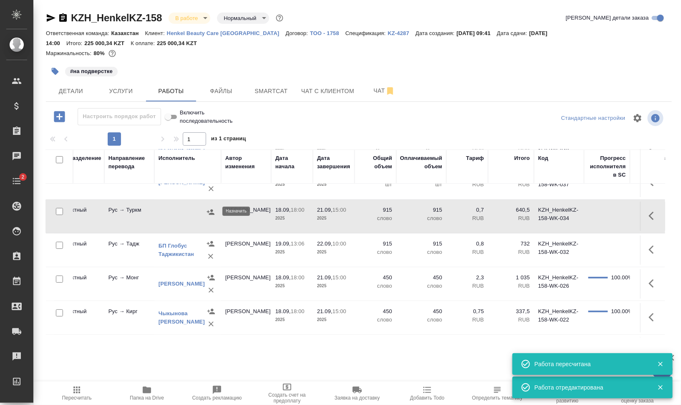
click at [209, 210] on icon "button" at bounding box center [211, 212] width 8 height 8
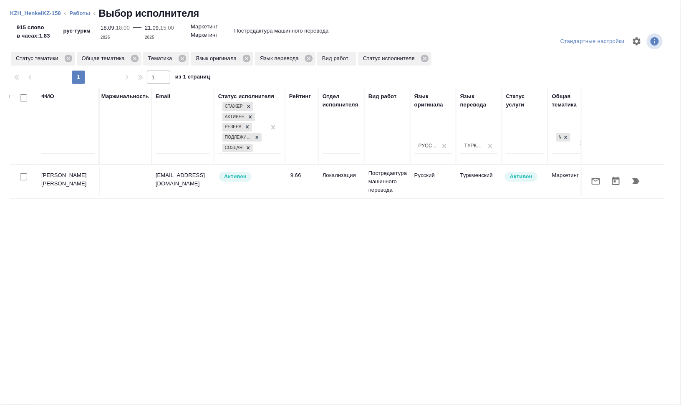
scroll to position [0, 556]
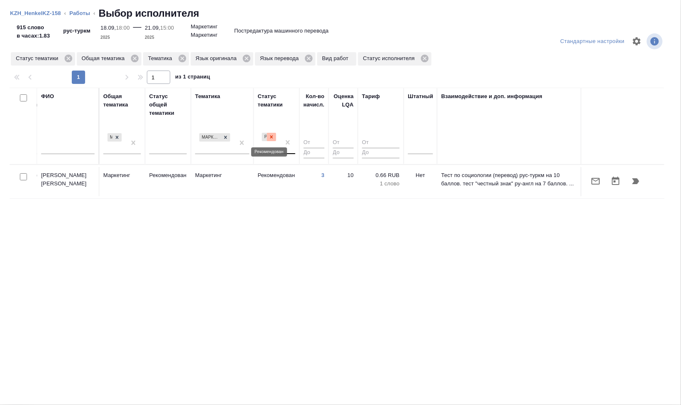
click at [273, 138] on icon at bounding box center [272, 137] width 6 height 6
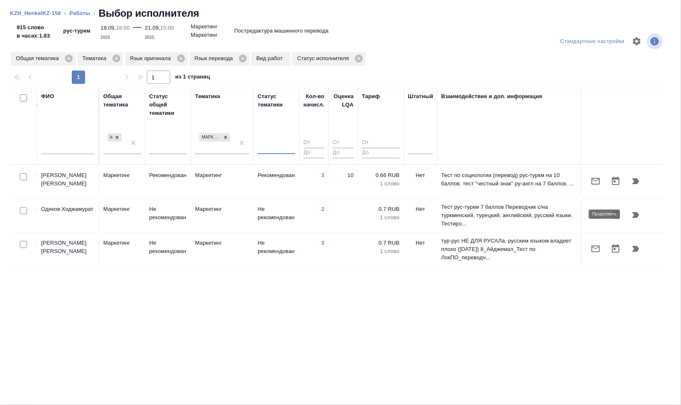
click at [638, 213] on icon "button" at bounding box center [636, 215] width 7 height 6
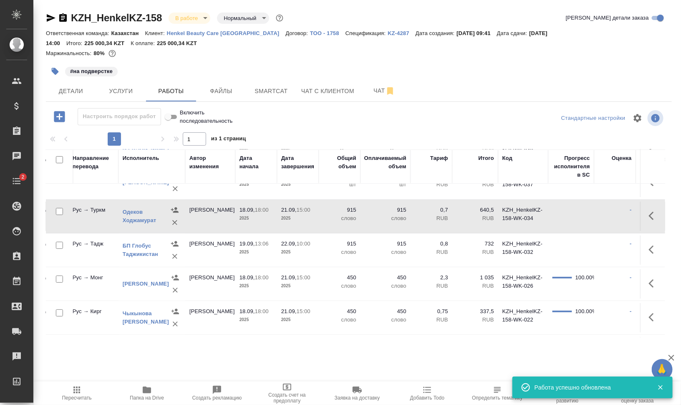
scroll to position [52, 243]
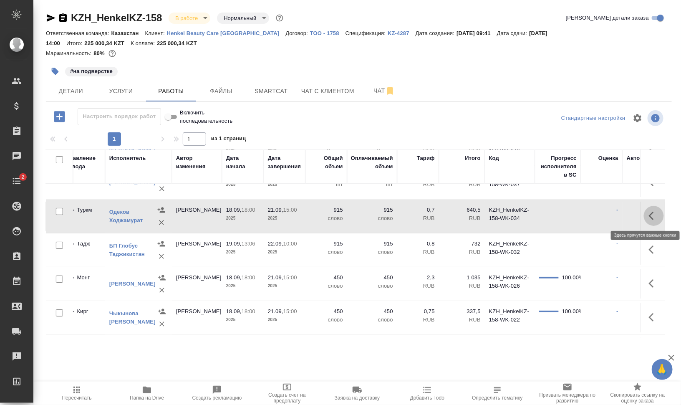
drag, startPoint x: 646, startPoint y: 214, endPoint x: 603, endPoint y: 233, distance: 46.9
click at [649, 215] on icon "button" at bounding box center [654, 216] width 10 height 10
click at [588, 213] on icon "button" at bounding box center [593, 216] width 10 height 10
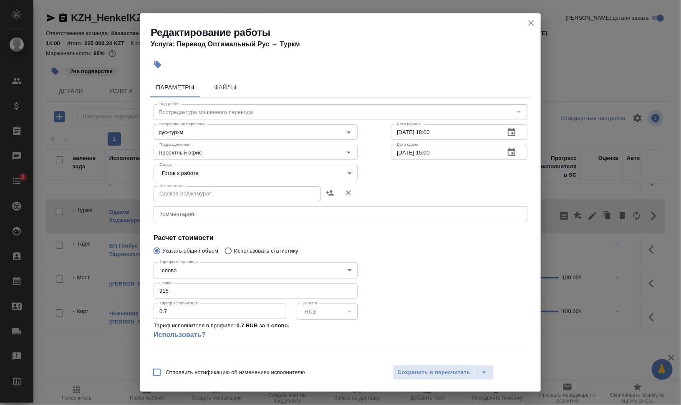
click at [191, 174] on body "🙏 .cls-1 fill:#fff; AWATERA Валеев Динар Клиенты Спецификации Заказы 0 Чаты 2 T…" at bounding box center [340, 236] width 681 height 472
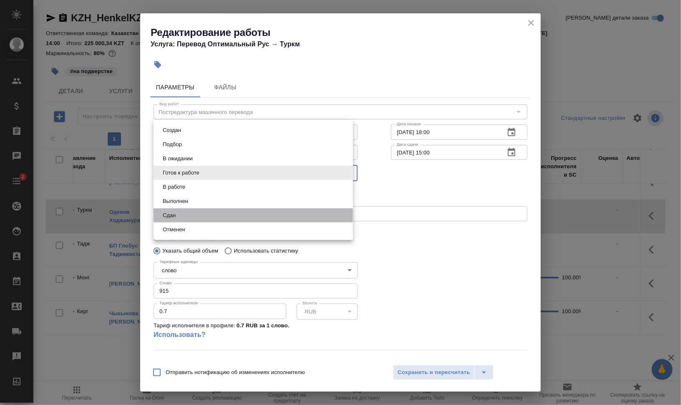
click at [186, 214] on li "Сдан" at bounding box center [254, 215] width 200 height 14
type input "closed"
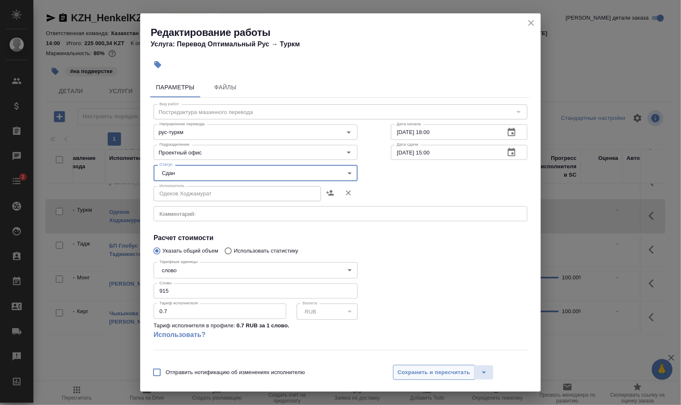
click at [443, 368] on div "Отправить нотификацию об изменениях исполнителю Сохранить и пересчитать" at bounding box center [340, 375] width 401 height 32
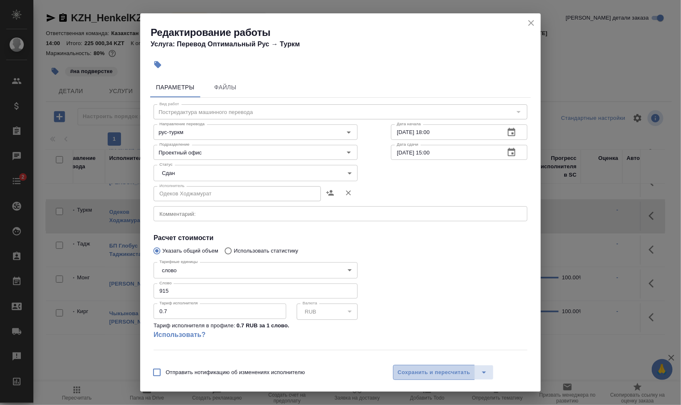
click at [447, 372] on span "Сохранить и пересчитать" at bounding box center [434, 373] width 73 height 10
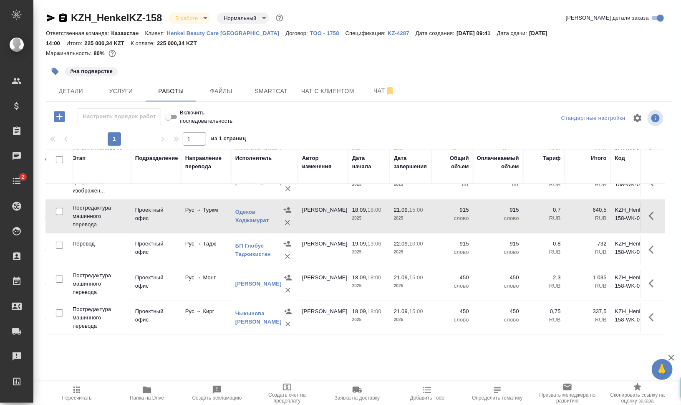
scroll to position [52, 140]
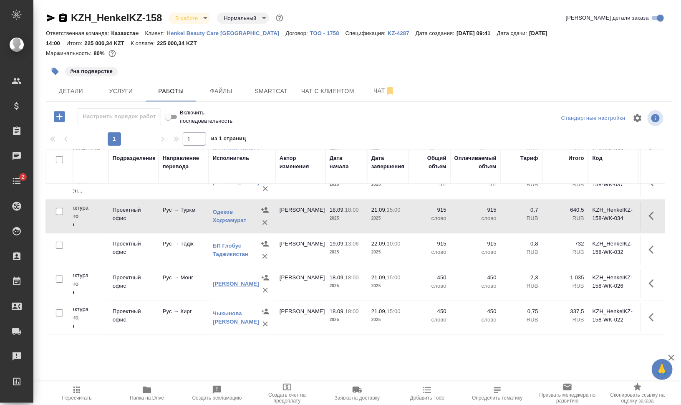
click at [230, 281] on link "Батсайхан Сара" at bounding box center [236, 284] width 46 height 6
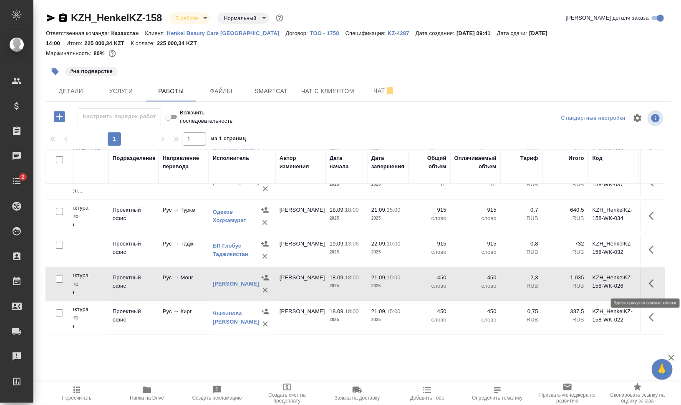
click at [649, 281] on icon "button" at bounding box center [654, 283] width 10 height 10
click at [588, 281] on icon "button" at bounding box center [593, 283] width 10 height 10
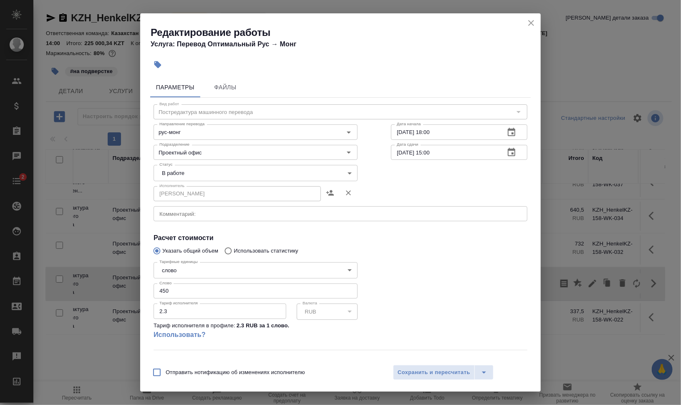
click at [204, 172] on body "🙏 .cls-1 fill:#fff; AWATERA Валеев Динар Клиенты Спецификации Заказы 0 Чаты 2 T…" at bounding box center [340, 236] width 681 height 472
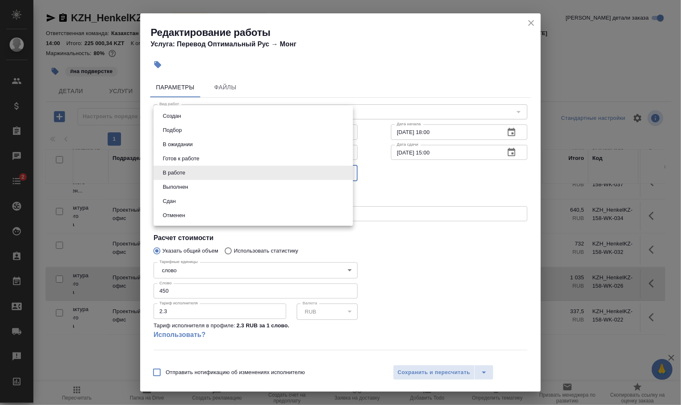
click at [197, 186] on li "Выполнен" at bounding box center [254, 187] width 200 height 14
type input "completed"
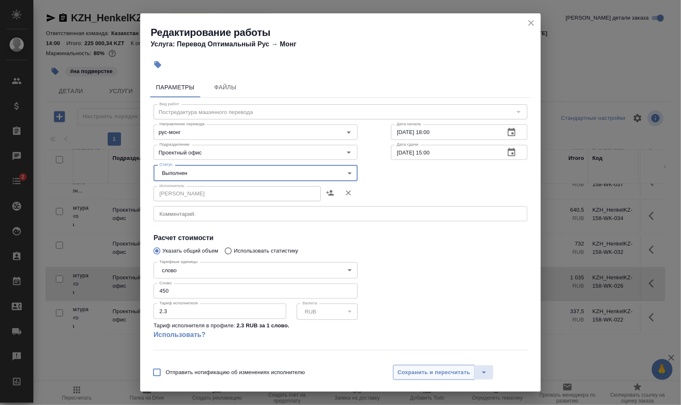
click at [448, 373] on span "Сохранить и пересчитать" at bounding box center [434, 373] width 73 height 10
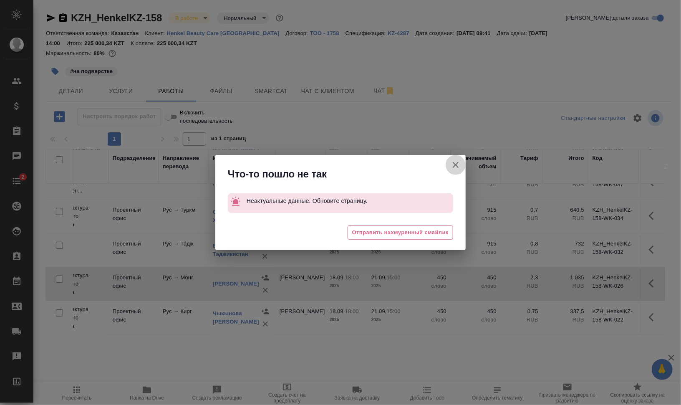
click at [456, 162] on icon "button" at bounding box center [456, 165] width 10 height 10
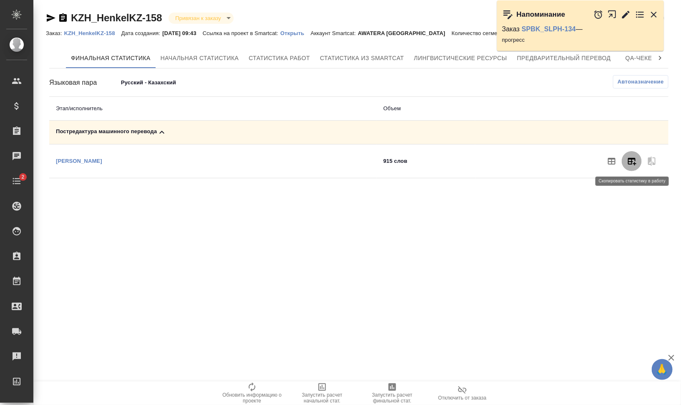
click at [632, 158] on icon "button" at bounding box center [632, 162] width 8 height 8
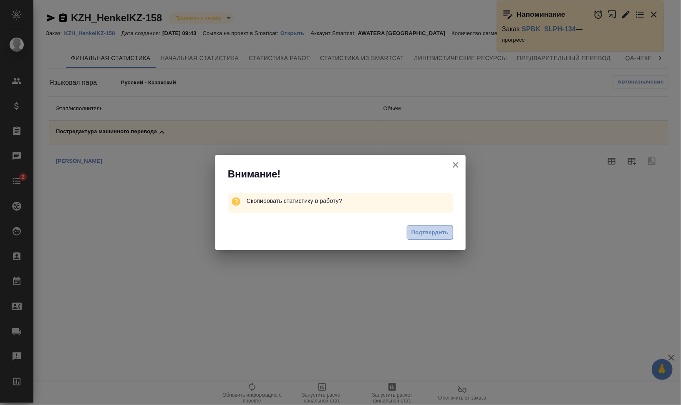
click at [450, 230] on button "Подтвердить" at bounding box center [430, 232] width 46 height 15
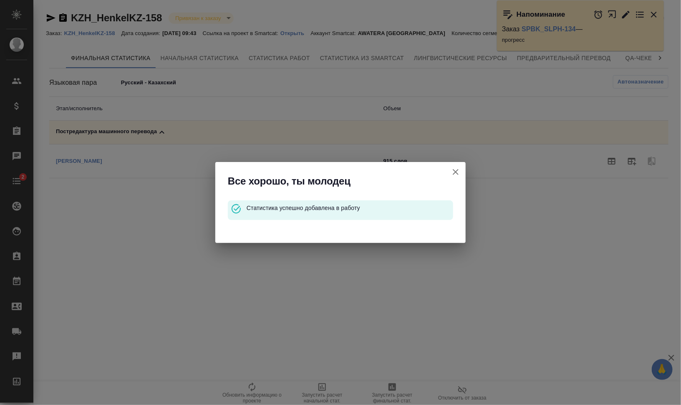
click at [456, 173] on icon "button" at bounding box center [456, 172] width 10 height 10
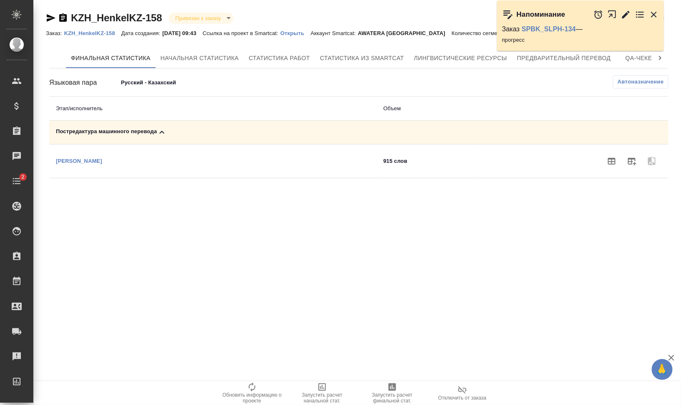
click at [167, 81] on body "🙏 .cls-1 fill:#fff; AWATERA Валеев Динар Клиенты Спецификации Заказы 0 Чаты 2 T…" at bounding box center [340, 236] width 681 height 472
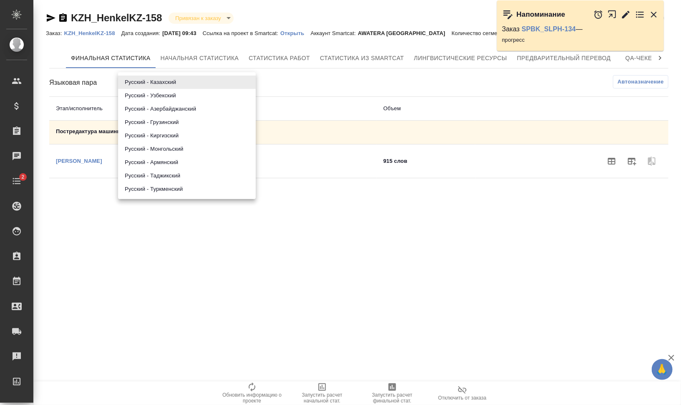
click at [192, 96] on li "Русский - Узбекский" at bounding box center [187, 95] width 138 height 13
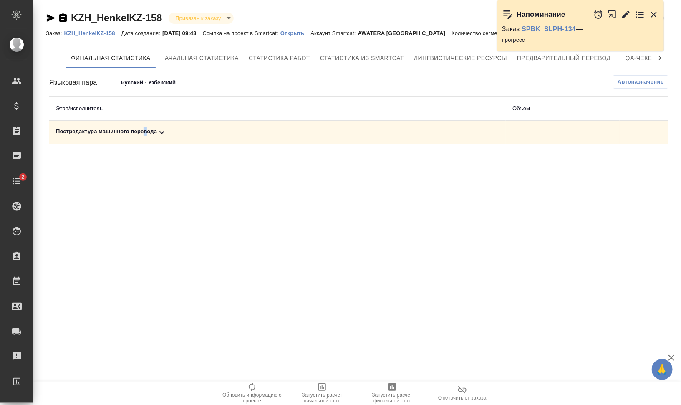
click at [145, 127] on td "Постредактура машинного перевода" at bounding box center [277, 133] width 457 height 24
drag, startPoint x: 145, startPoint y: 127, endPoint x: 149, endPoint y: 130, distance: 5.3
click at [149, 130] on div "Постредактура машинного перевода" at bounding box center [277, 132] width 443 height 10
click at [635, 162] on icon "button" at bounding box center [632, 162] width 8 height 8
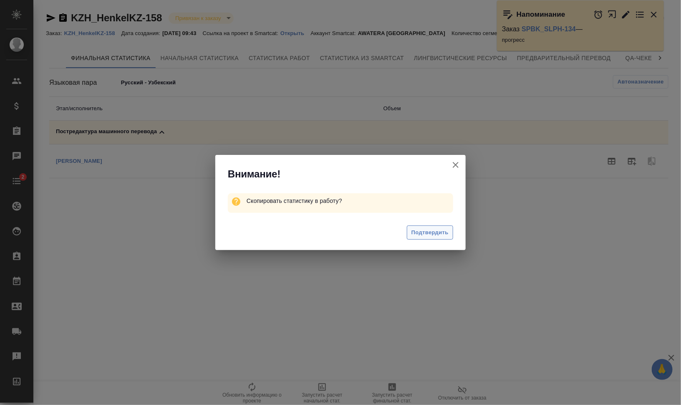
click at [441, 230] on span "Подтвердить" at bounding box center [430, 233] width 37 height 10
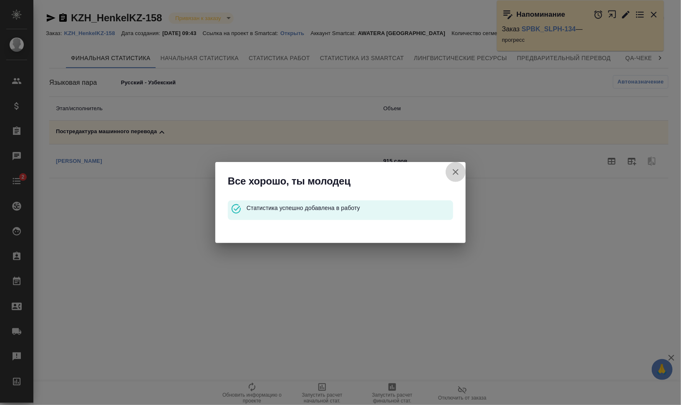
click at [458, 172] on icon "button" at bounding box center [456, 172] width 10 height 10
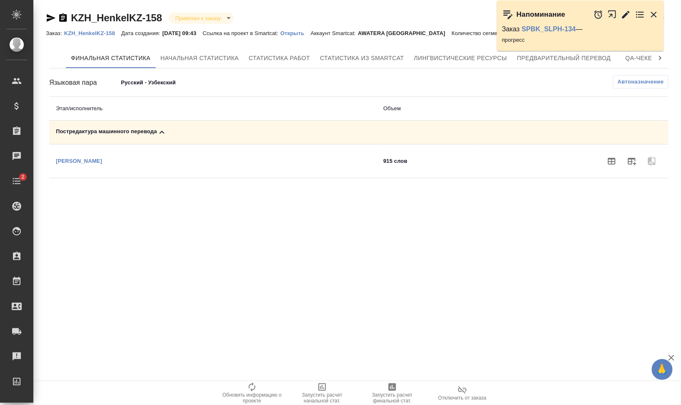
click at [163, 84] on body "🙏 .cls-1 fill:#fff; AWATERA Валеев Динар Клиенты Спецификации Заказы 0 Чаты 2 T…" at bounding box center [340, 236] width 681 height 472
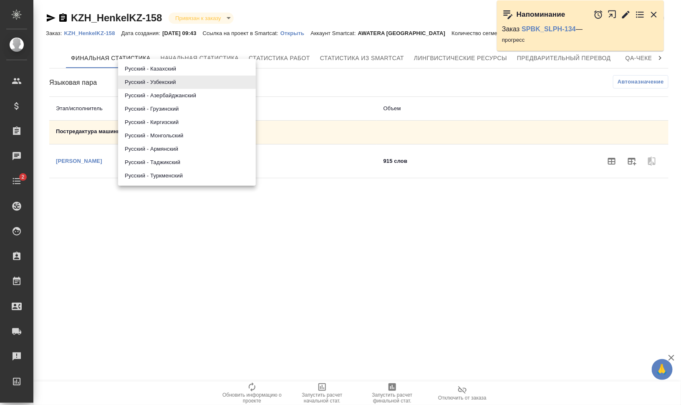
click at [202, 121] on li "Русский - Киргизский" at bounding box center [187, 122] width 138 height 13
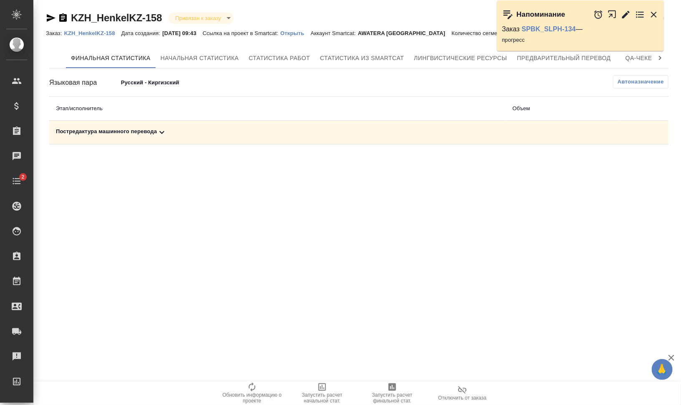
click at [137, 134] on div "Постредактура машинного перевода" at bounding box center [277, 132] width 443 height 10
click at [144, 126] on td "Постредактура машинного перевода" at bounding box center [213, 133] width 328 height 24
click at [156, 134] on div "Постредактура машинного перевода" at bounding box center [213, 132] width 314 height 10
click at [151, 134] on div "Постредактура машинного перевода" at bounding box center [277, 132] width 443 height 10
click at [153, 135] on div "Постредактура машинного перевода" at bounding box center [213, 132] width 314 height 10
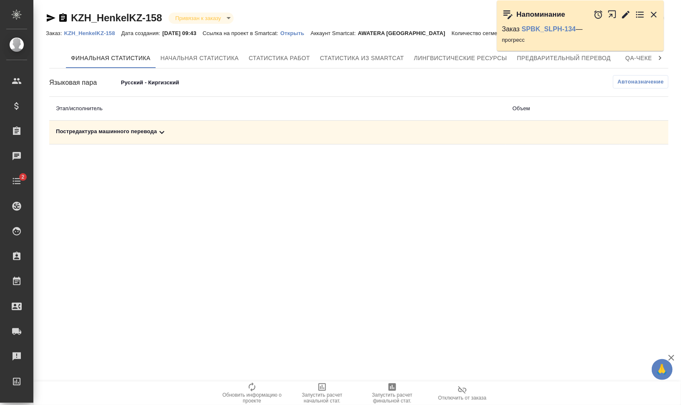
click at [138, 133] on div "Постредактура машинного перевода" at bounding box center [277, 132] width 443 height 10
click at [658, 10] on icon "button" at bounding box center [654, 15] width 10 height 10
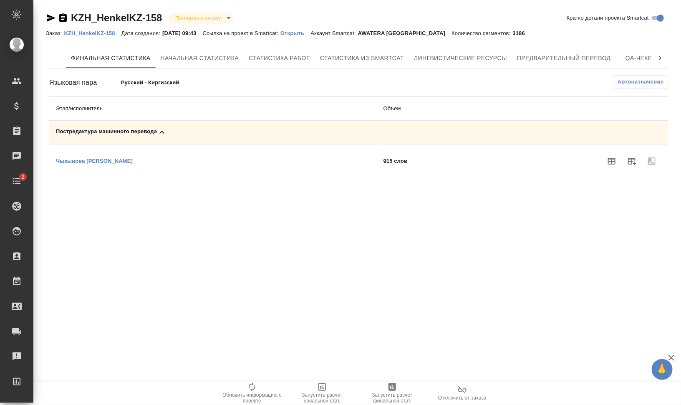
click at [132, 78] on body "🙏 .cls-1 fill:#fff; AWATERA Валеев Динар Клиенты Спецификации Заказы 0 Чаты 2 T…" at bounding box center [340, 236] width 681 height 472
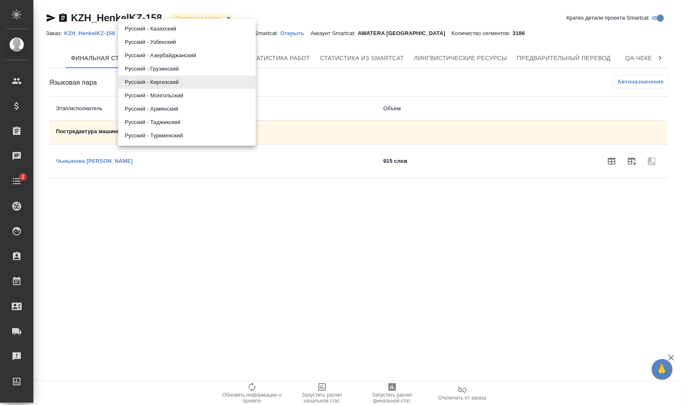
click at [147, 96] on li "Русский - Монгольский" at bounding box center [187, 95] width 138 height 13
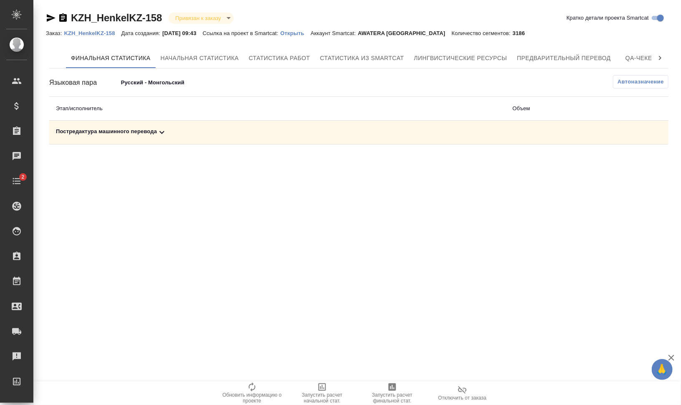
click at [493, 132] on div "Постредактура машинного перевода" at bounding box center [277, 132] width 443 height 10
drag, startPoint x: 629, startPoint y: 164, endPoint x: 617, endPoint y: 172, distance: 14.1
click at [629, 165] on icon "button" at bounding box center [632, 161] width 10 height 10
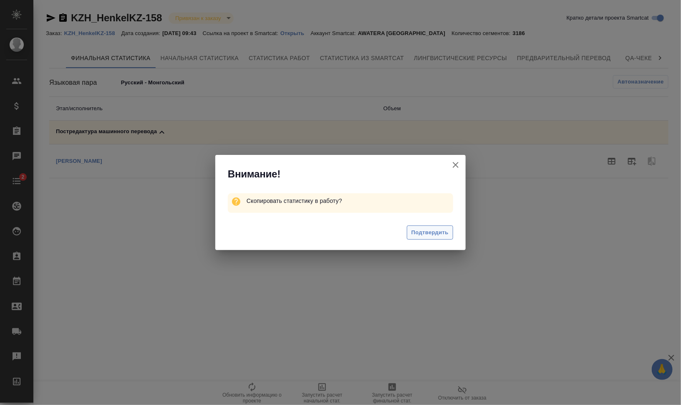
click at [441, 234] on span "Подтвердить" at bounding box center [430, 233] width 37 height 10
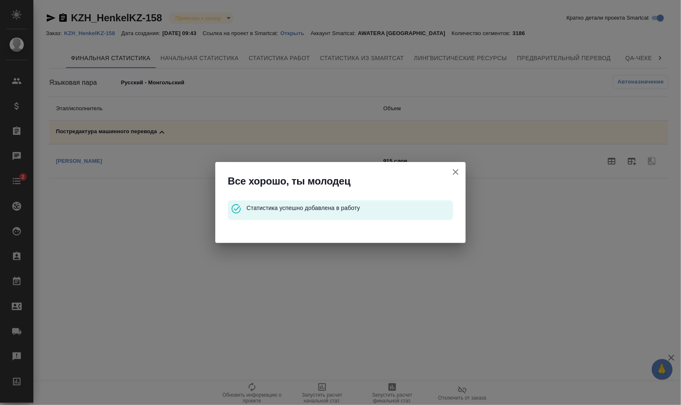
click at [456, 170] on icon "button" at bounding box center [456, 172] width 10 height 10
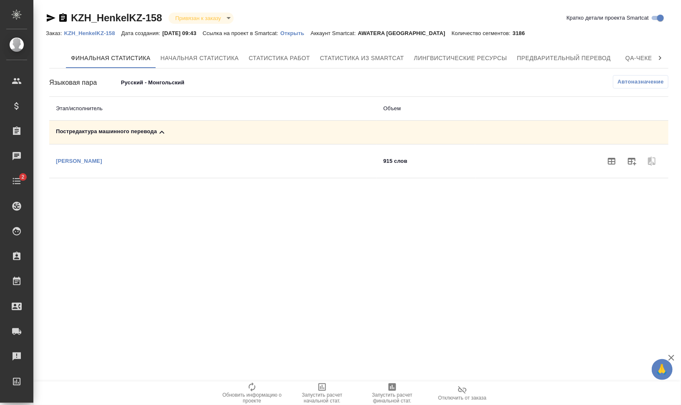
click at [104, 134] on div "Постредактура машинного перевода" at bounding box center [213, 132] width 314 height 10
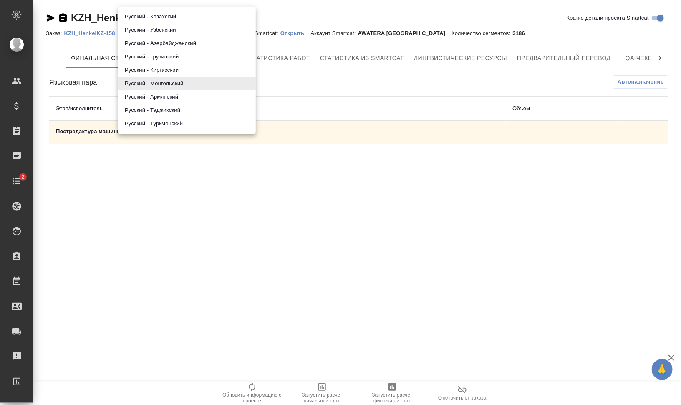
click at [137, 78] on body "🙏 .cls-1 fill:#fff; AWATERA Валеев Динар Клиенты Спецификации Заказы 0 Чаты 2 T…" at bounding box center [340, 236] width 681 height 472
click at [150, 96] on li "Русский - Армянский" at bounding box center [187, 96] width 138 height 13
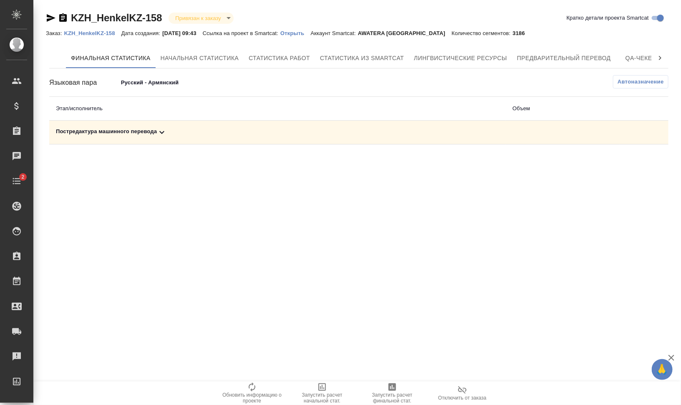
click at [128, 126] on td "Постредактура машинного перевода" at bounding box center [277, 133] width 457 height 24
click at [162, 129] on icon at bounding box center [162, 132] width 10 height 10
click at [637, 160] on button "button" at bounding box center [632, 161] width 20 height 20
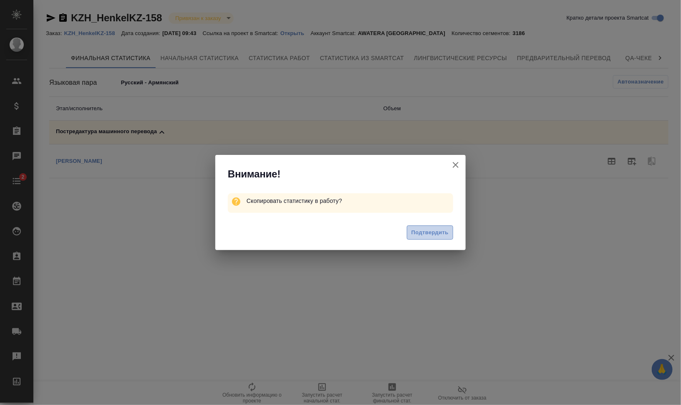
click at [451, 227] on button "Подтвердить" at bounding box center [430, 232] width 46 height 15
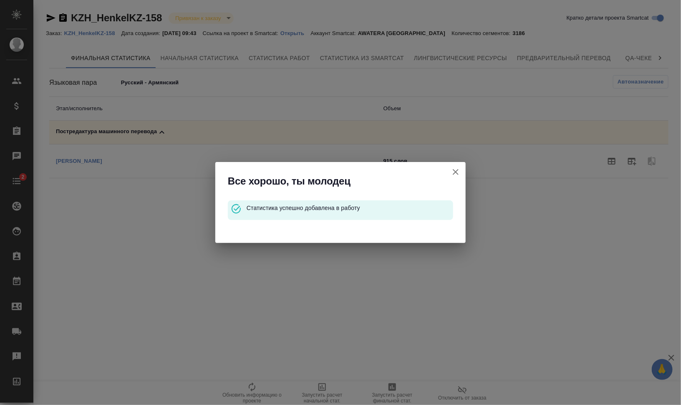
click at [451, 167] on icon "button" at bounding box center [456, 172] width 10 height 10
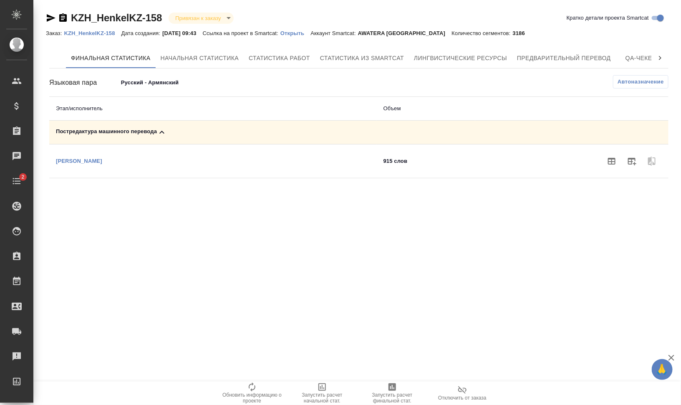
click at [147, 84] on body "🙏 .cls-1 fill:#fff; AWATERA Валеев Динар Клиенты Спецификации Заказы 0 Чаты 2 T…" at bounding box center [340, 236] width 681 height 472
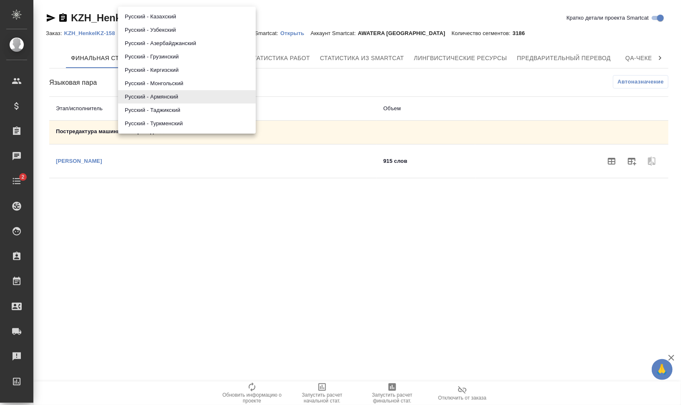
click at [186, 17] on li "Русский - Казахский" at bounding box center [187, 16] width 138 height 13
type input "68cbaa00e419cce8b0d36c45"
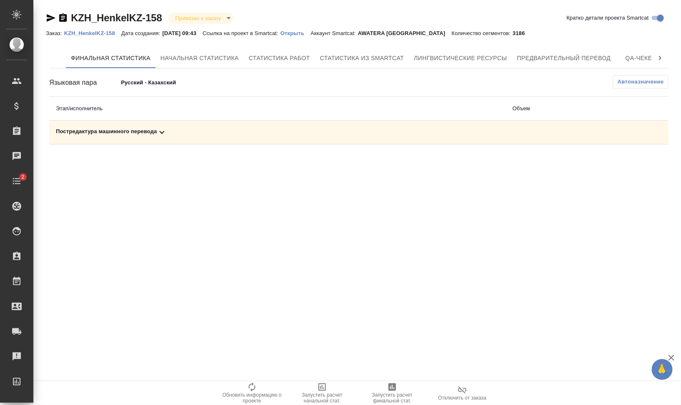
click at [124, 134] on div "Постредактура машинного перевода" at bounding box center [277, 132] width 443 height 10
click at [635, 163] on icon "button" at bounding box center [632, 162] width 8 height 8
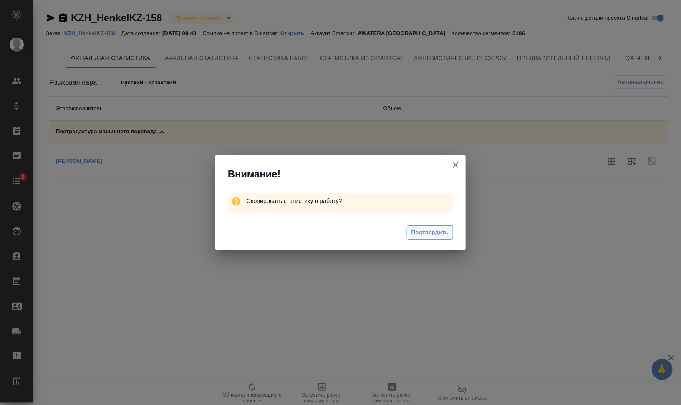
click at [442, 234] on span "Подтвердить" at bounding box center [430, 233] width 37 height 10
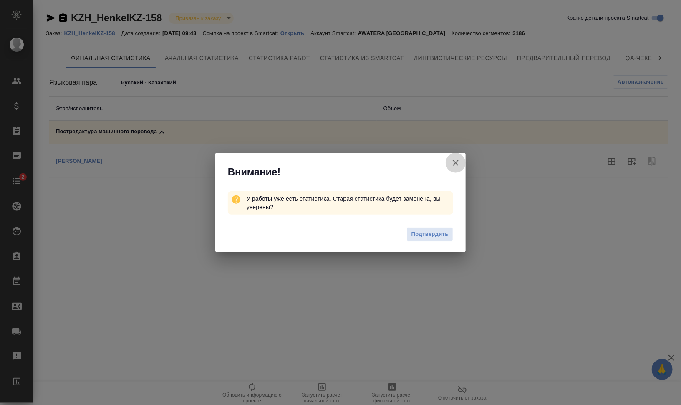
click at [455, 161] on icon "button" at bounding box center [456, 163] width 6 height 6
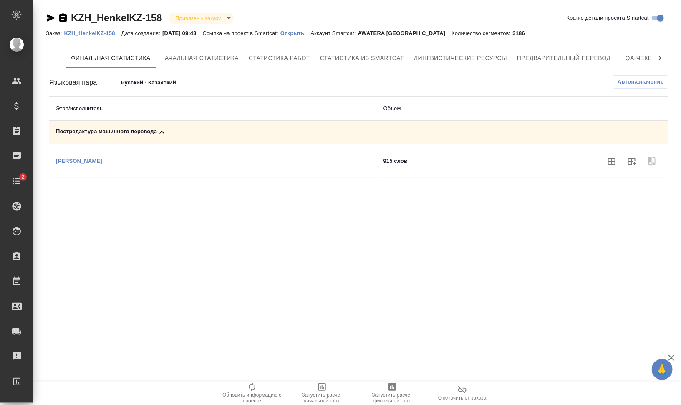
drag, startPoint x: 1, startPoint y: 119, endPoint x: 250, endPoint y: 282, distance: 296.8
click at [250, 282] on div ".cls-1 fill:#fff; AWATERA Валеев Динар Клиенты Спецификации Заказы 0 Чаты 2 Tod…" at bounding box center [340, 202] width 681 height 405
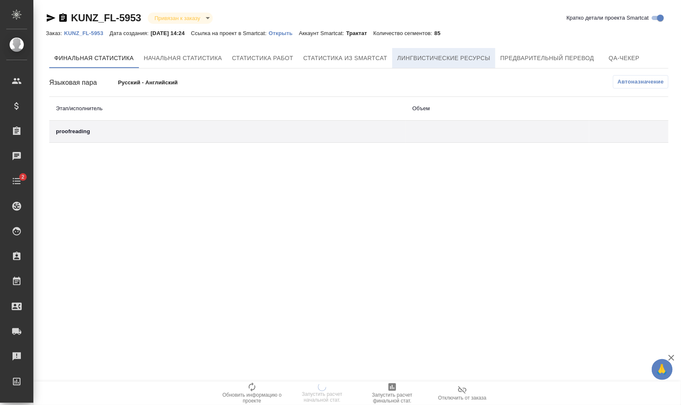
click at [475, 57] on span "Лингвистические ресурсы" at bounding box center [443, 58] width 93 height 10
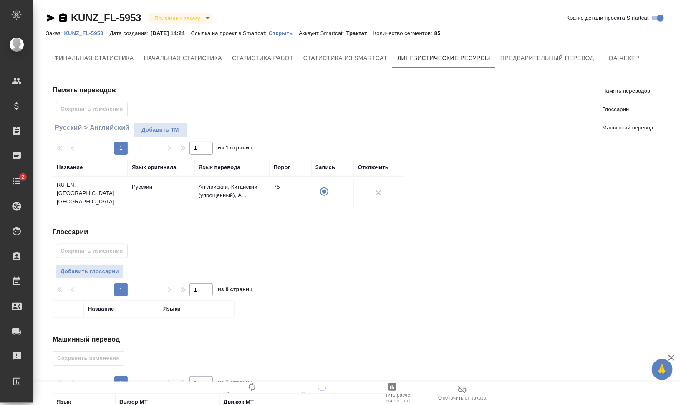
scroll to position [63, 0]
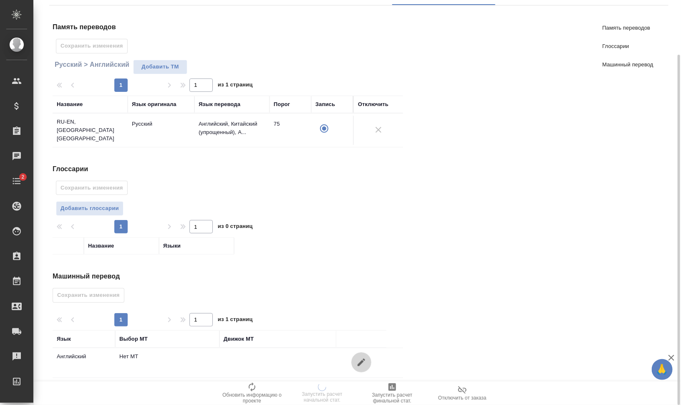
click at [363, 357] on icon "button" at bounding box center [362, 362] width 10 height 10
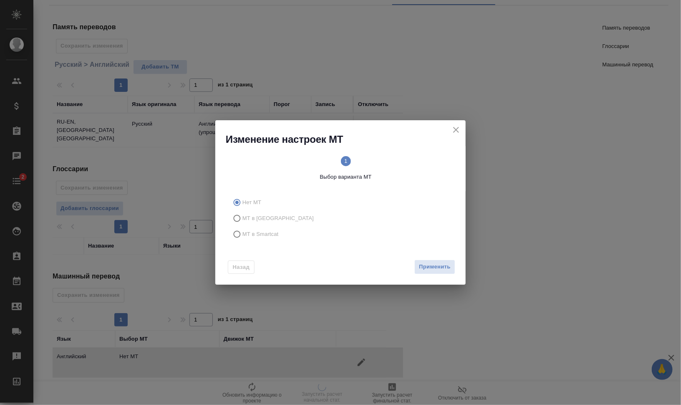
click at [273, 231] on span "МТ в Smartcat" at bounding box center [261, 234] width 36 height 8
click at [243, 231] on input "МТ в Smartcat" at bounding box center [235, 234] width 13 height 16
radio input "true"
click at [402, 157] on circle at bounding box center [401, 161] width 10 height 10
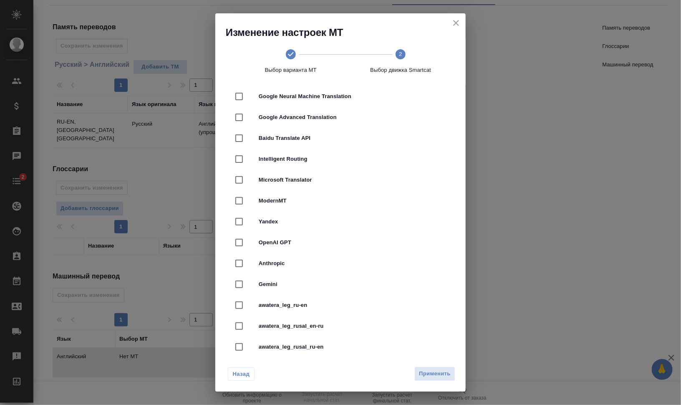
scroll to position [157, 0]
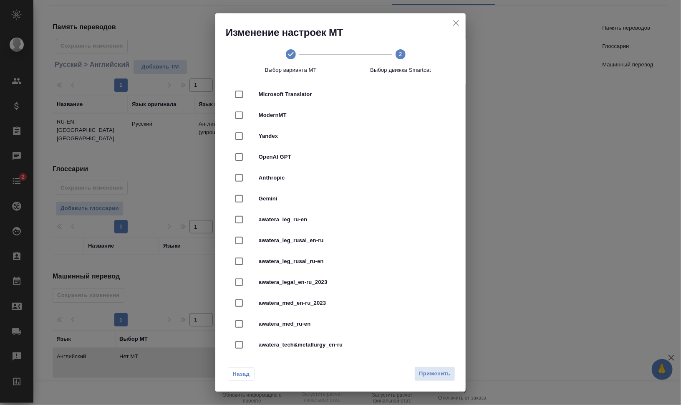
click at [380, 211] on div "awatera_leg_ru-en" at bounding box center [341, 219] width 224 height 21
checkbox input "true"
click at [445, 376] on span "Применить" at bounding box center [435, 374] width 32 height 10
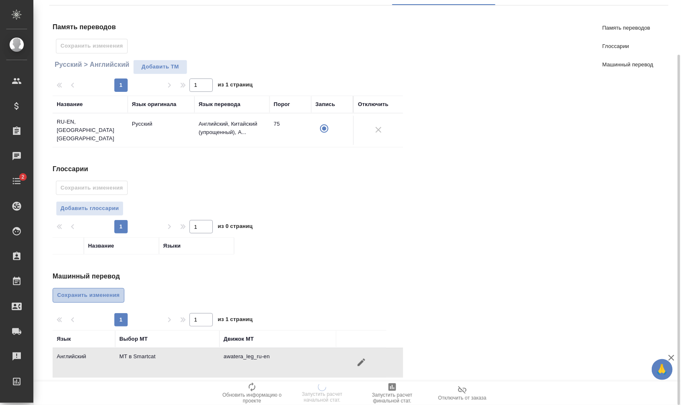
click at [116, 291] on span "Сохранить изменения" at bounding box center [88, 296] width 63 height 10
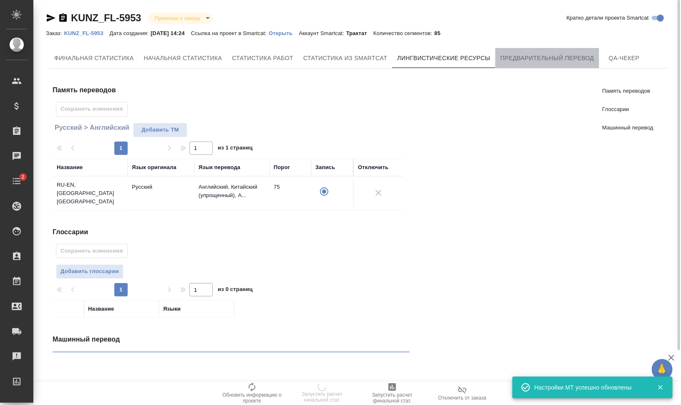
click at [552, 51] on button "Предварительный перевод" at bounding box center [548, 58] width 104 height 20
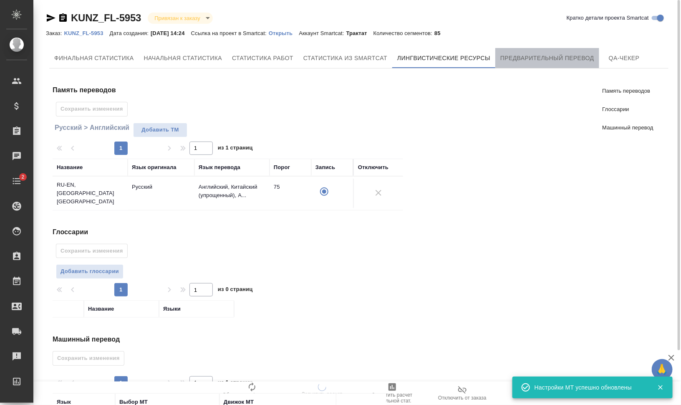
click at [539, 56] on span "Предварительный перевод" at bounding box center [548, 58] width 94 height 10
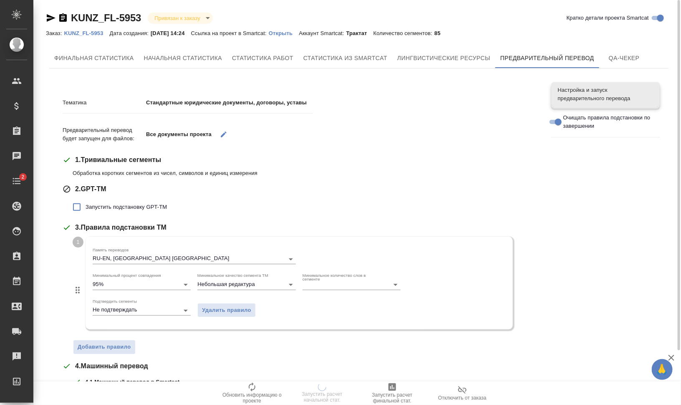
click at [152, 205] on span "Запустить подстановку GPT-TM" at bounding box center [126, 207] width 81 height 8
click at [86, 205] on input "Запустить подстановку GPT-TM" at bounding box center [77, 207] width 18 height 18
checkbox input "true"
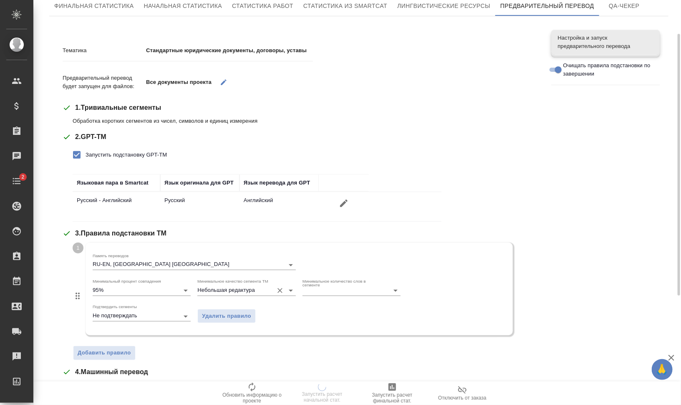
scroll to position [104, 0]
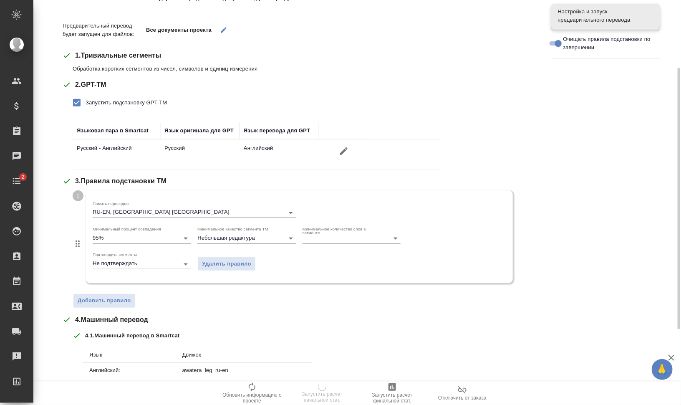
click at [119, 309] on div "Тематика Стандартные юридические документы, договоры, уставы Предварительный пе…" at bounding box center [301, 239] width 476 height 511
click at [124, 299] on span "Добавить правило" at bounding box center [104, 301] width 53 height 10
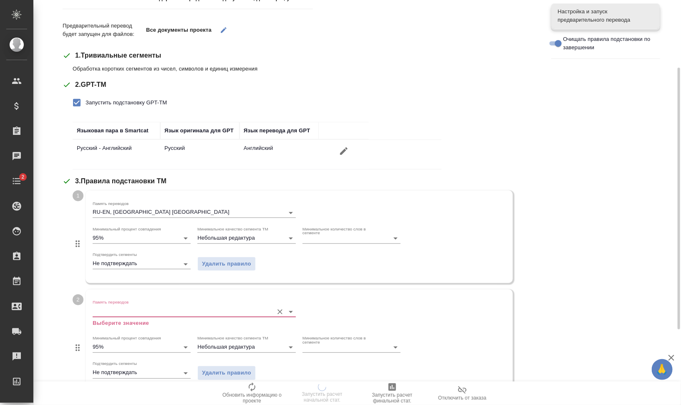
click at [139, 308] on input "Память переводов" at bounding box center [181, 311] width 177 height 10
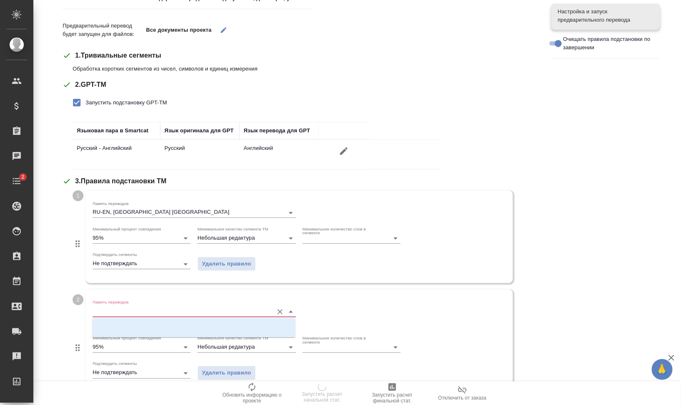
click at [157, 326] on div "RU-EN, [GEOGRAPHIC_DATA] [GEOGRAPHIC_DATA]" at bounding box center [193, 327] width 203 height 19
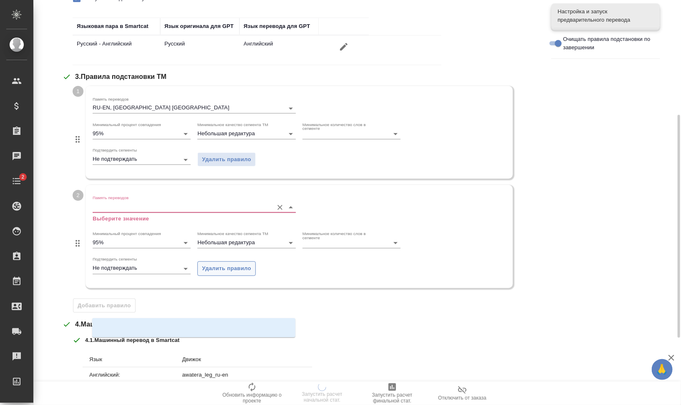
click at [245, 265] on span "Удалить правило" at bounding box center [226, 269] width 49 height 10
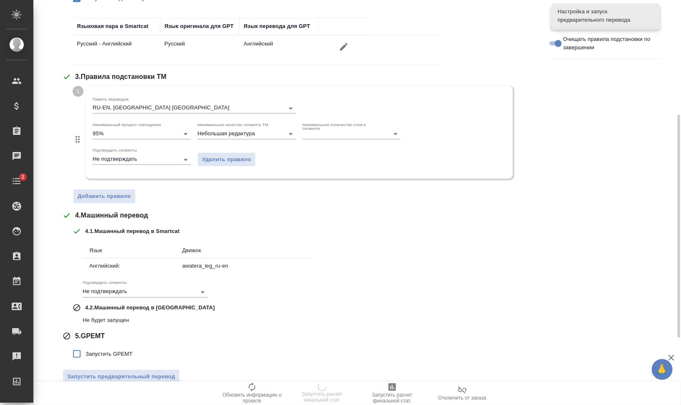
scroll to position [220, 0]
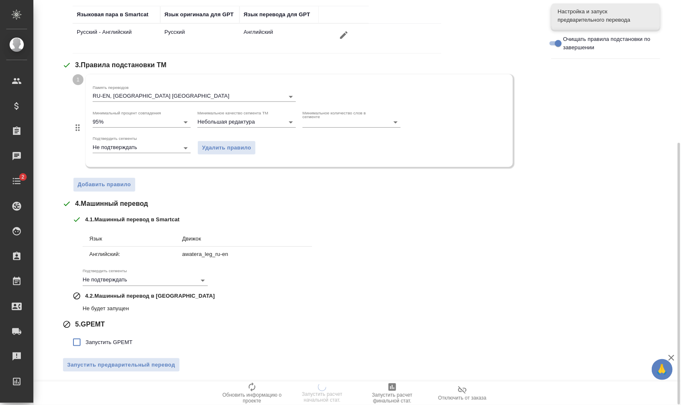
click at [98, 338] on span "Запустить GPEMT" at bounding box center [109, 342] width 47 height 8
click at [86, 338] on input "Запустить GPEMT" at bounding box center [77, 343] width 18 height 18
checkbox input "true"
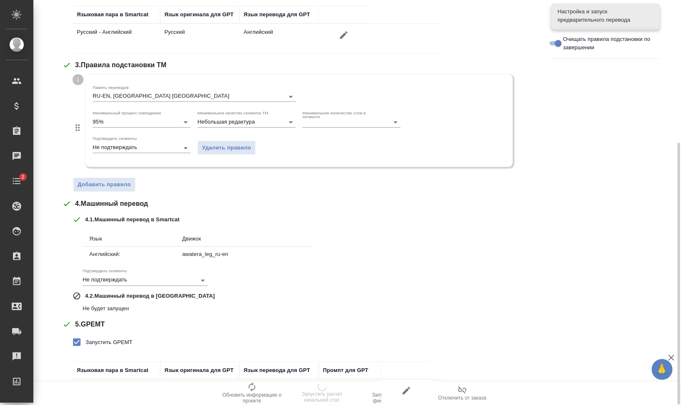
scroll to position [278, 0]
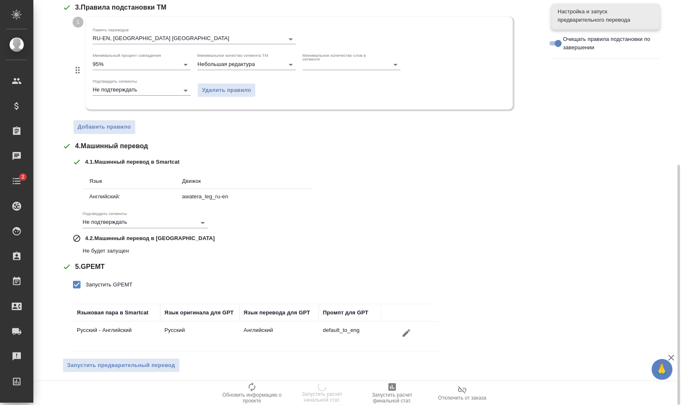
click at [144, 354] on div "Тематика Стандартные юридические документы, договоры, уставы Предварительный пе…" at bounding box center [301, 94] width 476 height 569
click at [164, 364] on span "Запустить предварительный перевод" at bounding box center [121, 366] width 108 height 10
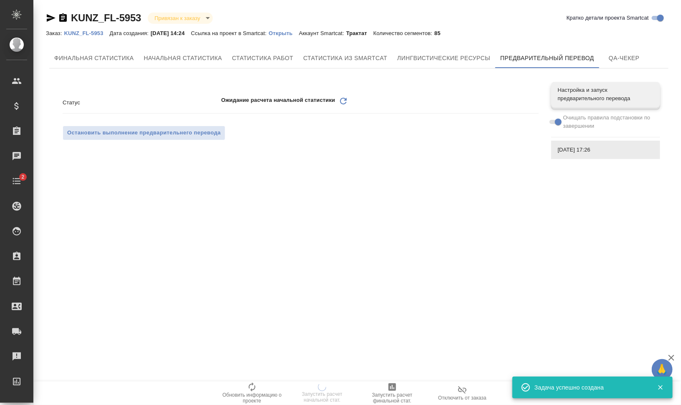
scroll to position [0, 0]
click at [342, 102] on icon "Обновить" at bounding box center [344, 101] width 10 height 10
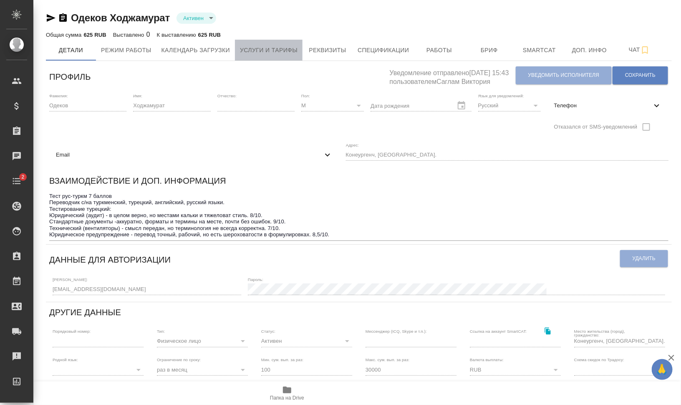
click at [272, 51] on span "Услуги и тарифы" at bounding box center [269, 50] width 58 height 10
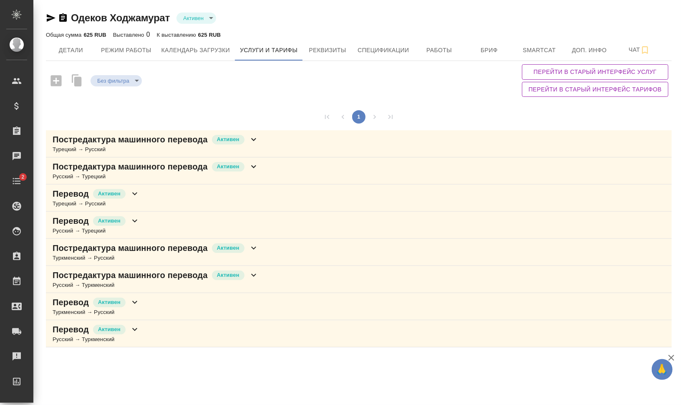
click at [314, 337] on div "Перевод Активен Русский → Туркменский" at bounding box center [359, 333] width 626 height 27
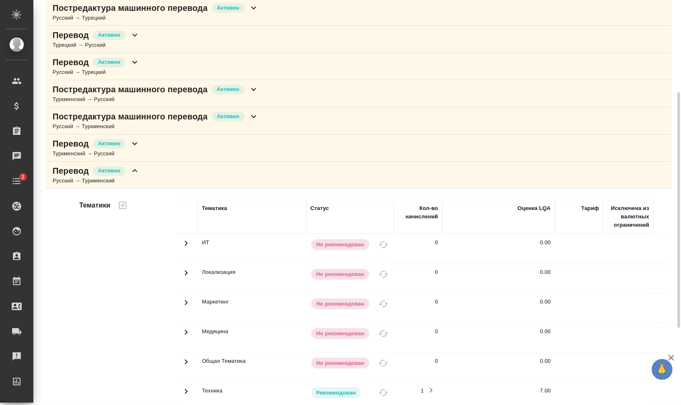
scroll to position [290, 0]
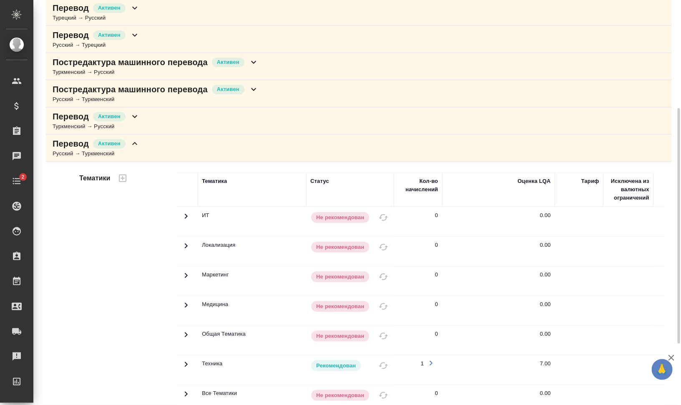
click at [167, 148] on div "Перевод Активен Русский → Туркменский" at bounding box center [359, 147] width 626 height 27
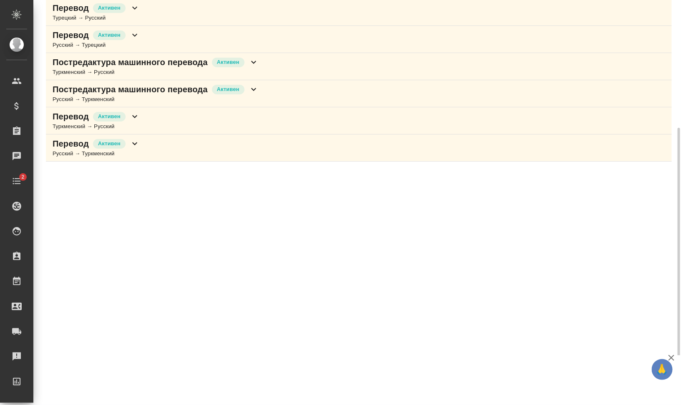
scroll to position [186, 0]
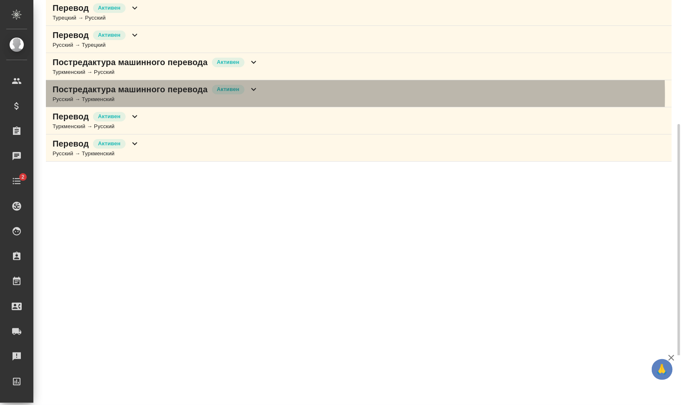
click at [160, 95] on div "Русский → Туркменский" at bounding box center [156, 99] width 206 height 8
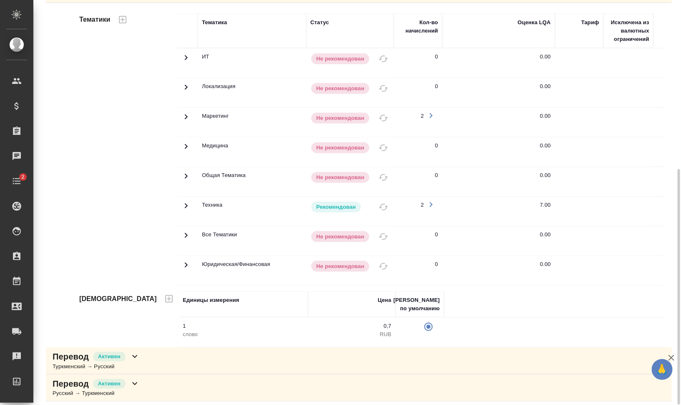
scroll to position [29, 0]
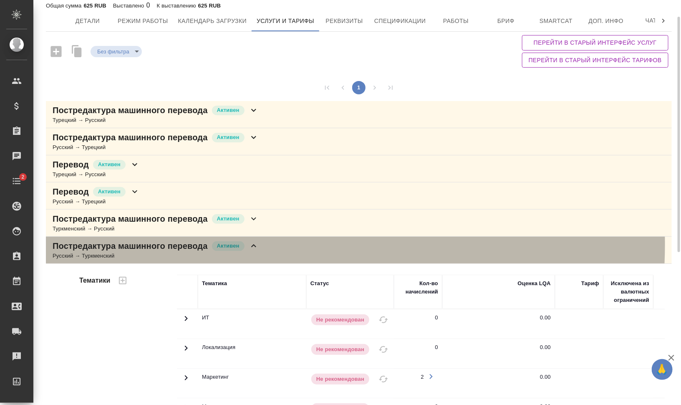
click at [258, 243] on icon at bounding box center [254, 246] width 10 height 10
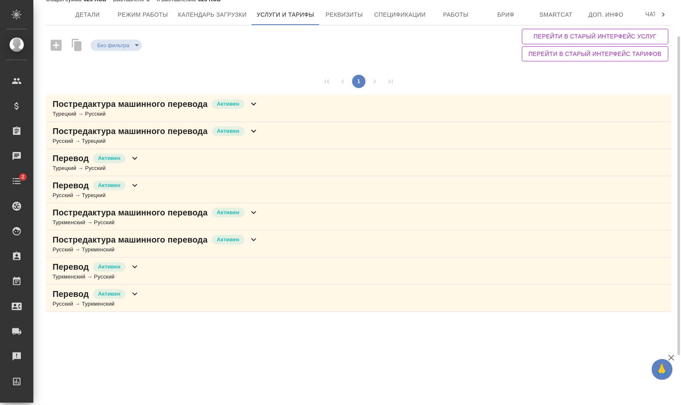
click at [332, 301] on div "Перевод Активен Русский → Туркменский" at bounding box center [359, 298] width 626 height 27
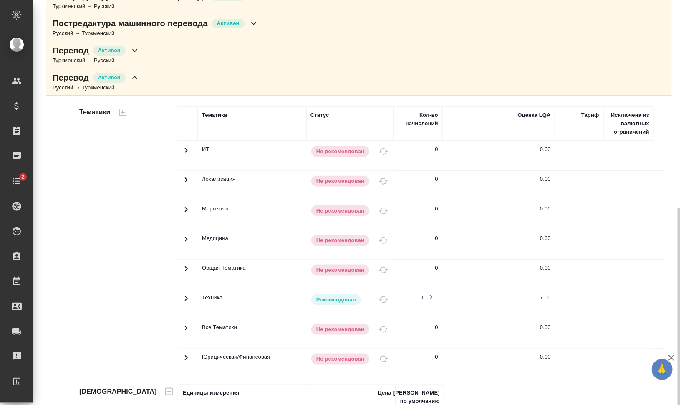
scroll to position [290, 0]
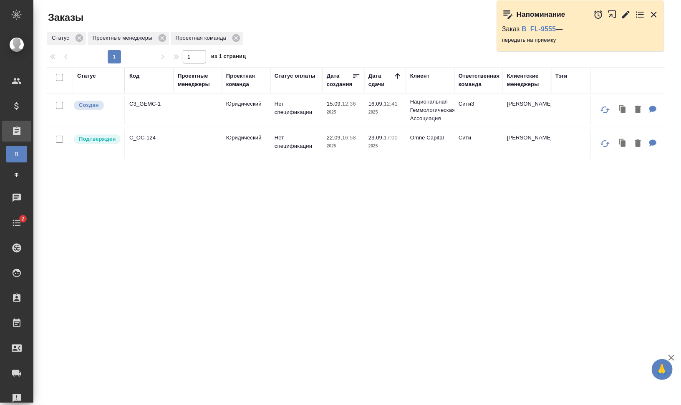
click at [652, 12] on icon "button" at bounding box center [654, 15] width 6 height 6
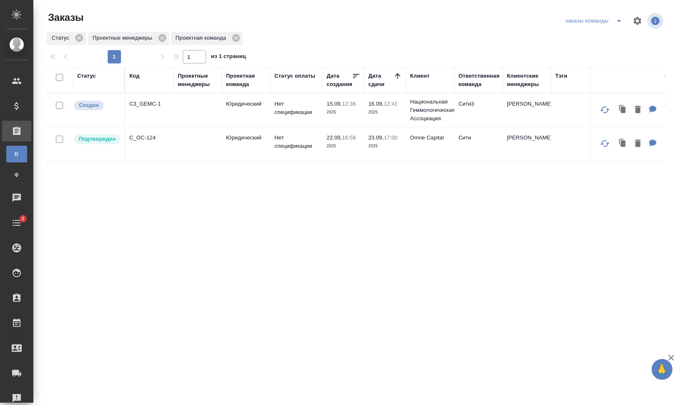
click at [146, 136] on p "C_OC-124" at bounding box center [149, 138] width 40 height 8
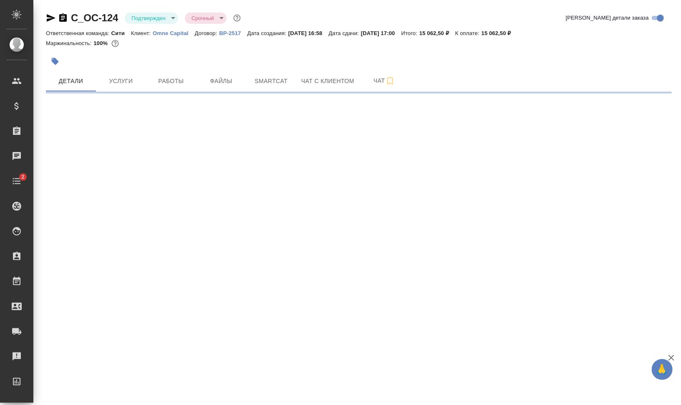
select select "RU"
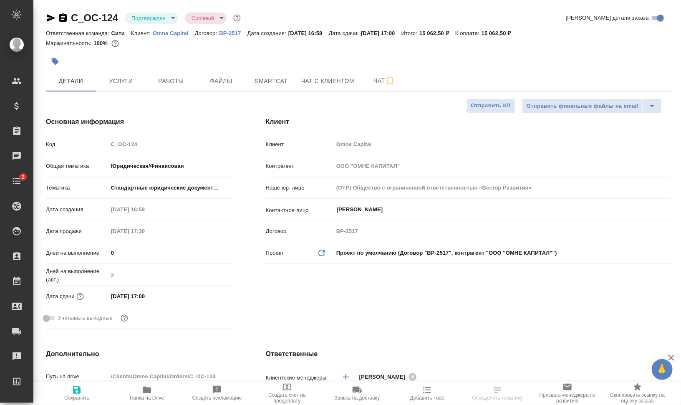
type textarea "x"
click at [47, 19] on icon "button" at bounding box center [51, 18] width 9 height 8
type textarea "x"
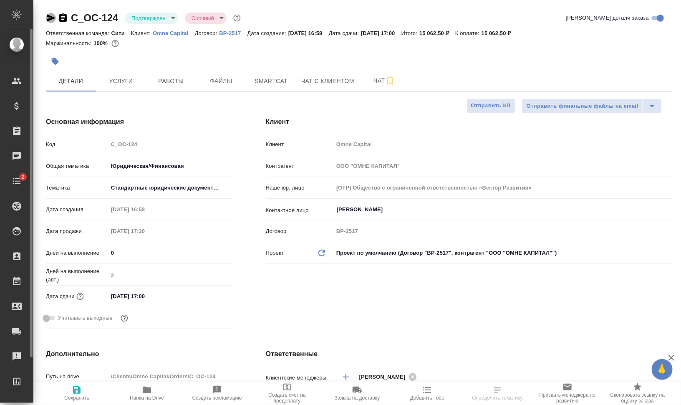
type textarea "x"
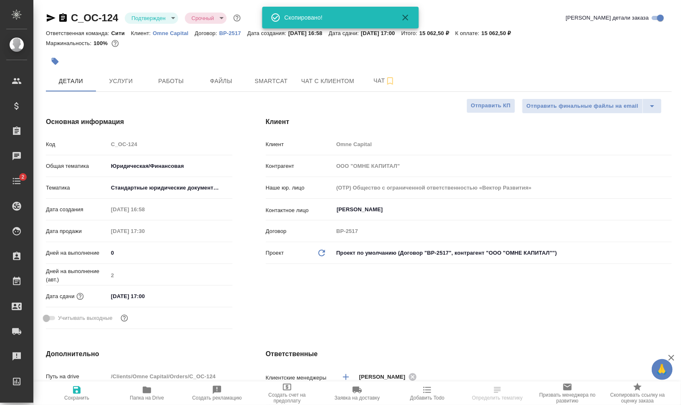
type textarea "x"
select select "RU"
type textarea "x"
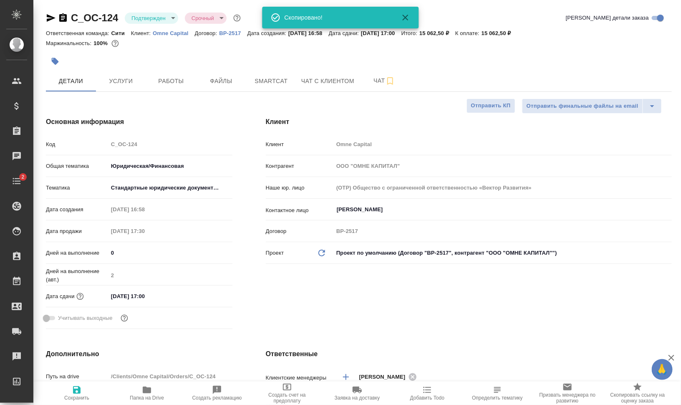
type textarea "x"
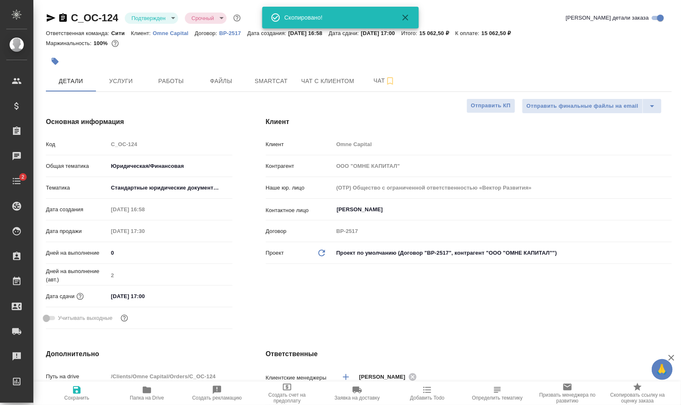
type textarea "x"
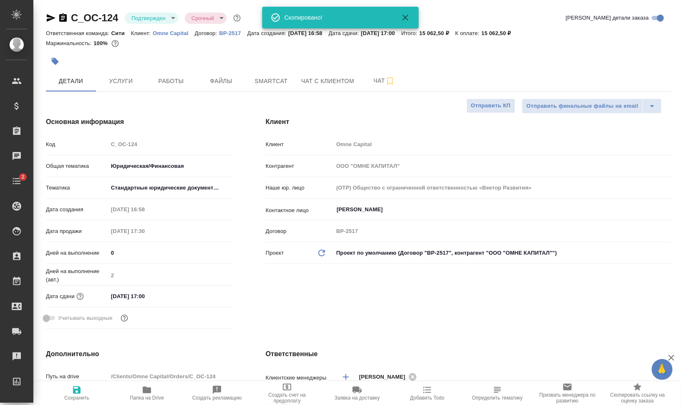
type textarea "x"
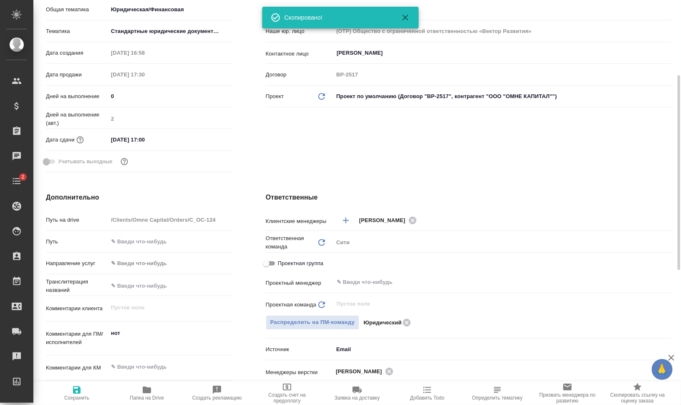
scroll to position [209, 0]
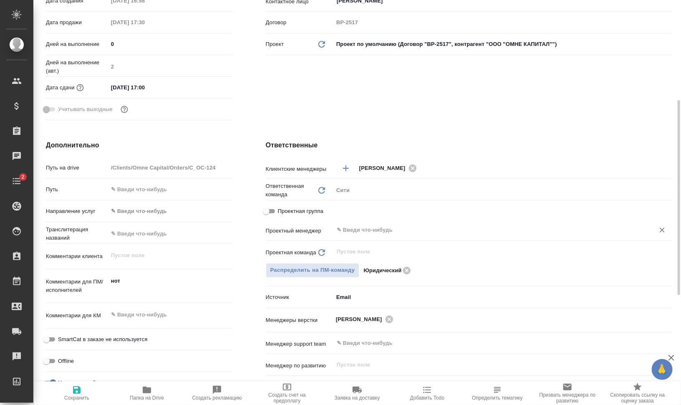
click at [375, 230] on input "text" at bounding box center [489, 230] width 306 height 10
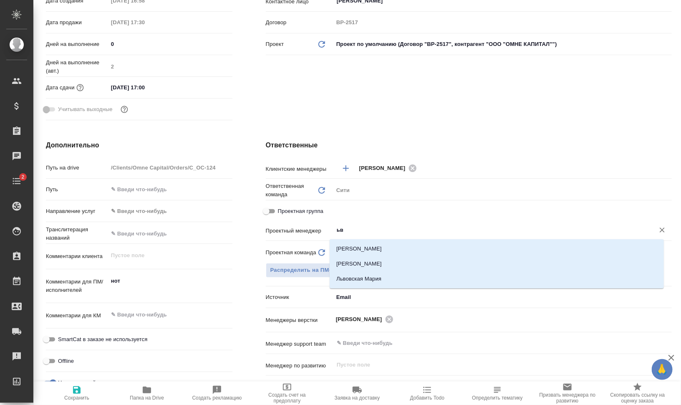
type input "ь"
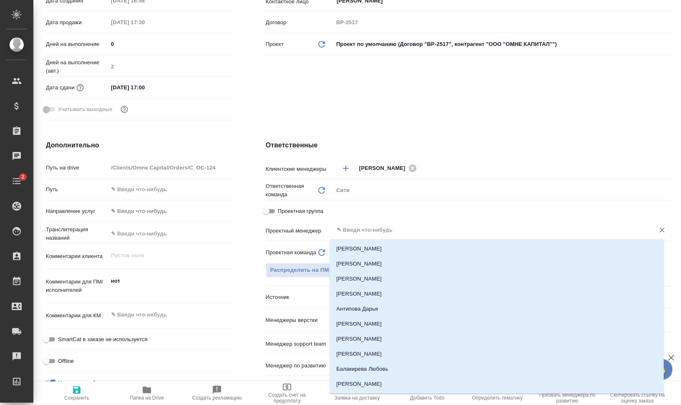
type textarea "x"
type input "баб"
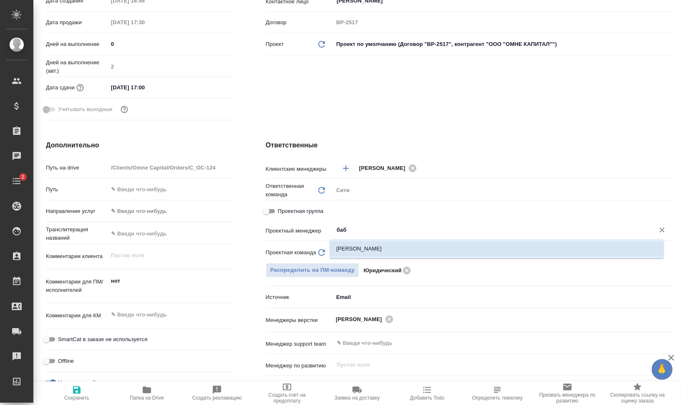
click at [415, 253] on li "[PERSON_NAME]" at bounding box center [497, 248] width 334 height 15
type textarea "x"
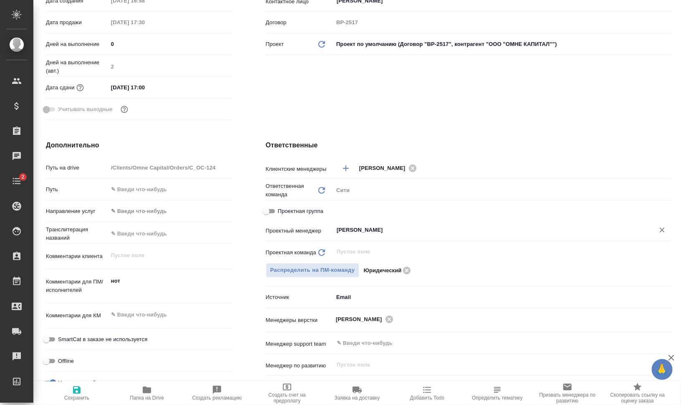
type input "Бабкина Анастасия"
click at [74, 395] on span "Сохранить" at bounding box center [76, 398] width 25 height 6
type textarea "x"
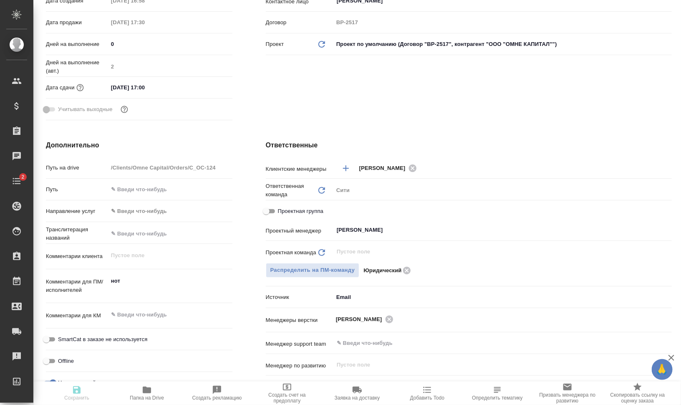
type textarea "x"
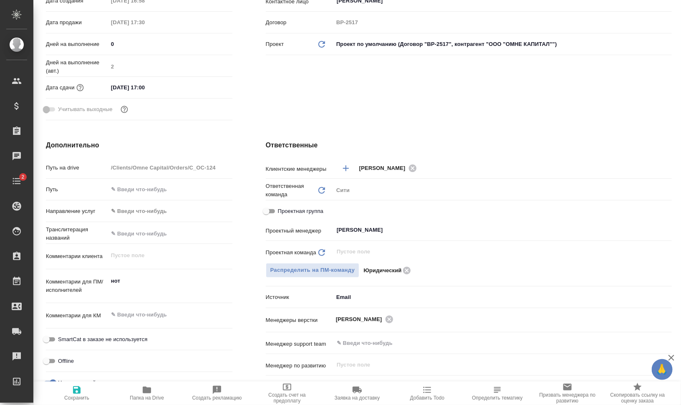
type textarea "x"
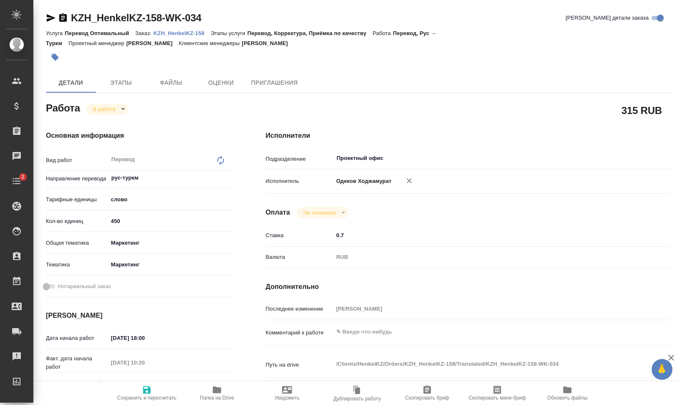
click at [88, 222] on div "Кол-во единиц 450" at bounding box center [139, 221] width 187 height 15
type input "915"
click at [147, 390] on icon "button" at bounding box center [147, 390] width 8 height 8
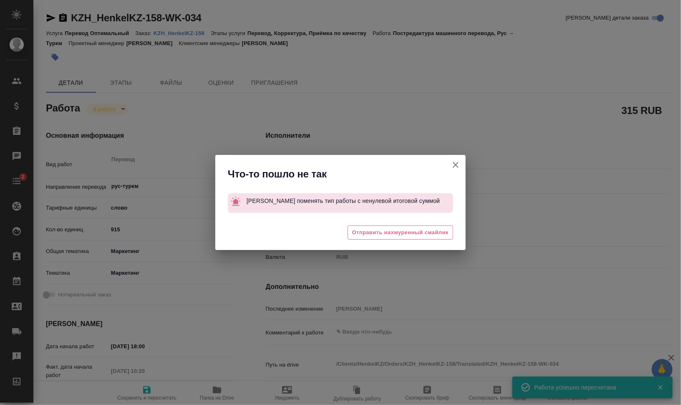
type input "inProgress"
type input "рус-туркм"
type input "5a8b1489cc6b4906c91bfd90"
type input "450"
type input "marketing"
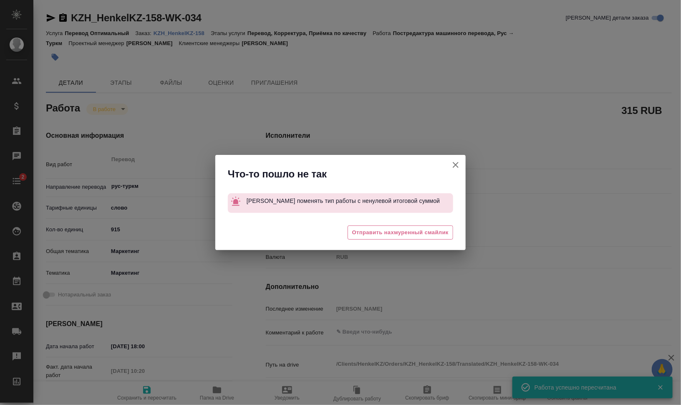
type input "5a8b8b956a9677013d343d63"
type input "[DATE] 18:00"
type input "[DATE] 10:20"
type input "[DATE] 15:00"
type input "[DATE] 14:00"
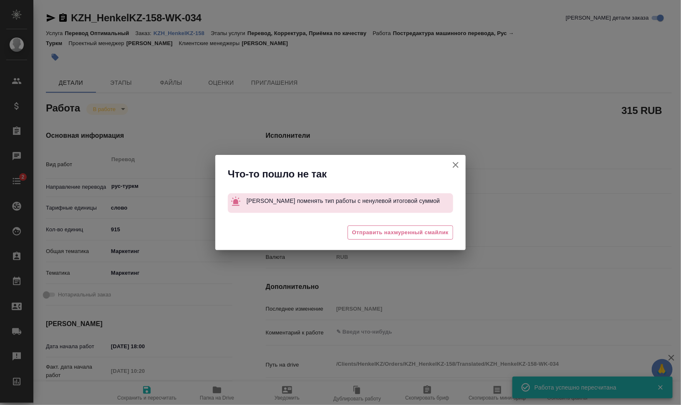
type input "Проектный офис"
type input "notPayed"
type input "0.7"
type input "RUB"
type input "[PERSON_NAME]"
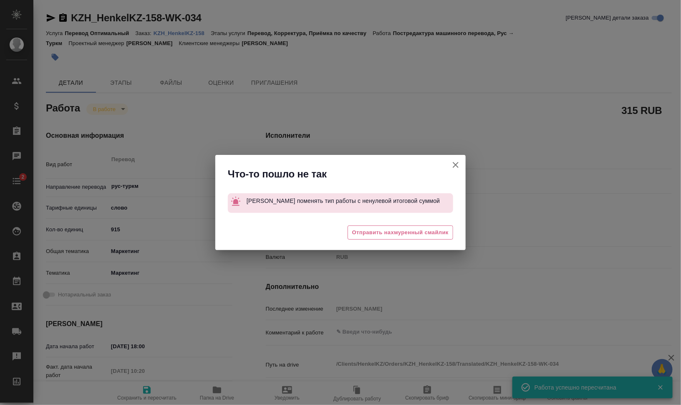
type input "KZH_HenkelKZ-158"
type input "-"
type input "Перевод Оптимальный"
type input "Перевод, Корректура, Приёмка по качеству"
type input "Кошербаева Назерке"
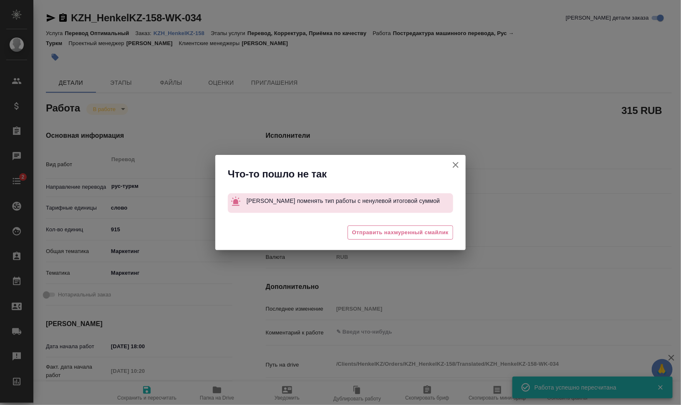
type input "Арсеньева Вера"
type input "/Clients/HenkelKZ/Orders/KZH_HenkelKZ-158"
click at [454, 163] on icon "button" at bounding box center [456, 165] width 6 height 6
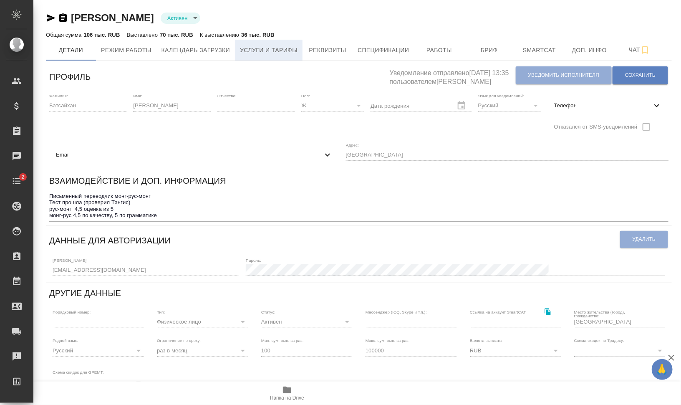
click at [250, 51] on span "Услуги и тарифы" at bounding box center [269, 50] width 58 height 10
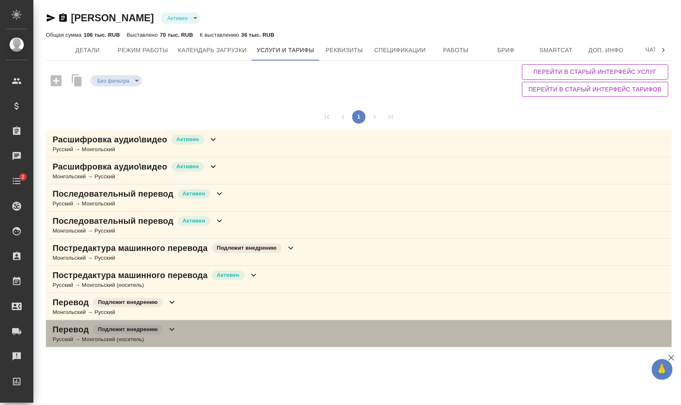
click at [199, 329] on div "Перевод Подлежит внедрению Русский → Монгольский (носитель)" at bounding box center [359, 333] width 626 height 27
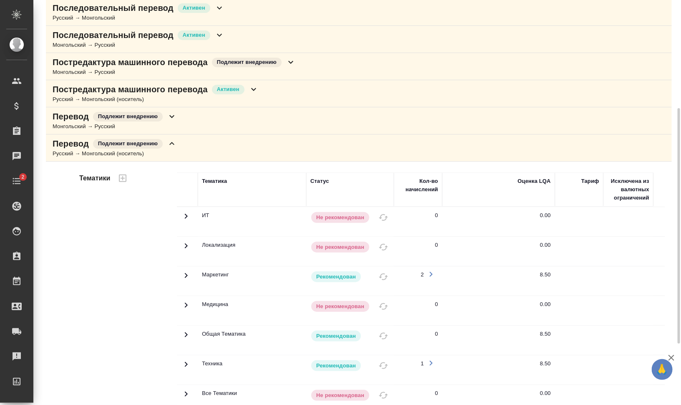
scroll to position [81, 0]
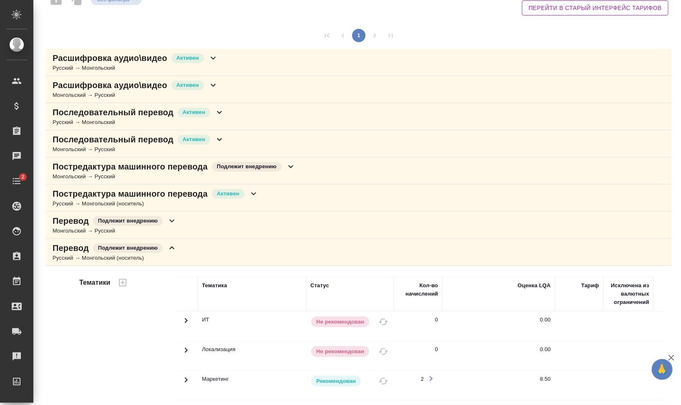
click at [164, 197] on p "Постредактура машинного перевода" at bounding box center [130, 194] width 155 height 12
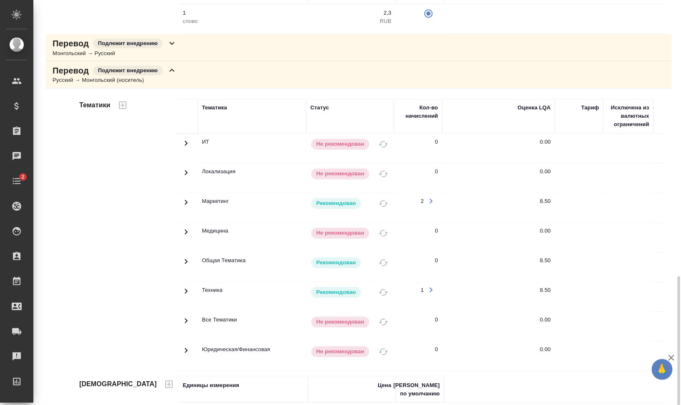
scroll to position [633, 0]
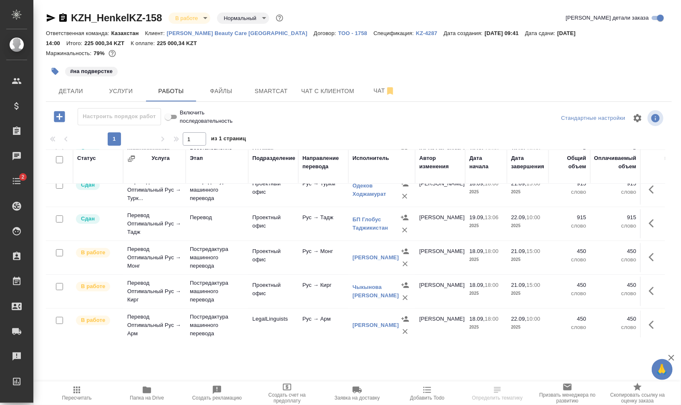
scroll to position [104, 0]
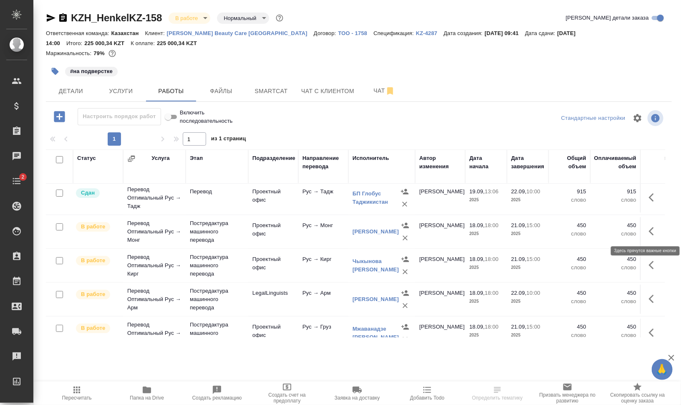
click at [651, 228] on button "button" at bounding box center [654, 231] width 20 height 20
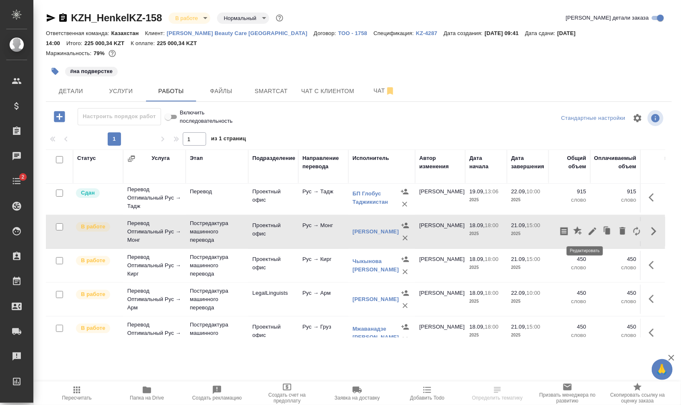
click at [588, 228] on icon "button" at bounding box center [593, 231] width 10 height 10
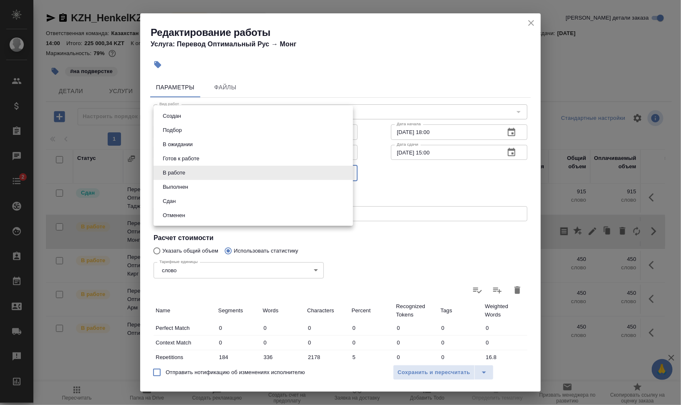
click at [189, 170] on body "🙏 .cls-1 fill:#fff; AWATERA [PERSON_NAME] Спецификации Заказы 0 Чаты 2 Todo Про…" at bounding box center [340, 236] width 681 height 472
click at [188, 185] on button "Выполнен" at bounding box center [175, 186] width 30 height 9
type input "completed"
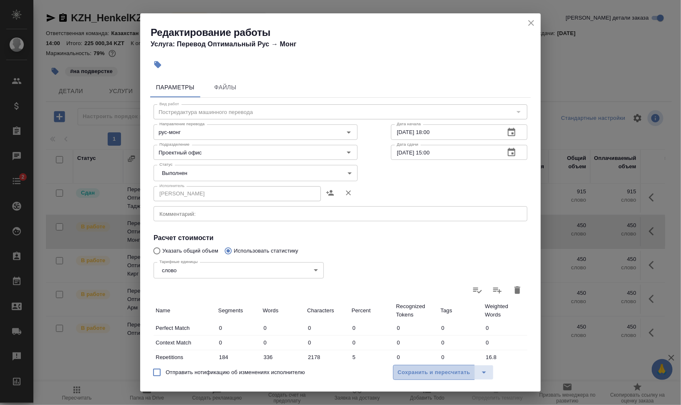
click at [437, 374] on span "Сохранить и пересчитать" at bounding box center [434, 373] width 73 height 10
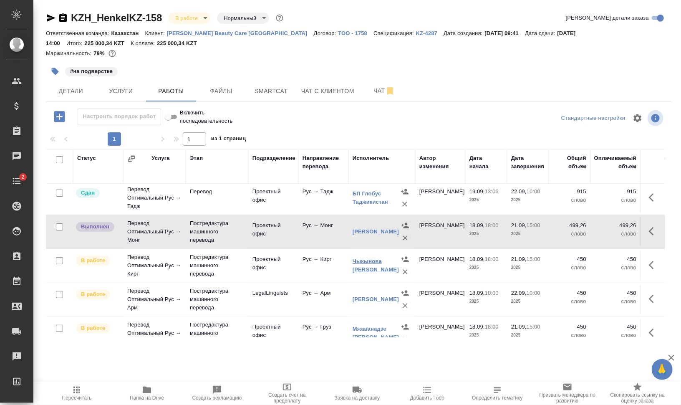
click at [364, 270] on link "Чыкынова Айзура Адыловна" at bounding box center [376, 265] width 46 height 15
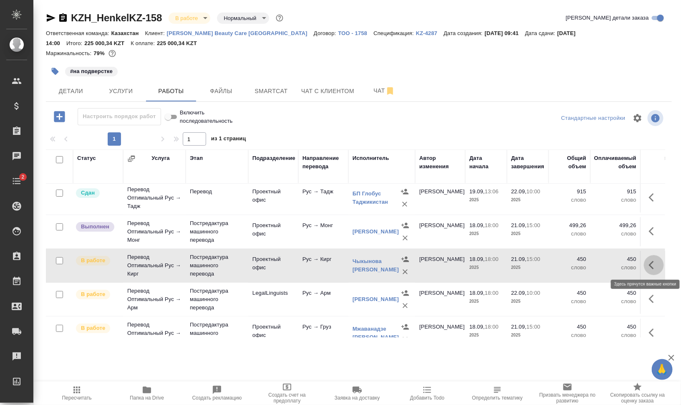
click at [644, 263] on button "button" at bounding box center [654, 265] width 20 height 20
click at [589, 263] on icon "button" at bounding box center [593, 265] width 8 height 8
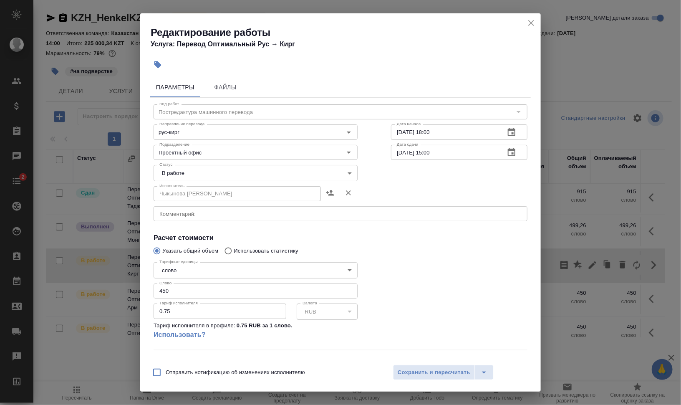
drag, startPoint x: 176, startPoint y: 293, endPoint x: 158, endPoint y: 297, distance: 18.3
click at [135, 291] on div "Редактирование работы Услуга: Перевод Оптимальный Рус → Кирг Параметры Файлы Ви…" at bounding box center [340, 202] width 681 height 405
type input "548.2"
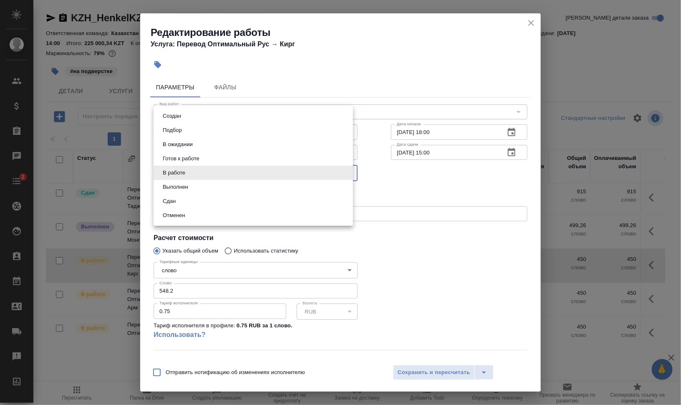
click at [192, 168] on body "🙏 .cls-1 fill:#fff; AWATERA Валеев Динар Клиенты Спецификации Заказы 0 Чаты 2 T…" at bounding box center [340, 236] width 681 height 472
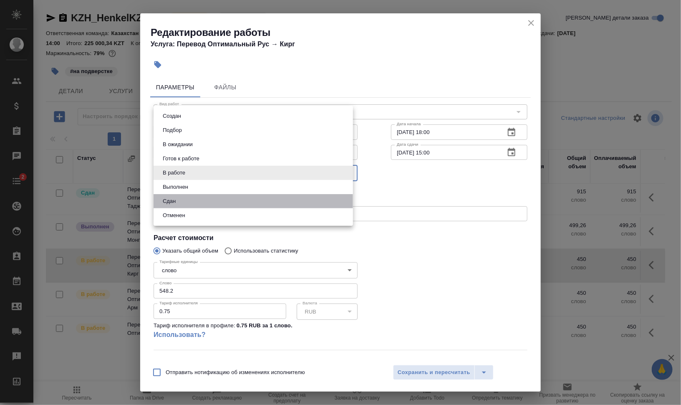
click at [197, 201] on li "Сдан" at bounding box center [254, 201] width 200 height 14
type input "closed"
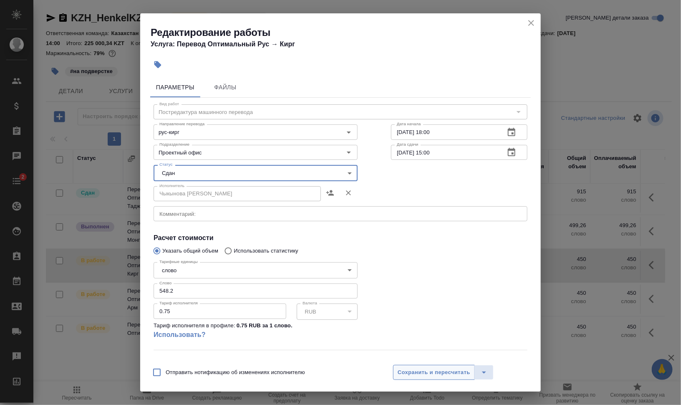
click at [437, 368] on span "Сохранить и пересчитать" at bounding box center [434, 373] width 73 height 10
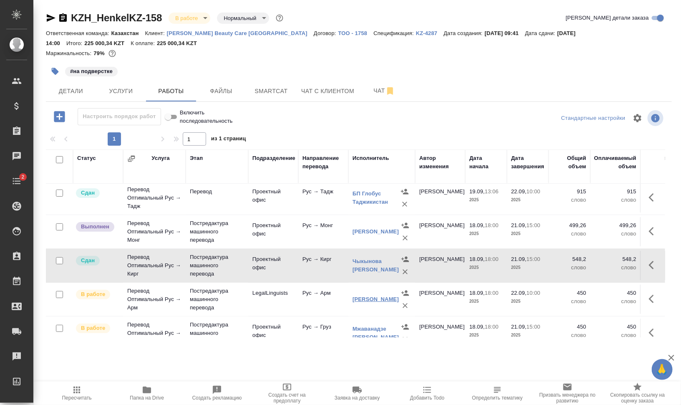
click at [374, 296] on link "Арутюнян Гоар Давидовна" at bounding box center [376, 299] width 46 height 6
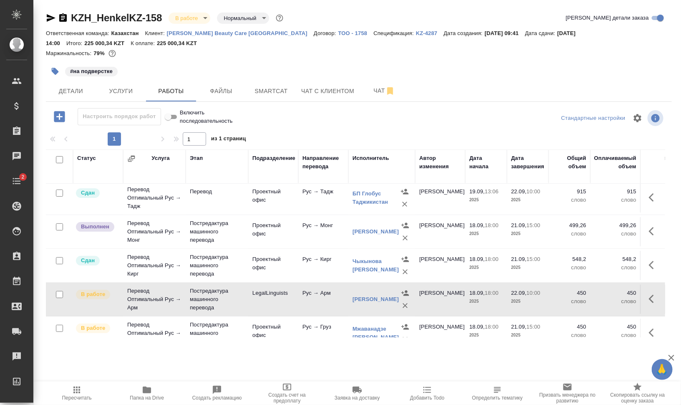
scroll to position [157, 0]
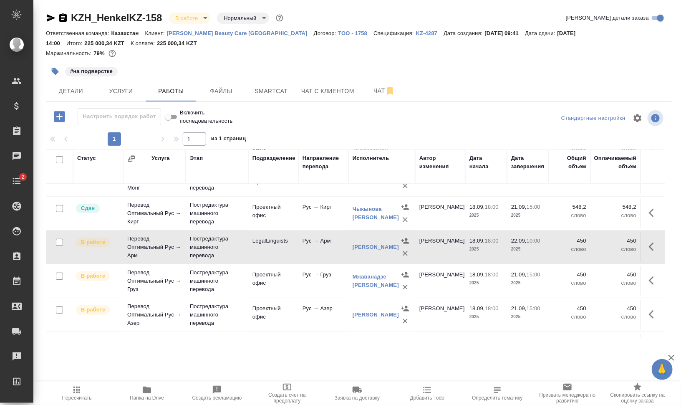
click at [649, 249] on icon "button" at bounding box center [651, 247] width 5 height 8
click at [589, 245] on icon "button" at bounding box center [593, 247] width 8 height 8
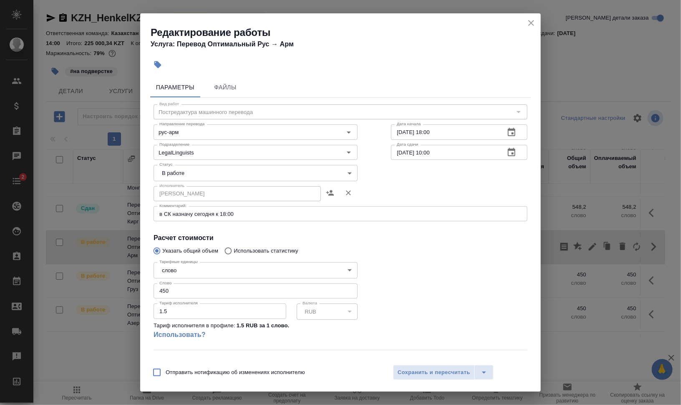
click at [200, 175] on body "🙏 .cls-1 fill:#fff; AWATERA Валеев Динар Клиенты Спецификации Заказы 0 Чаты 2 T…" at bounding box center [340, 236] width 681 height 472
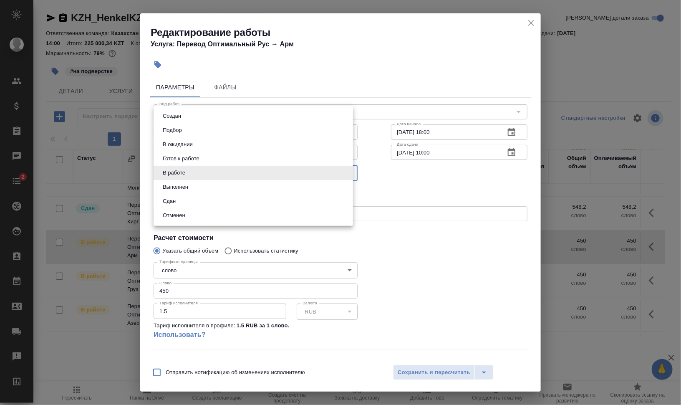
click at [190, 187] on button "Выполнен" at bounding box center [175, 186] width 30 height 9
type input "completed"
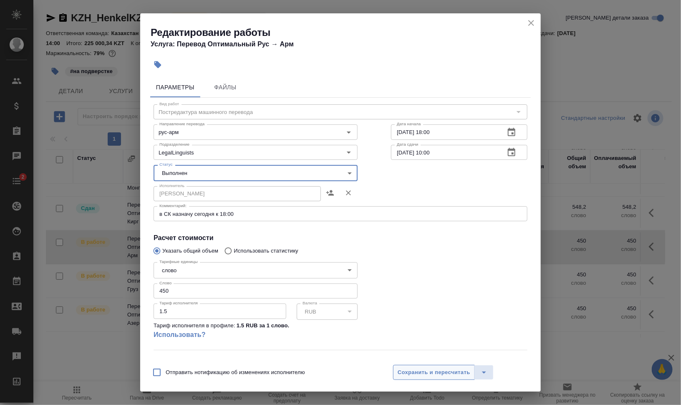
click at [435, 372] on span "Сохранить и пересчитать" at bounding box center [434, 373] width 73 height 10
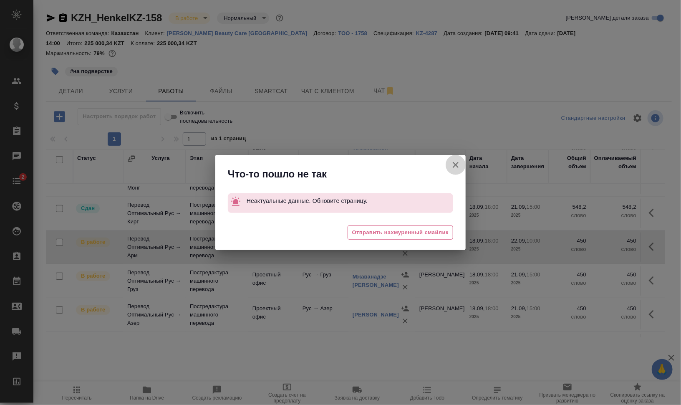
click at [456, 162] on icon "button" at bounding box center [456, 165] width 10 height 10
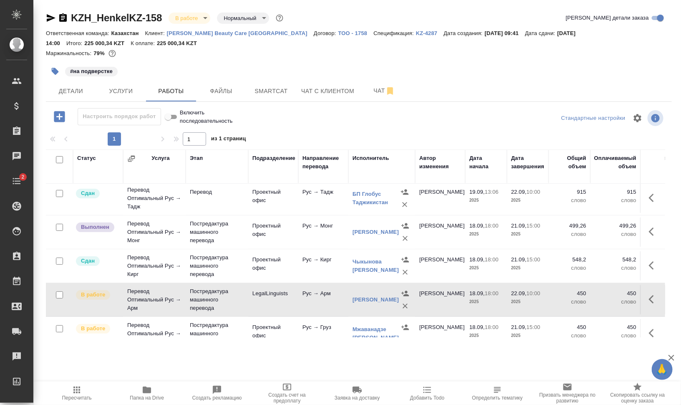
scroll to position [104, 0]
click at [649, 296] on icon "button" at bounding box center [654, 299] width 10 height 10
click at [588, 296] on icon "button" at bounding box center [593, 299] width 10 height 10
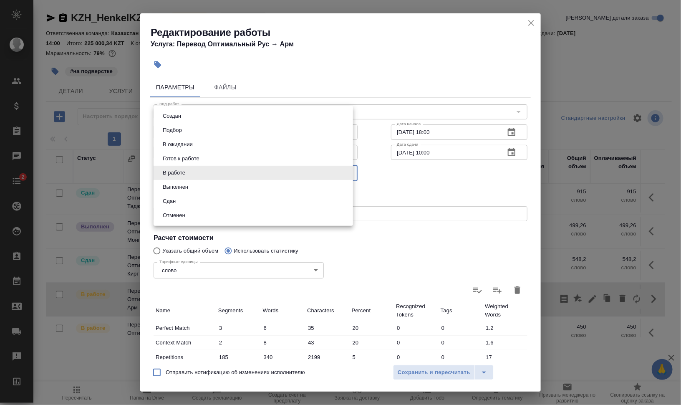
click at [188, 173] on body "🙏 .cls-1 fill:#fff; AWATERA Валеев Динар Клиенты Спецификации Заказы 0 Чаты 2 T…" at bounding box center [340, 236] width 681 height 472
drag, startPoint x: 191, startPoint y: 185, endPoint x: 202, endPoint y: 206, distance: 24.1
click at [191, 185] on li "Выполнен" at bounding box center [254, 187] width 200 height 14
type input "completed"
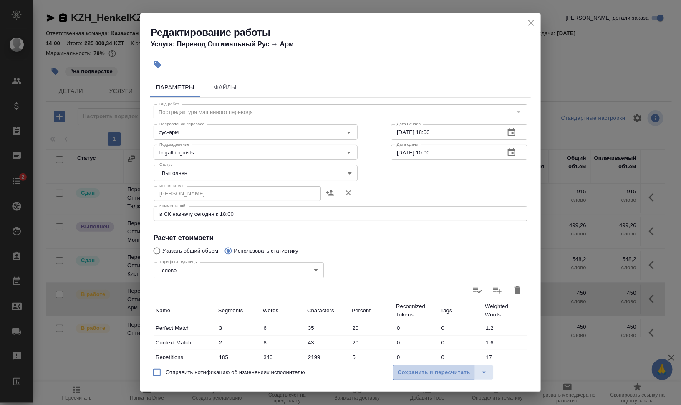
click at [455, 374] on span "Сохранить и пересчитать" at bounding box center [434, 373] width 73 height 10
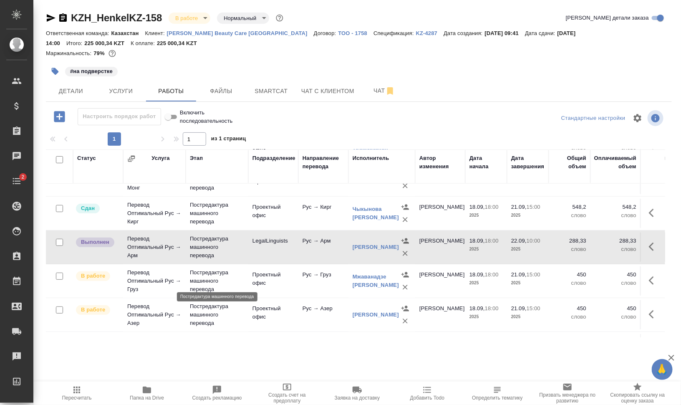
scroll to position [209, 0]
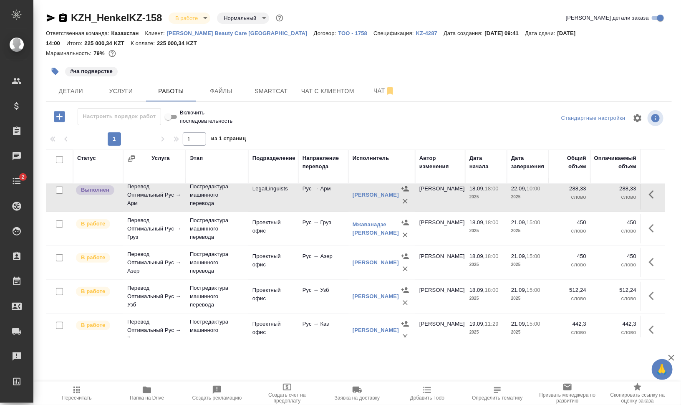
drag, startPoint x: 359, startPoint y: 230, endPoint x: 309, endPoint y: 221, distance: 50.8
click at [359, 230] on link "Мжаванадзе Хатуна Зурабовна" at bounding box center [376, 228] width 46 height 15
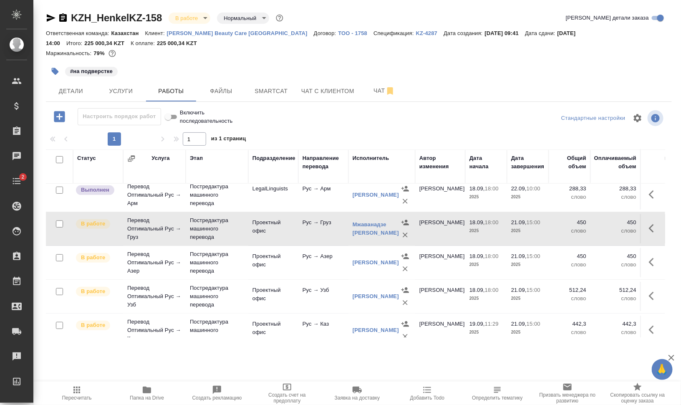
click at [649, 225] on icon "button" at bounding box center [654, 228] width 10 height 10
click at [588, 228] on icon "button" at bounding box center [593, 228] width 10 height 10
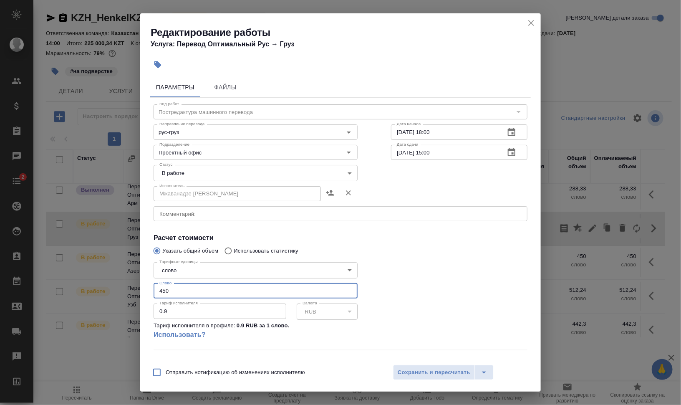
drag, startPoint x: 158, startPoint y: 286, endPoint x: 264, endPoint y: 314, distance: 110.3
click at [137, 286] on div "Редактирование работы Услуга: Перевод Оптимальный Рус → Груз Параметры Файлы Ви…" at bounding box center [340, 202] width 681 height 405
type input "555.25"
click at [208, 172] on body "🙏 .cls-1 fill:#fff; AWATERA Валеев Динар Клиенты Спецификации Заказы 0 Чаты 2 T…" at bounding box center [340, 236] width 681 height 472
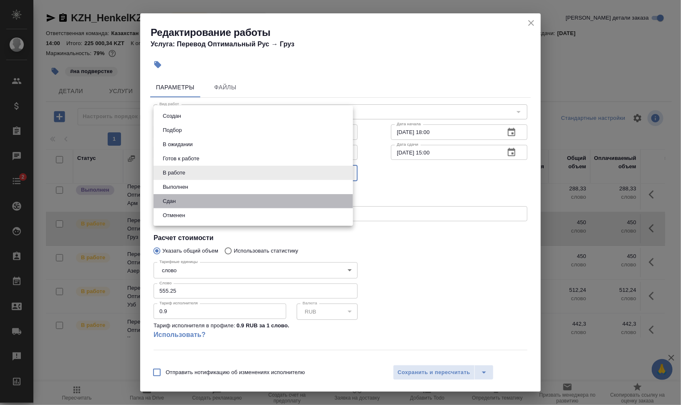
click at [197, 196] on li "Сдан" at bounding box center [254, 201] width 200 height 14
type input "closed"
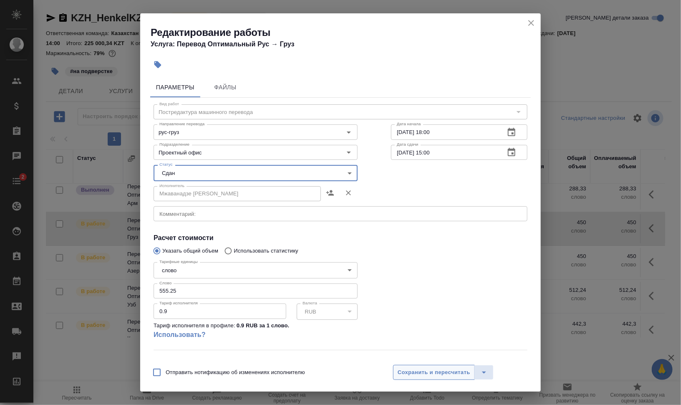
click at [428, 368] on span "Сохранить и пересчитать" at bounding box center [434, 373] width 73 height 10
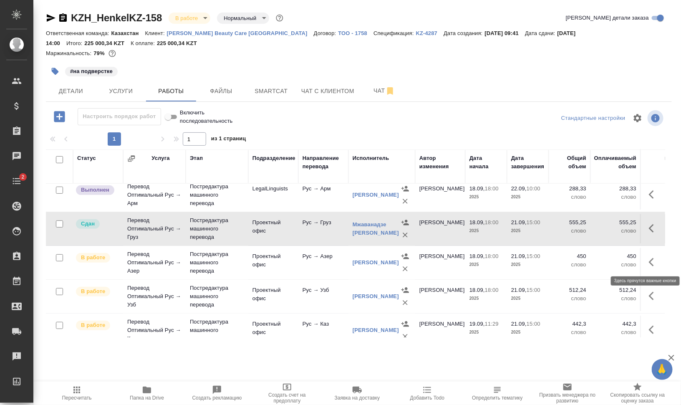
click at [649, 262] on icon "button" at bounding box center [654, 262] width 10 height 10
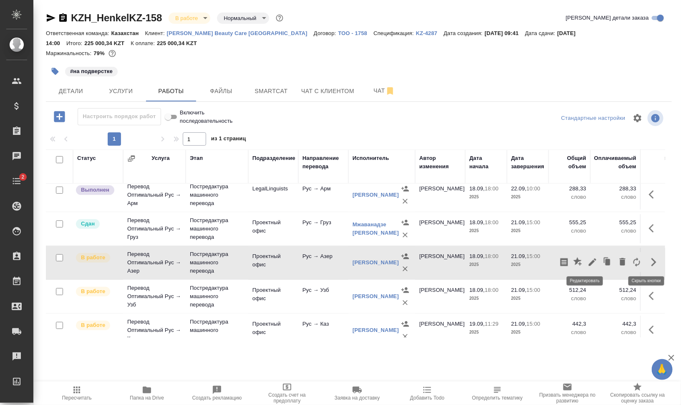
click at [589, 260] on icon "button" at bounding box center [593, 262] width 8 height 8
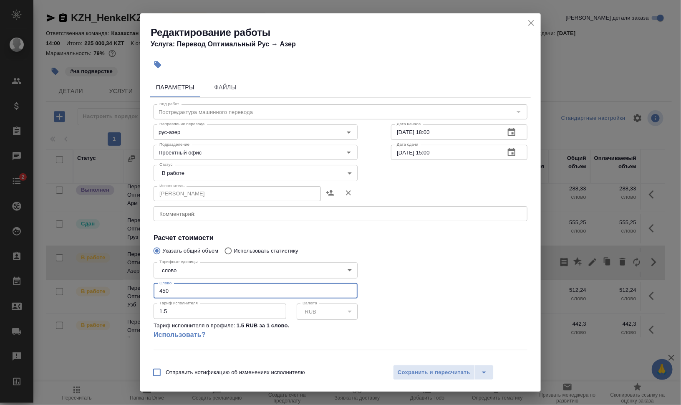
drag, startPoint x: 164, startPoint y: 285, endPoint x: 129, endPoint y: 285, distance: 35.1
click at [144, 285] on div "Параметры Файлы Вид работ Постредактура машинного перевода Вид работ Направлени…" at bounding box center [340, 217] width 401 height 286
type input "558.2"
click at [194, 172] on body "🙏 .cls-1 fill:#fff; AWATERA Валеев Динар Клиенты Спецификации Заказы 0 Чаты 2 T…" at bounding box center [340, 236] width 681 height 472
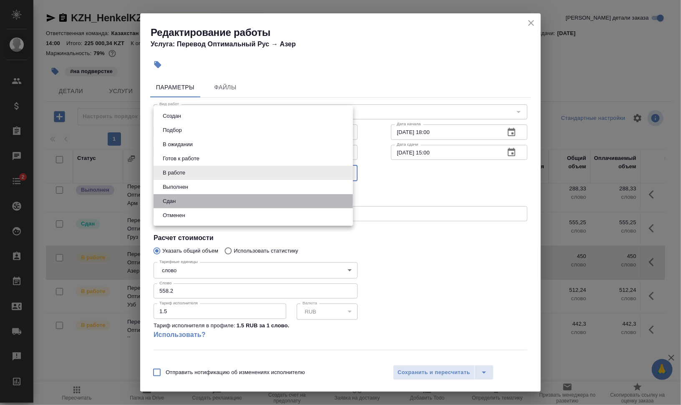
click at [192, 202] on li "Сдан" at bounding box center [254, 201] width 200 height 14
type input "closed"
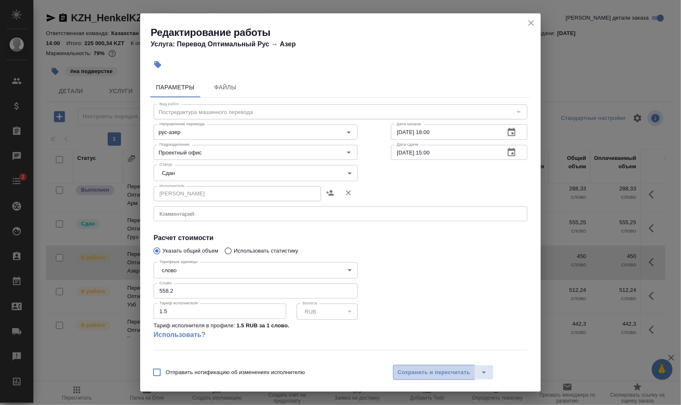
click at [422, 376] on span "Сохранить и пересчитать" at bounding box center [434, 373] width 73 height 10
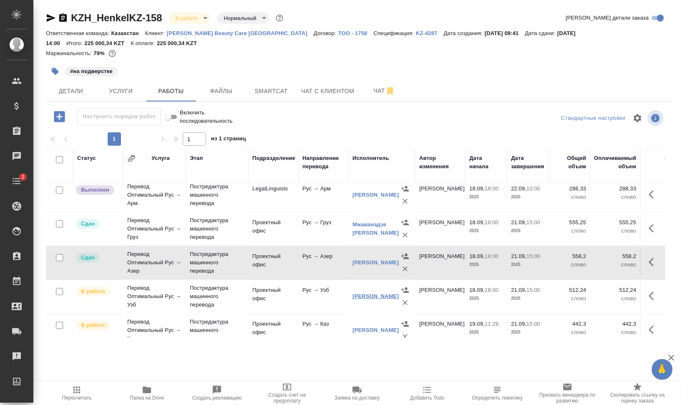
click at [367, 294] on link "Сагиева Динара" at bounding box center [376, 296] width 46 height 6
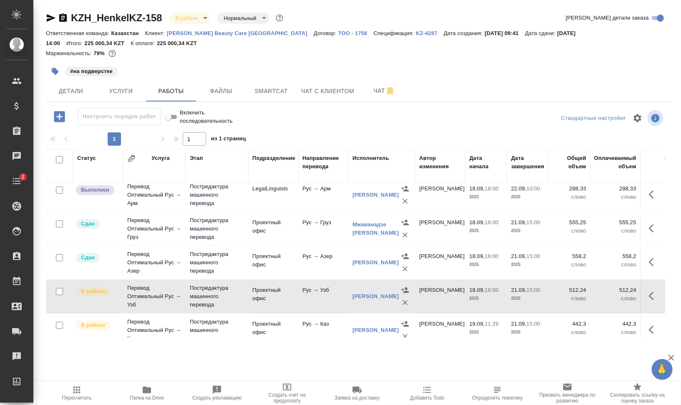
click at [652, 297] on button "button" at bounding box center [654, 296] width 20 height 20
click at [589, 296] on icon "button" at bounding box center [593, 296] width 8 height 8
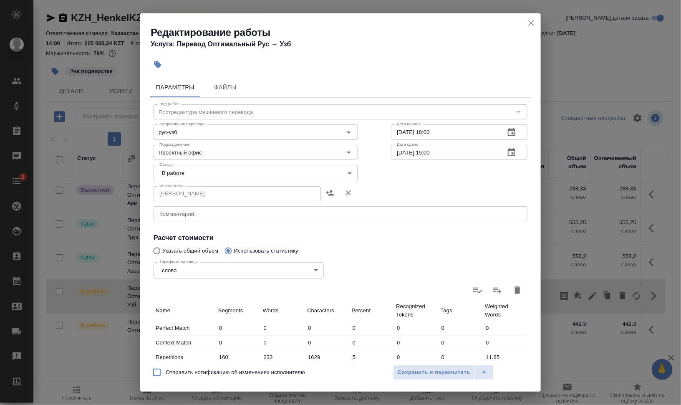
click at [192, 172] on body "🙏 .cls-1 fill:#fff; AWATERA Валеев Динар Клиенты Спецификации Заказы 0 Чаты 2 T…" at bounding box center [340, 236] width 681 height 472
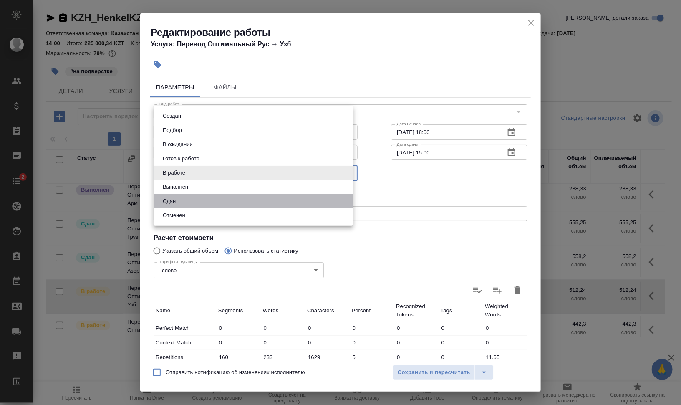
click at [185, 197] on li "Сдан" at bounding box center [254, 201] width 200 height 14
type input "closed"
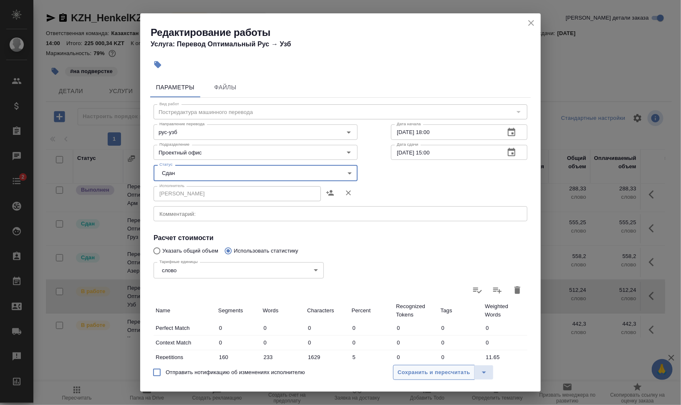
click at [445, 374] on span "Сохранить и пересчитать" at bounding box center [434, 373] width 73 height 10
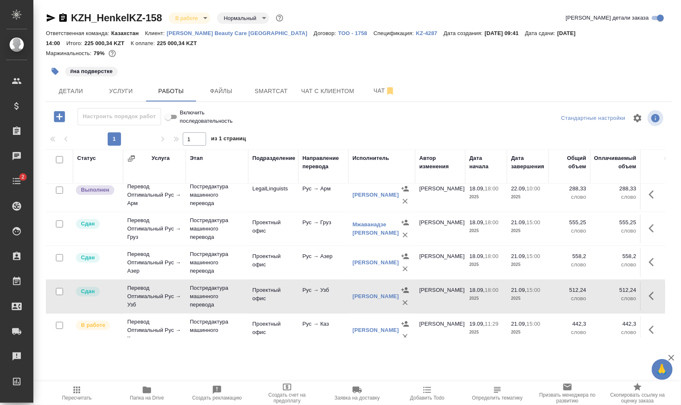
scroll to position [224, 0]
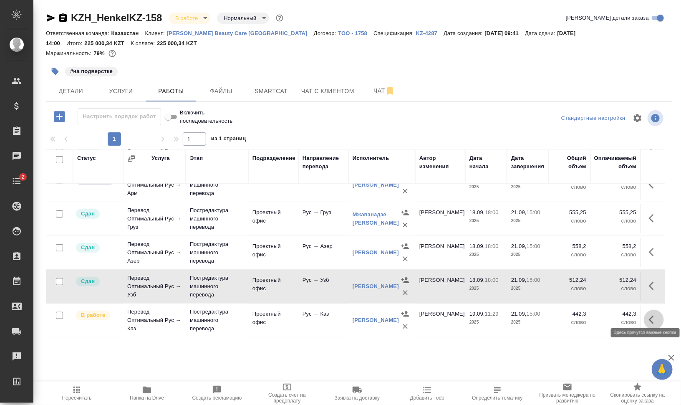
click at [649, 316] on icon "button" at bounding box center [651, 320] width 5 height 8
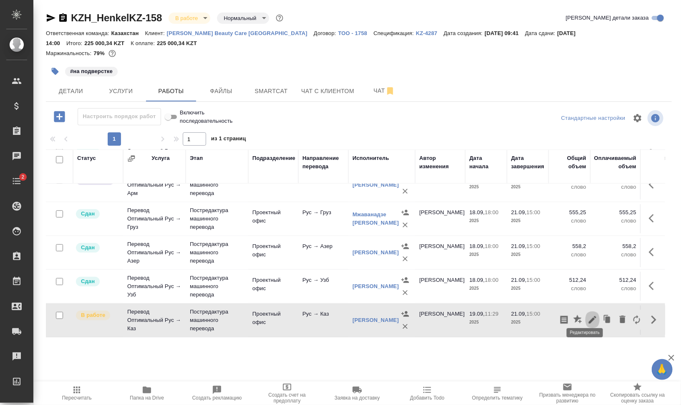
click at [588, 315] on icon "button" at bounding box center [593, 320] width 10 height 10
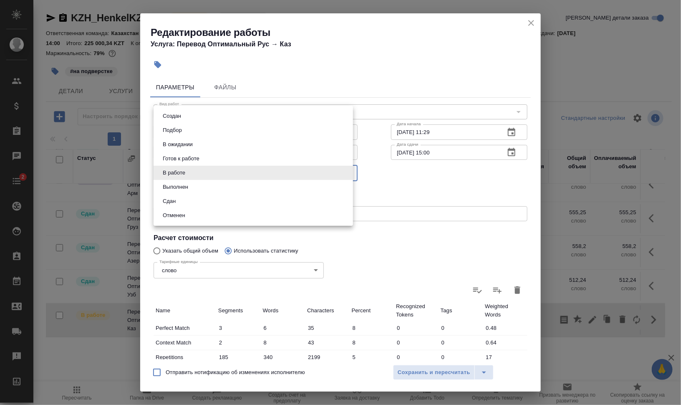
click at [219, 172] on body "🙏 .cls-1 fill:#fff; AWATERA Валеев Динар Клиенты Спецификации Заказы 0 Чаты 2 T…" at bounding box center [340, 236] width 681 height 472
click at [200, 198] on li "Сдан" at bounding box center [254, 201] width 200 height 14
type input "closed"
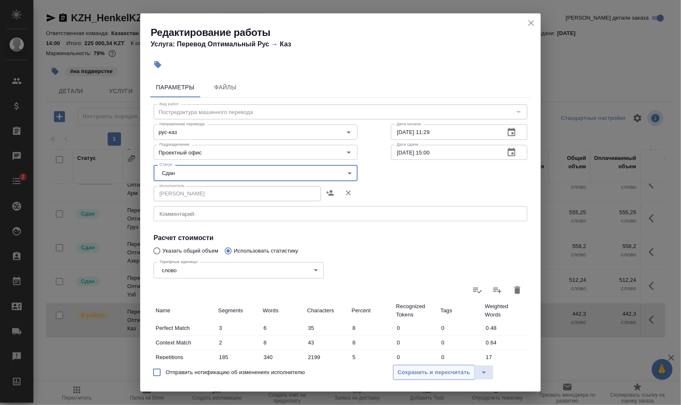
click at [418, 371] on span "Сохранить и пересчитать" at bounding box center [434, 373] width 73 height 10
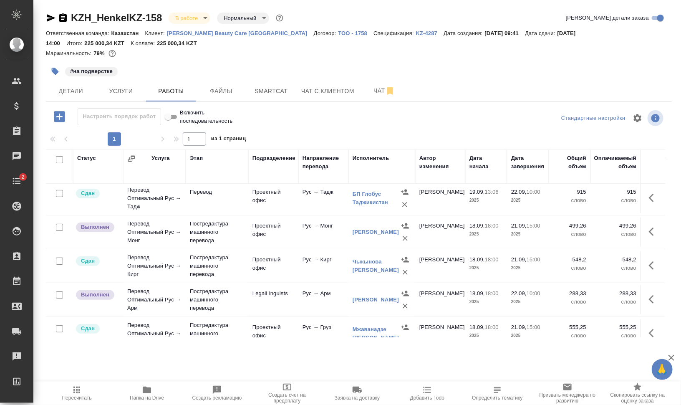
scroll to position [104, 0]
click at [653, 301] on button "button" at bounding box center [654, 299] width 20 height 20
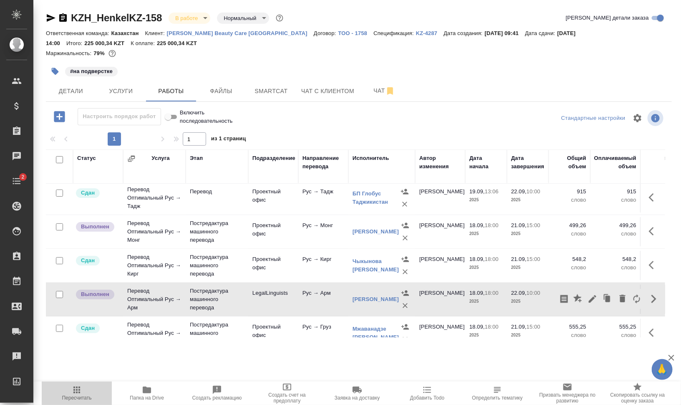
click at [73, 390] on icon "button" at bounding box center [77, 390] width 10 height 10
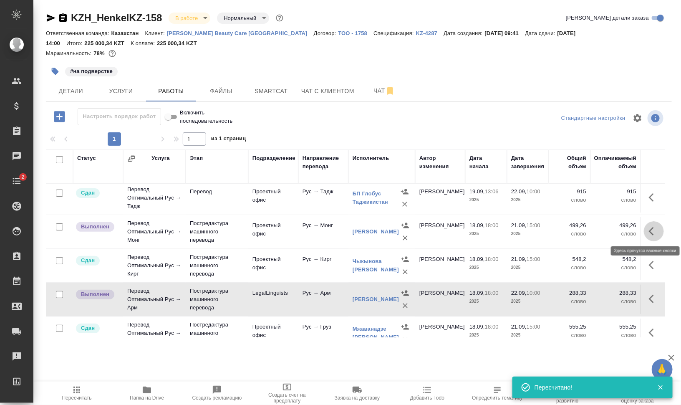
click at [649, 226] on icon "button" at bounding box center [654, 231] width 10 height 10
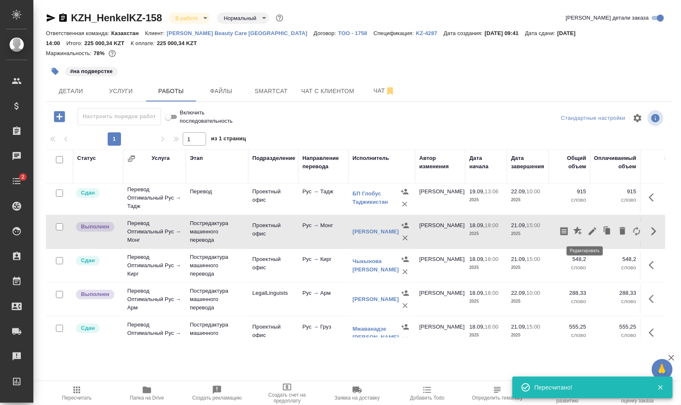
click at [588, 228] on icon "button" at bounding box center [593, 231] width 10 height 10
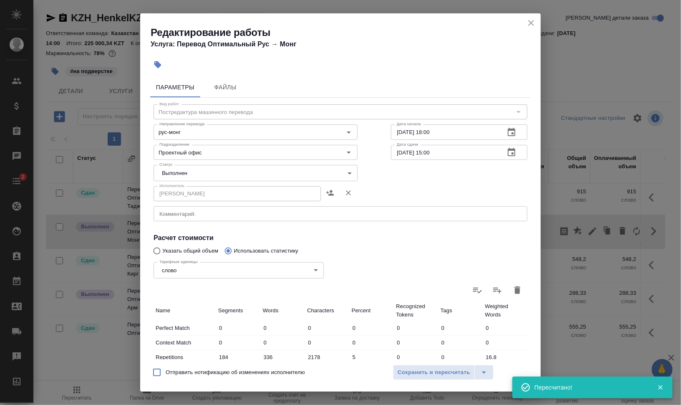
click at [210, 172] on body "🙏 .cls-1 fill:#fff; AWATERA Валеев Динар Клиенты Спецификации Заказы 0 Чаты 2 T…" at bounding box center [340, 236] width 681 height 472
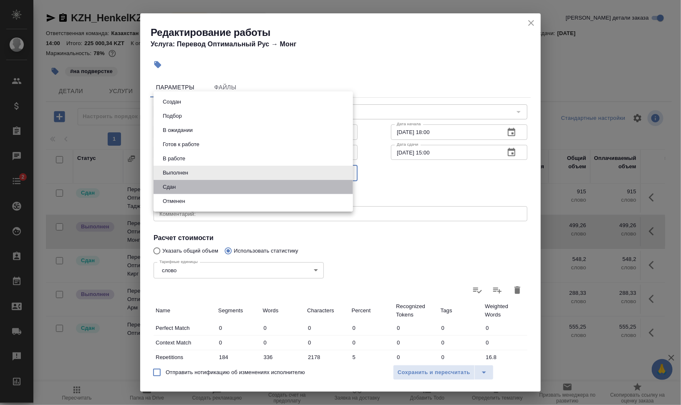
click at [198, 190] on li "Сдан" at bounding box center [254, 187] width 200 height 14
type input "closed"
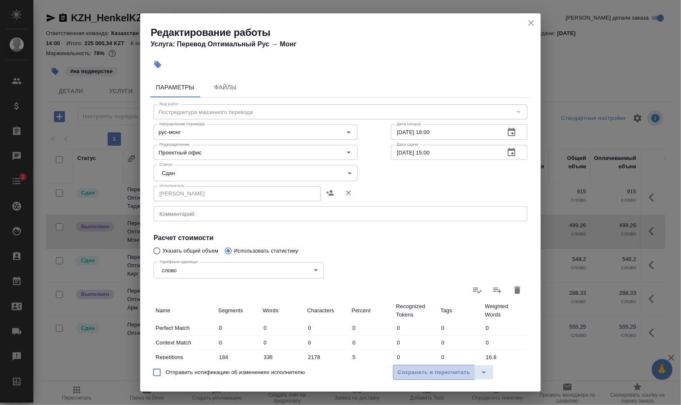
click at [440, 368] on span "Сохранить и пересчитать" at bounding box center [434, 373] width 73 height 10
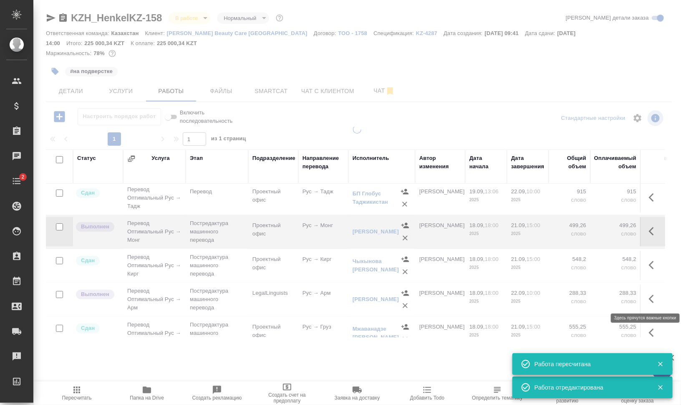
click at [649, 299] on icon "button" at bounding box center [654, 299] width 10 height 10
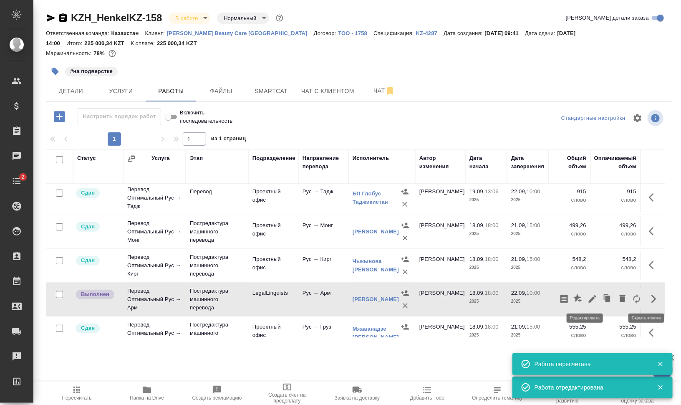
click at [589, 297] on icon "button" at bounding box center [593, 299] width 8 height 8
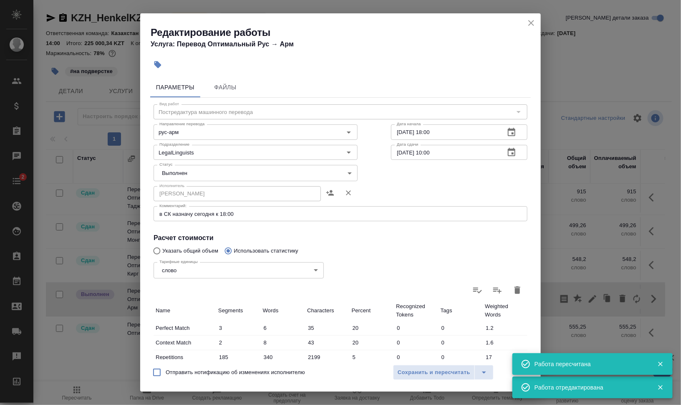
click at [203, 175] on body "🙏 .cls-1 fill:#fff; AWATERA Валеев Динар Клиенты Спецификации Заказы 0 Чаты 2 T…" at bounding box center [340, 236] width 681 height 472
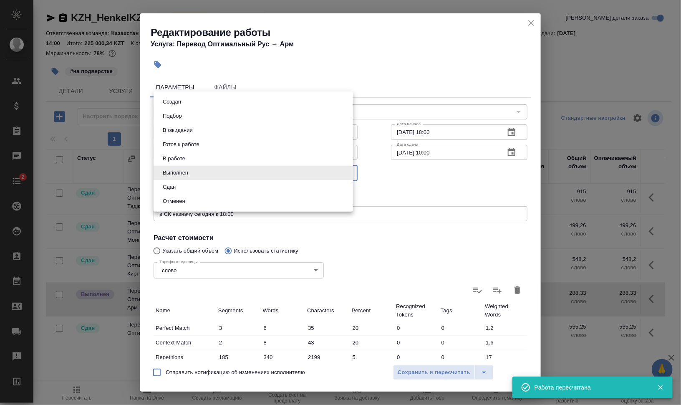
drag, startPoint x: 195, startPoint y: 188, endPoint x: 196, endPoint y: 193, distance: 5.1
click at [195, 188] on li "Сдан" at bounding box center [254, 187] width 200 height 14
type input "closed"
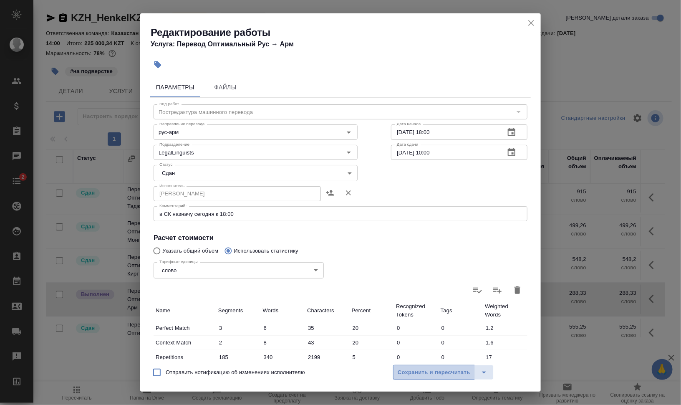
click at [447, 374] on span "Сохранить и пересчитать" at bounding box center [434, 373] width 73 height 10
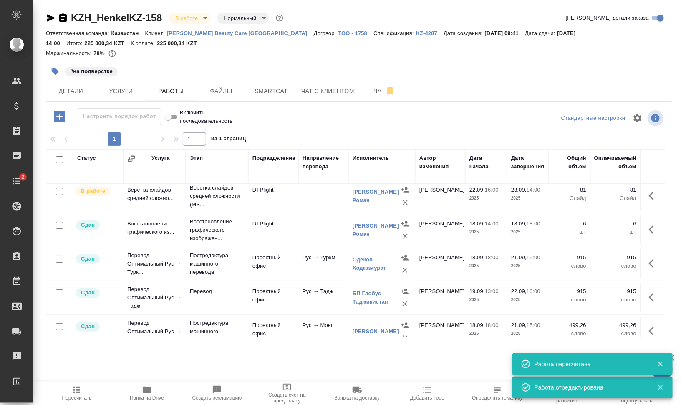
scroll to position [0, 0]
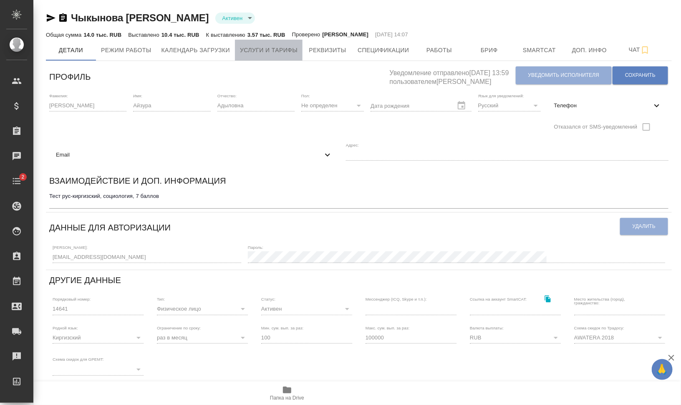
click at [273, 58] on button "Услуги и тарифы" at bounding box center [269, 50] width 68 height 21
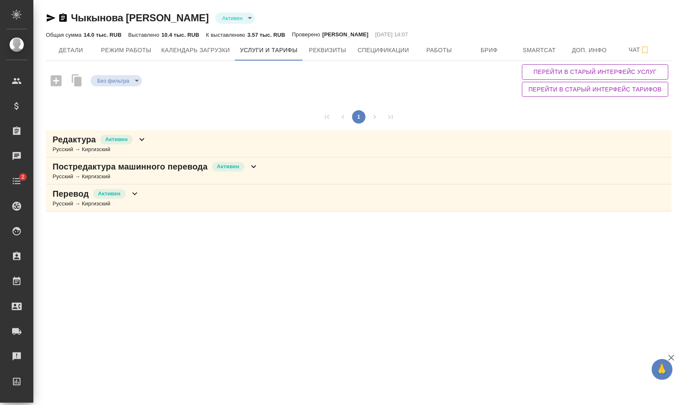
click at [190, 196] on div "Перевод Активен Русский → Киргизский" at bounding box center [359, 198] width 626 height 27
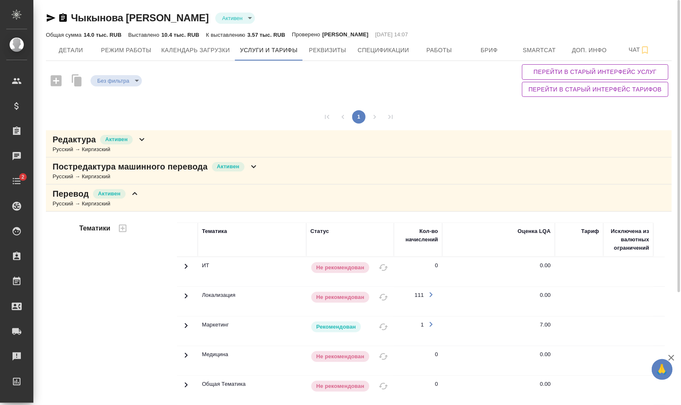
click at [197, 167] on p "Постредактура машинного перевода" at bounding box center [130, 167] width 155 height 12
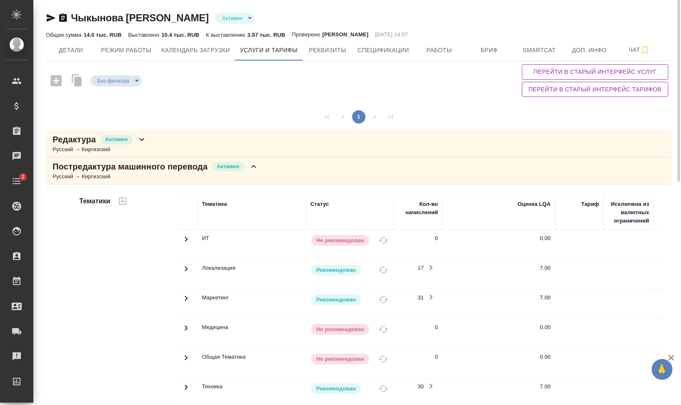
click at [187, 182] on div "Постредактура машинного перевода Активен Русский → Киргизский" at bounding box center [359, 170] width 626 height 27
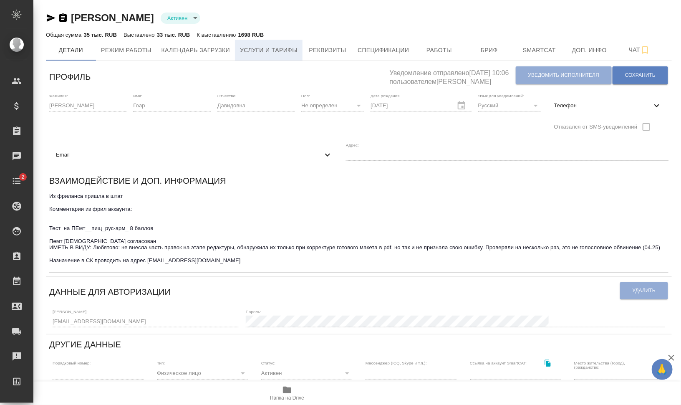
click at [282, 51] on span "Услуги и тарифы" at bounding box center [269, 50] width 58 height 10
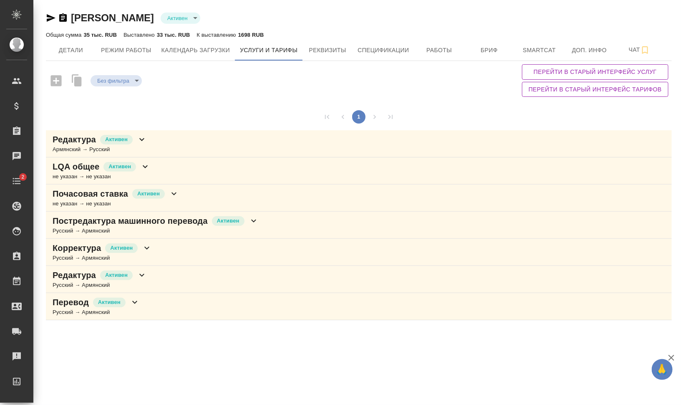
click at [184, 308] on div "Перевод Активен Русский → Армянский" at bounding box center [359, 306] width 626 height 27
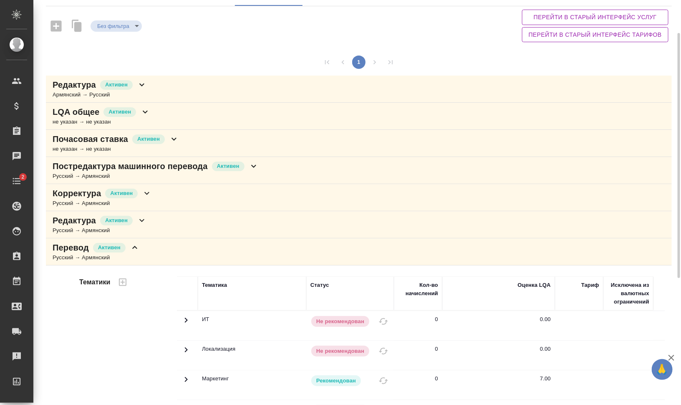
scroll to position [3, 0]
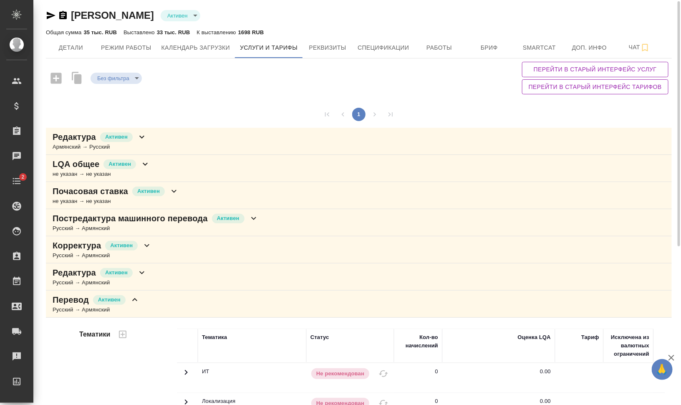
click at [189, 215] on p "Постредактура машинного перевода" at bounding box center [130, 219] width 155 height 12
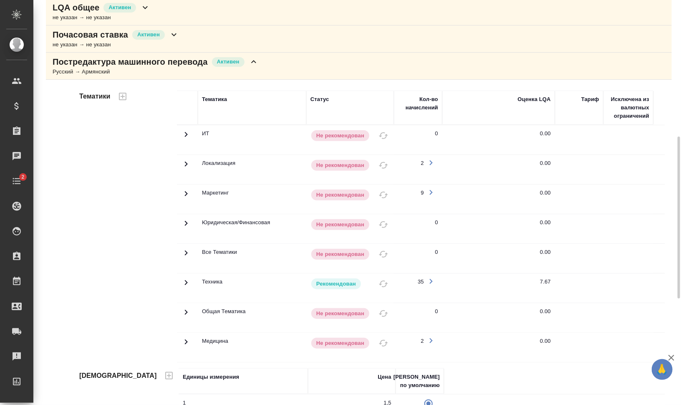
scroll to position [263, 0]
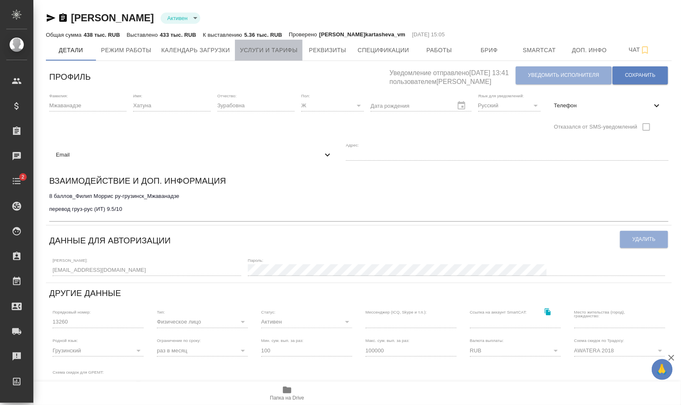
click at [268, 48] on span "Услуги и тарифы" at bounding box center [269, 50] width 58 height 10
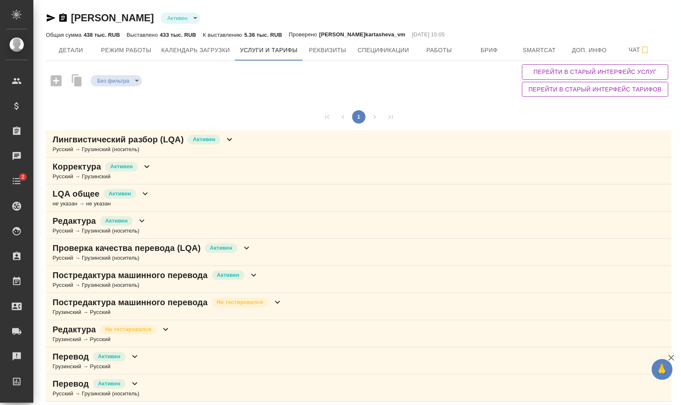
scroll to position [2, 0]
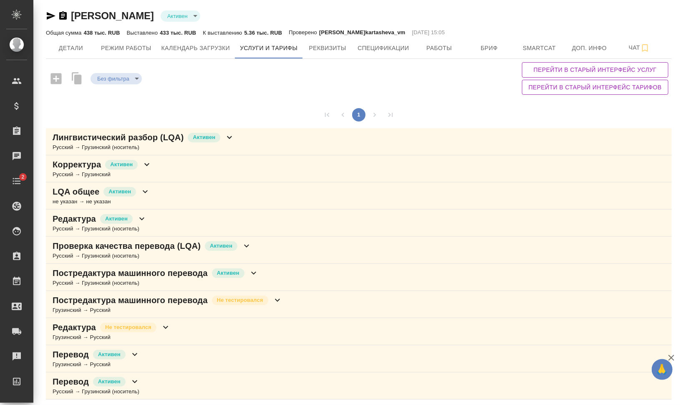
click at [237, 386] on div "Перевод Активен Русский → Грузинский (носитель)" at bounding box center [359, 385] width 626 height 27
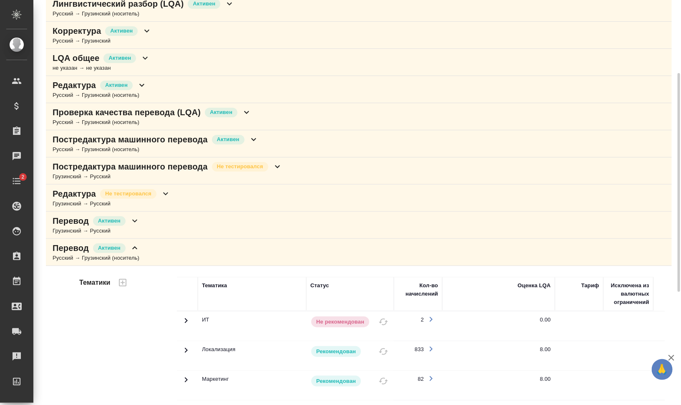
scroll to position [31, 0]
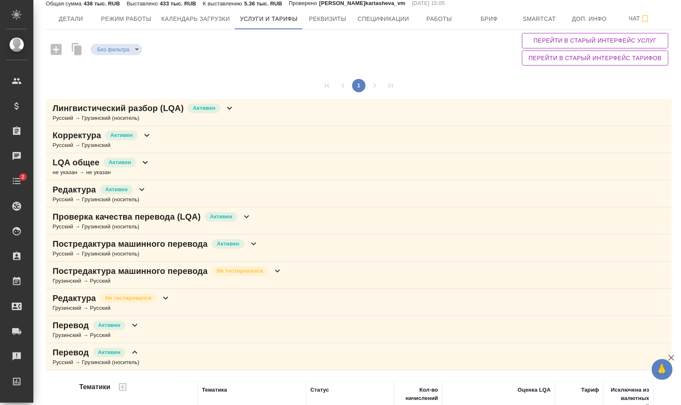
click at [164, 245] on p "Постредактура машинного перевода" at bounding box center [130, 244] width 155 height 12
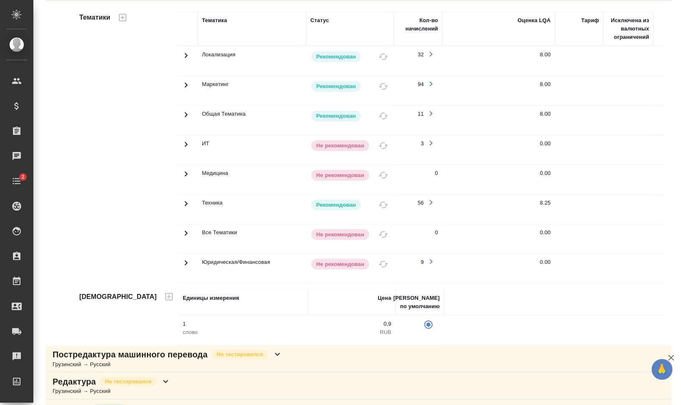
scroll to position [84, 0]
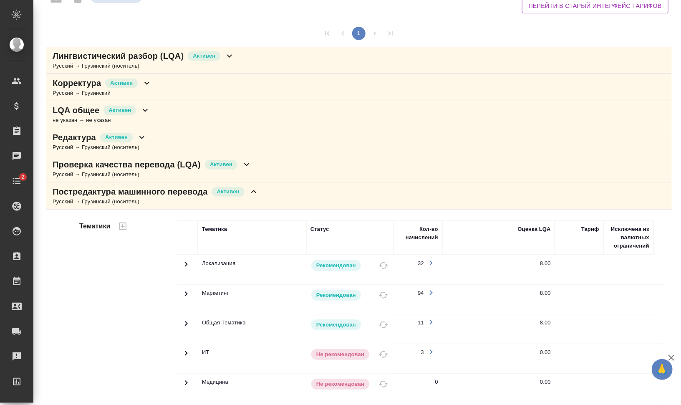
click at [165, 188] on p "Постредактура машинного перевода" at bounding box center [130, 192] width 155 height 12
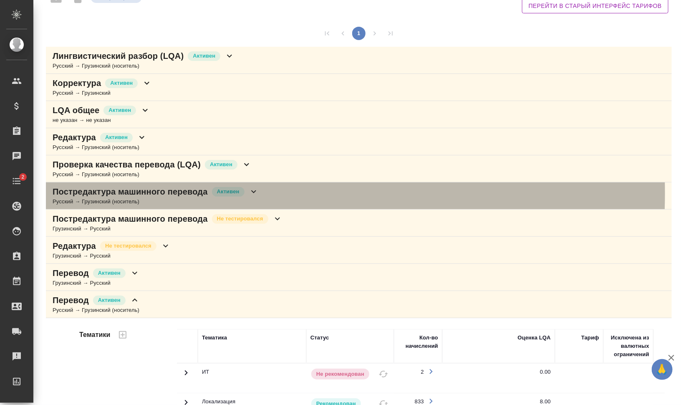
click at [159, 192] on p "Постредактура машинного перевода" at bounding box center [130, 192] width 155 height 12
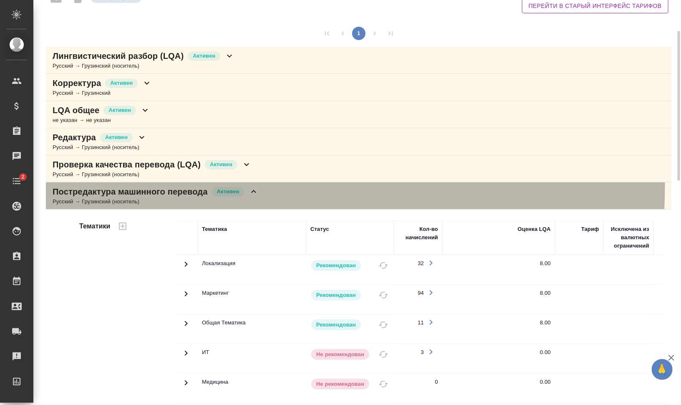
click at [161, 182] on div "Постредактура машинного перевода Активен Русский → Грузинский (носитель)" at bounding box center [359, 195] width 626 height 27
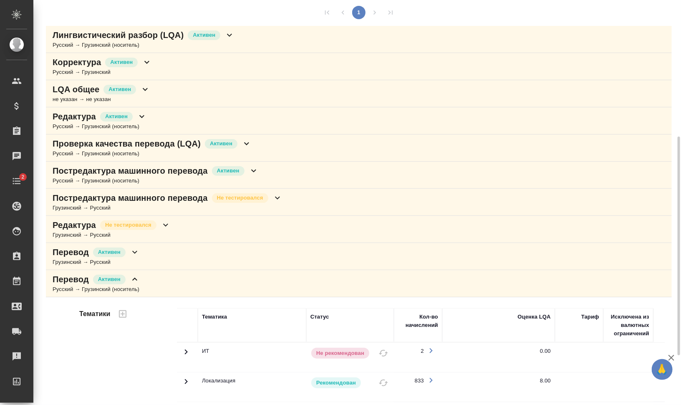
scroll to position [157, 0]
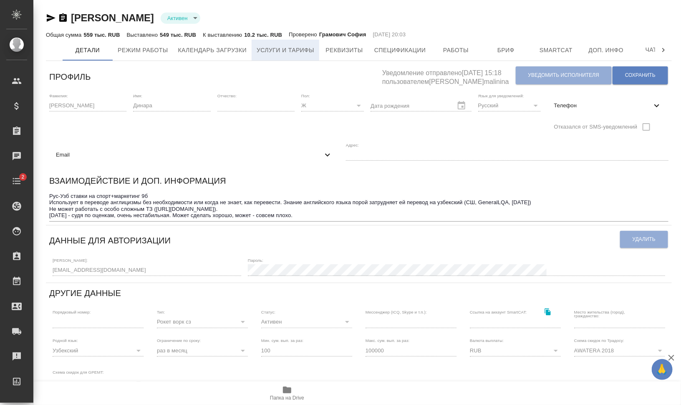
click at [286, 51] on span "Услуги и тарифы" at bounding box center [286, 50] width 58 height 10
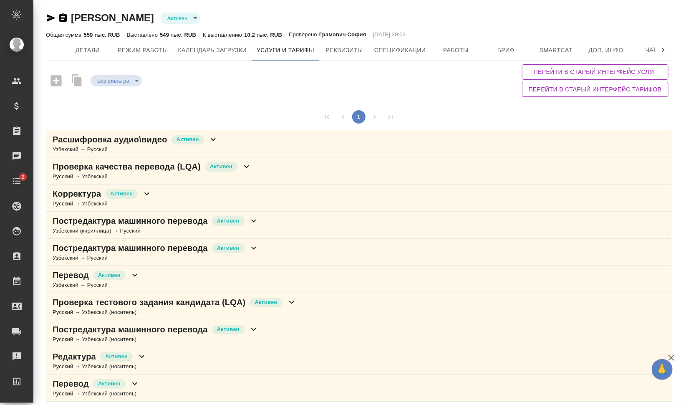
scroll to position [2, 0]
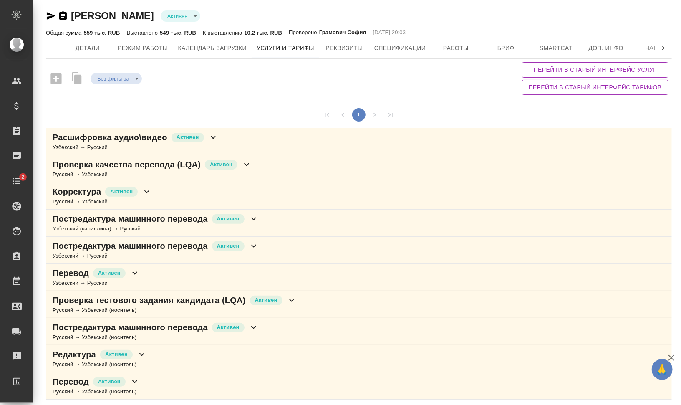
click at [299, 326] on div "Постредактура машинного перевода Активен Русский → Узбекский (носитель)" at bounding box center [359, 331] width 626 height 27
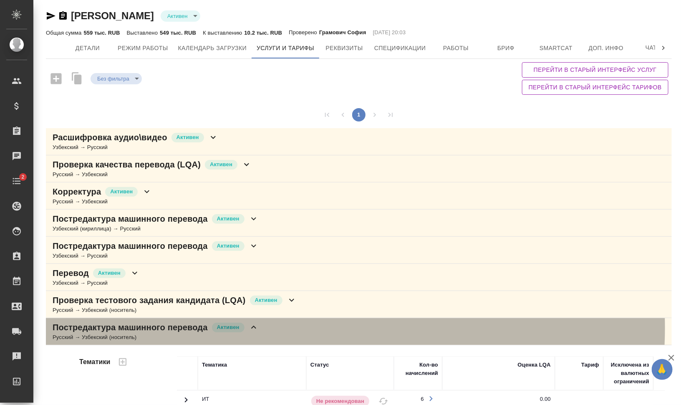
click at [299, 326] on div "Постредактура машинного перевода Активен Русский → Узбекский (носитель)" at bounding box center [359, 331] width 626 height 27
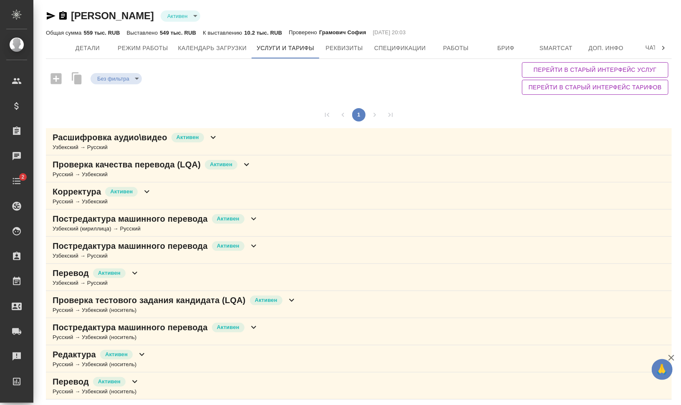
click at [165, 326] on p "Постредактура машинного перевода" at bounding box center [130, 327] width 155 height 12
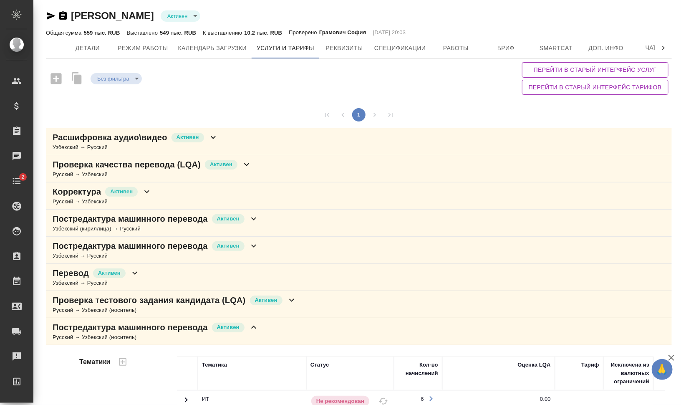
click at [165, 326] on p "Постредактура машинного перевода" at bounding box center [130, 327] width 155 height 12
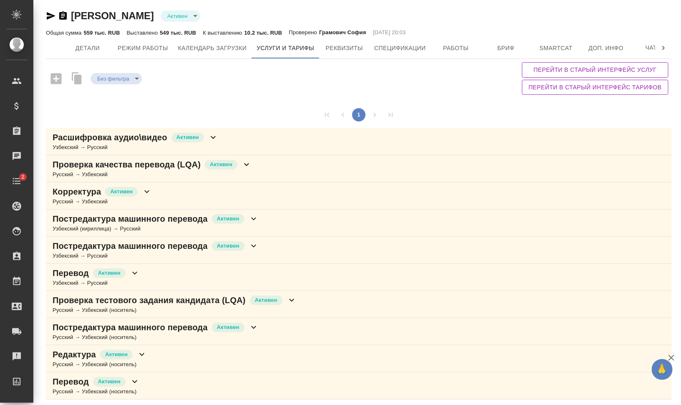
click at [172, 324] on p "Постредактура машинного перевода" at bounding box center [130, 327] width 155 height 12
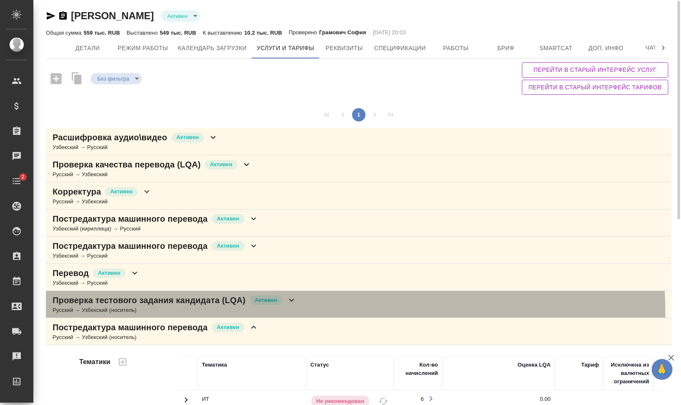
click at [175, 315] on div "Проверка тестового задания кандидата (LQA) Активен Русский → Узбекский (носител…" at bounding box center [359, 304] width 626 height 27
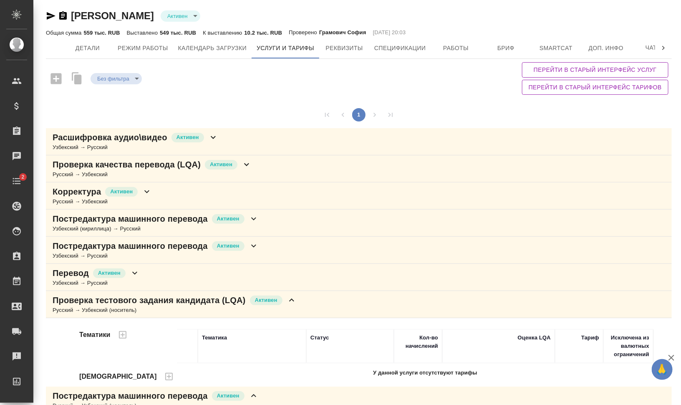
click at [185, 306] on div "Русский → Узбекский (носитель)" at bounding box center [175, 310] width 244 height 8
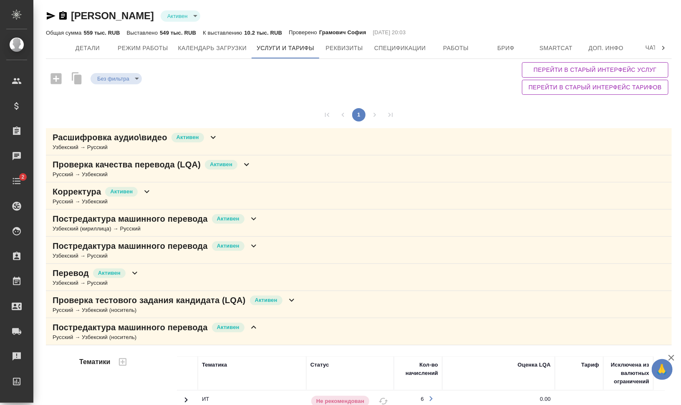
click at [180, 318] on div "Постредактура машинного перевода Активен Русский → Узбекский (носитель)" at bounding box center [359, 331] width 626 height 27
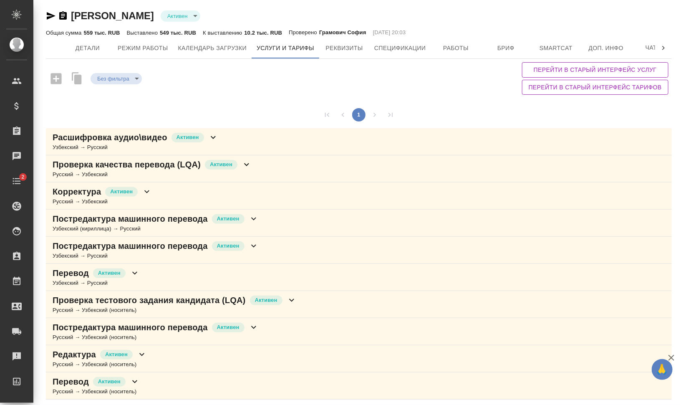
click at [195, 376] on div "Перевод Активен Русский → Узбекский (носитель)" at bounding box center [359, 385] width 626 height 27
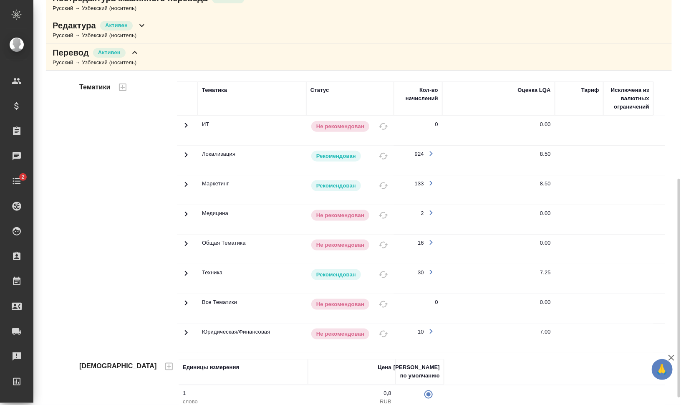
scroll to position [344, 0]
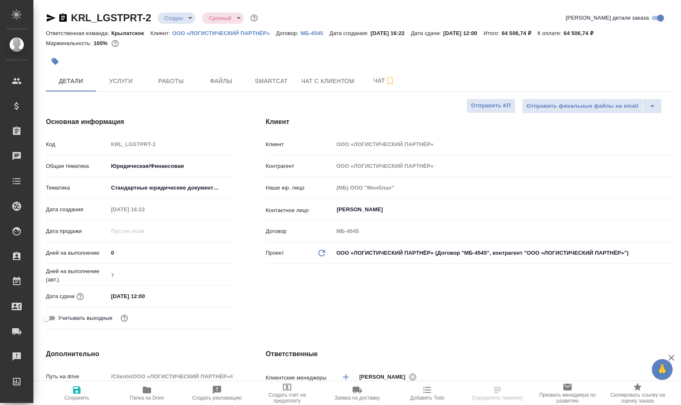
select select "RU"
click at [143, 390] on icon "button" at bounding box center [147, 390] width 8 height 7
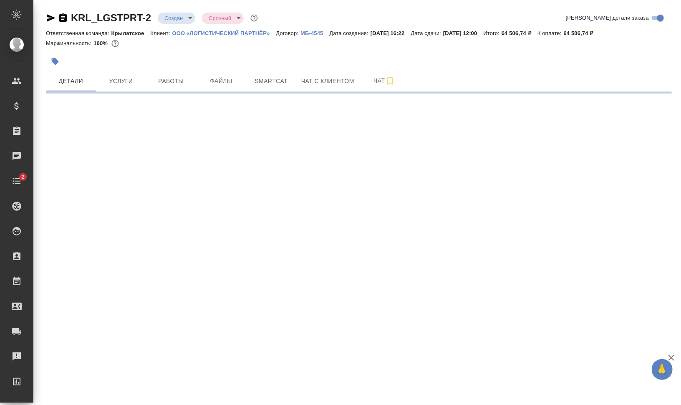
select select "RU"
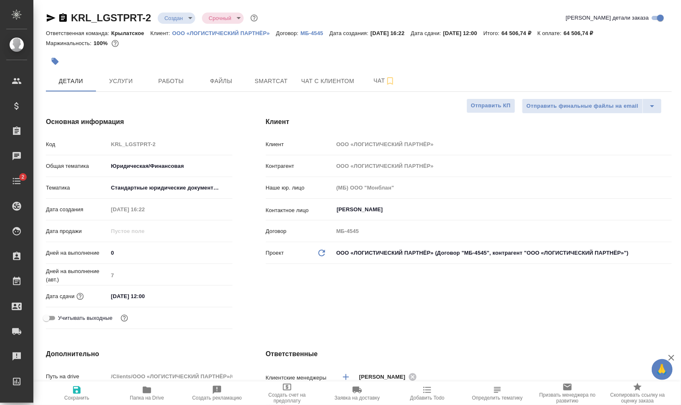
type textarea "x"
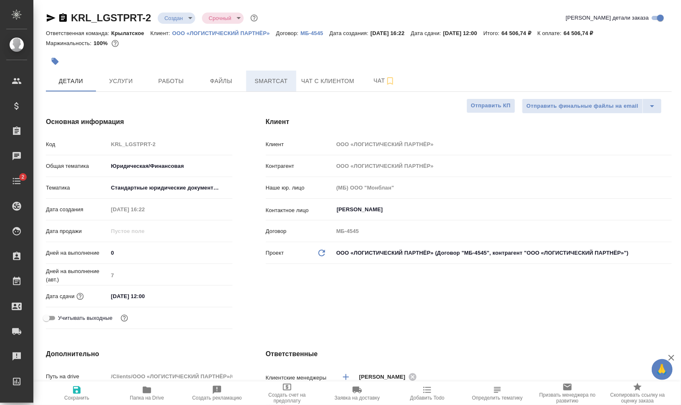
type textarea "x"
click at [268, 77] on span "Smartcat" at bounding box center [271, 81] width 40 height 10
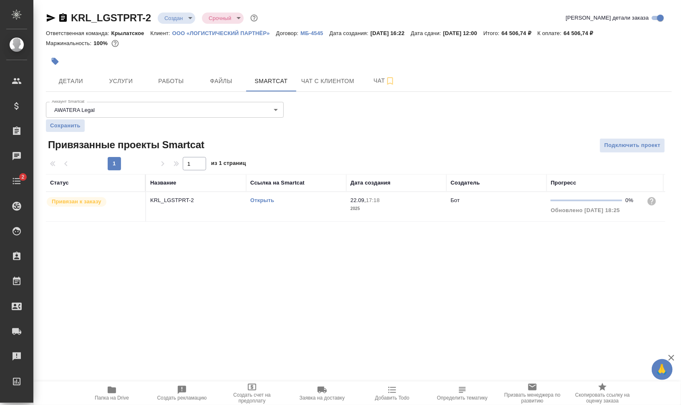
click at [256, 199] on link "Открыть" at bounding box center [263, 200] width 24 height 6
click at [261, 203] on div "Открыть" at bounding box center [297, 200] width 92 height 8
click at [257, 199] on link "Открыть" at bounding box center [263, 200] width 24 height 6
click at [260, 198] on link "Открыть" at bounding box center [263, 200] width 24 height 6
click at [257, 201] on link "Открыть" at bounding box center [263, 200] width 24 height 6
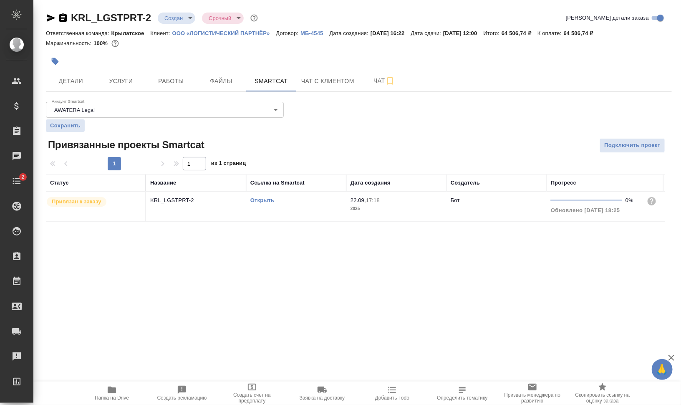
click at [271, 200] on link "Открыть" at bounding box center [263, 200] width 24 height 6
